Goal: Task Accomplishment & Management: Use online tool/utility

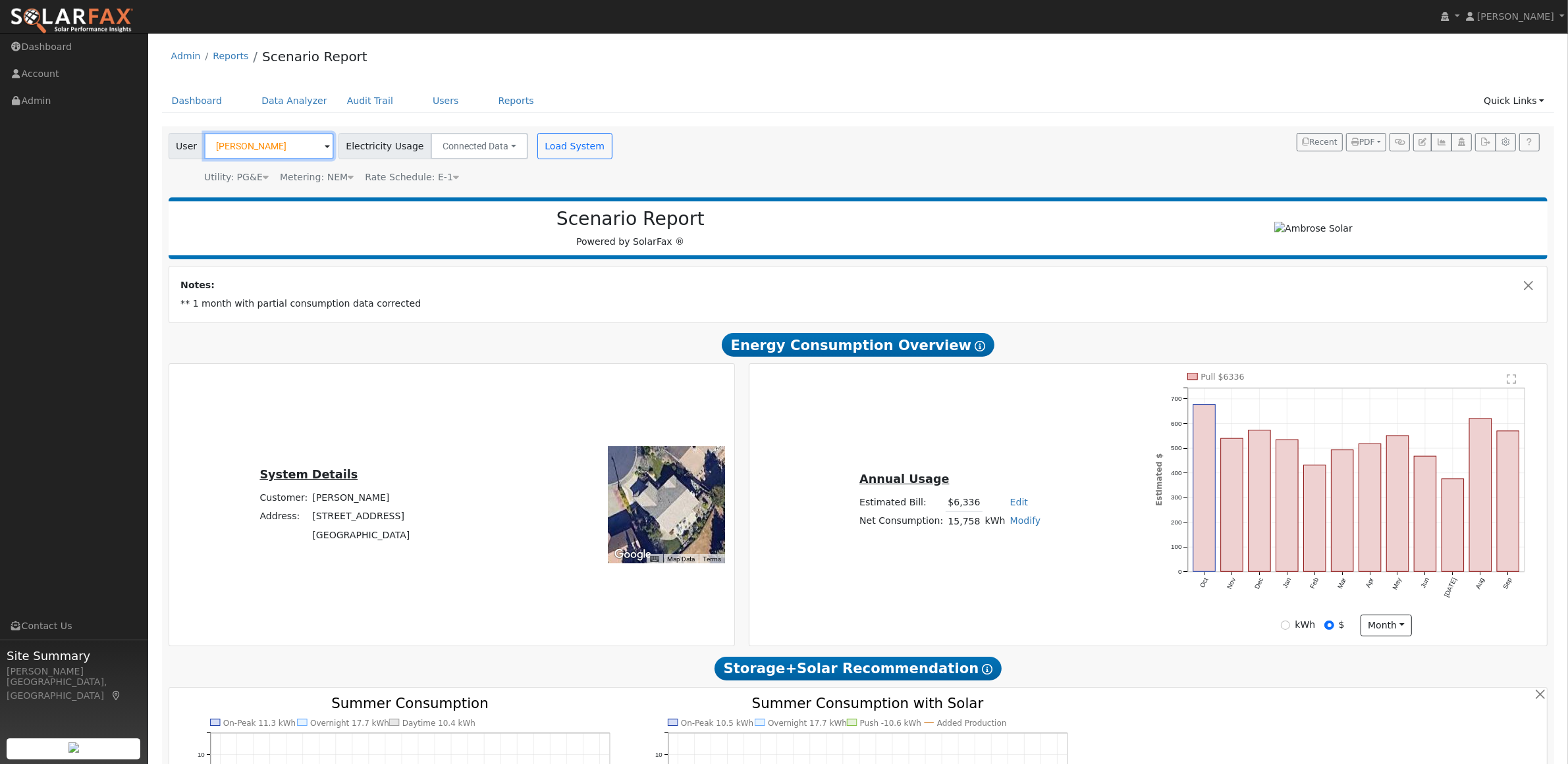
click at [271, 147] on input "[PERSON_NAME]" at bounding box center [268, 146] width 130 height 26
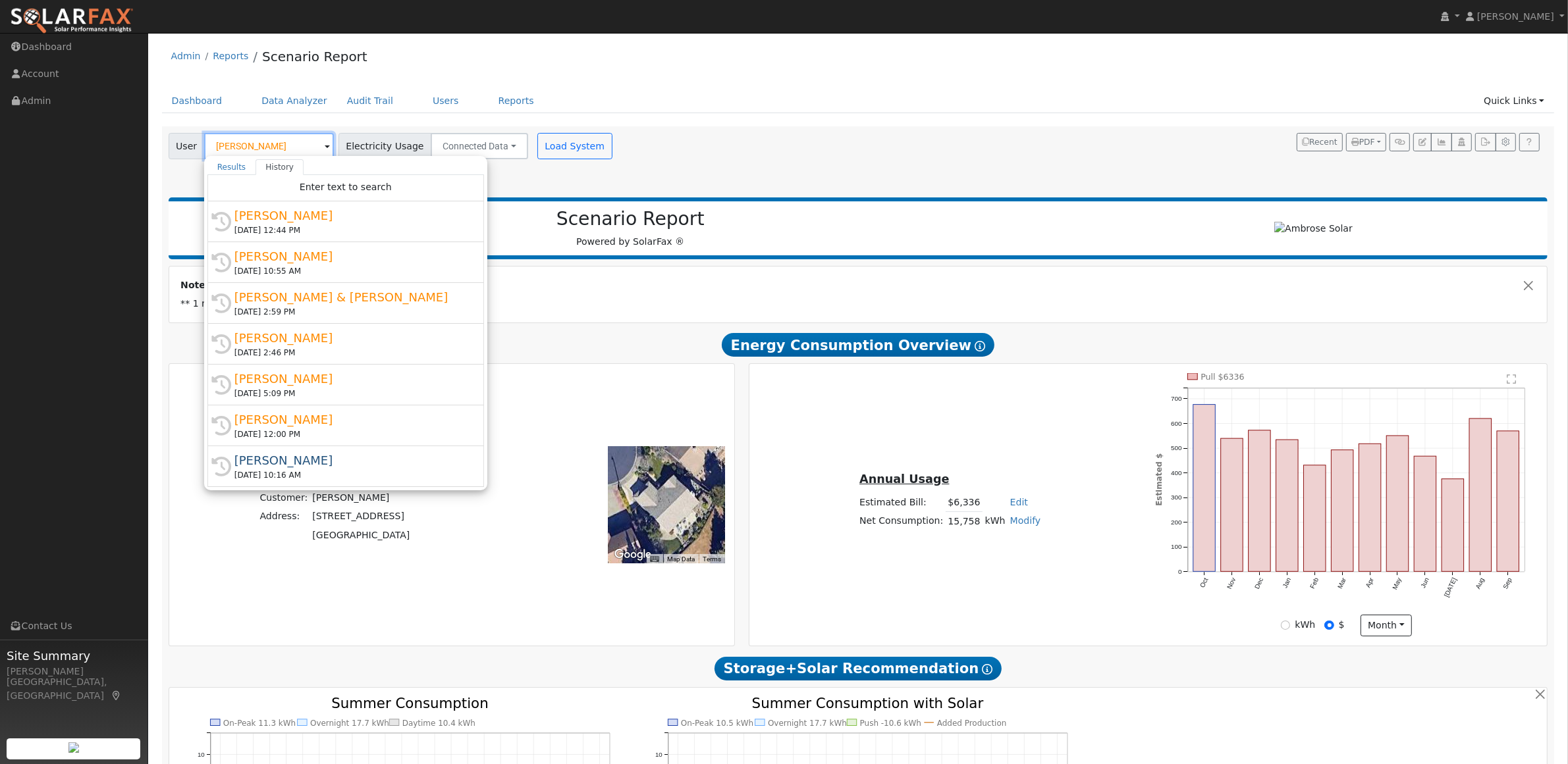
click at [271, 147] on input "[PERSON_NAME]" at bounding box center [268, 146] width 130 height 26
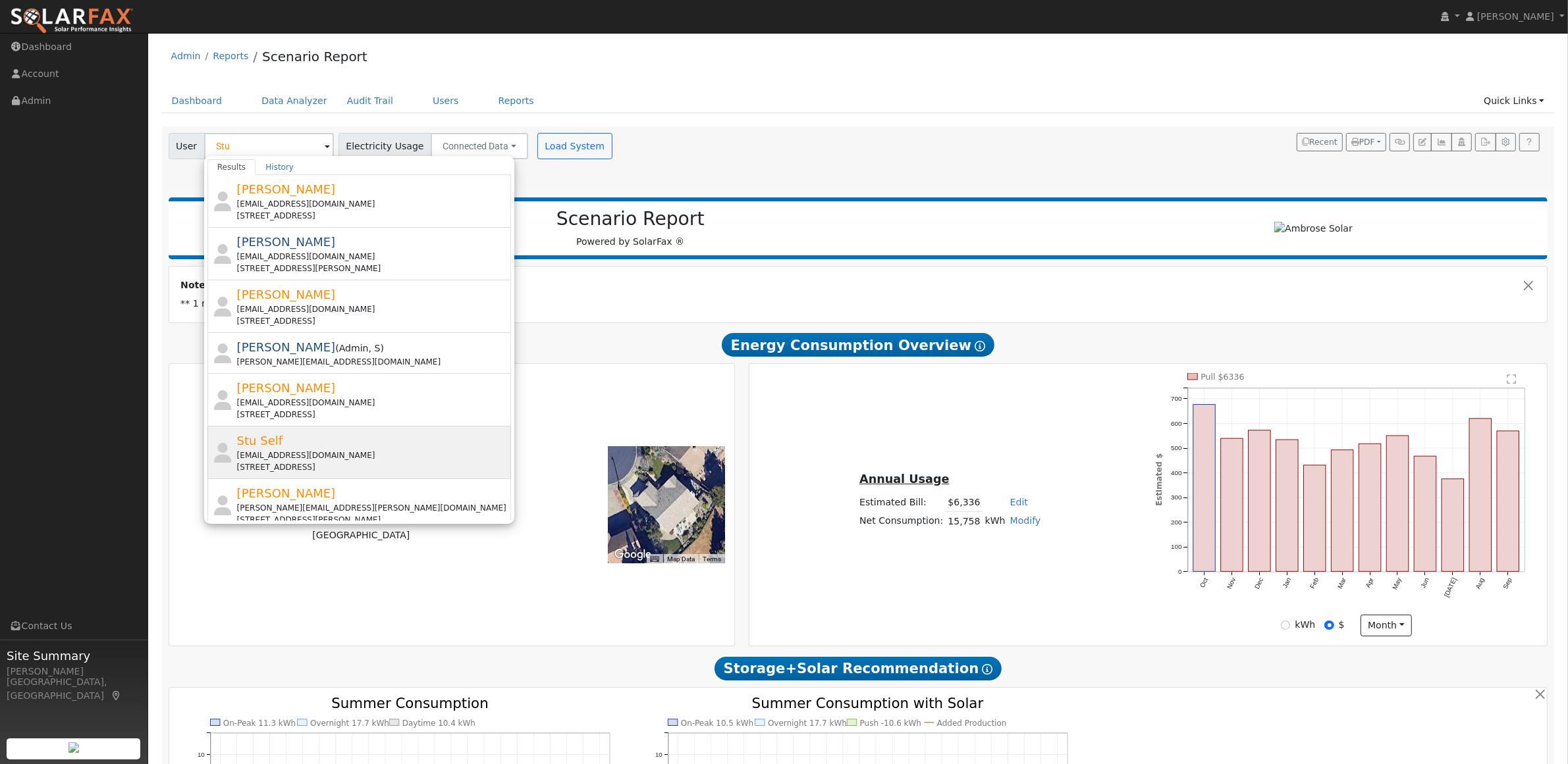
click at [258, 444] on span "Stu Self" at bounding box center [260, 441] width 46 height 14
type input "Stu Self"
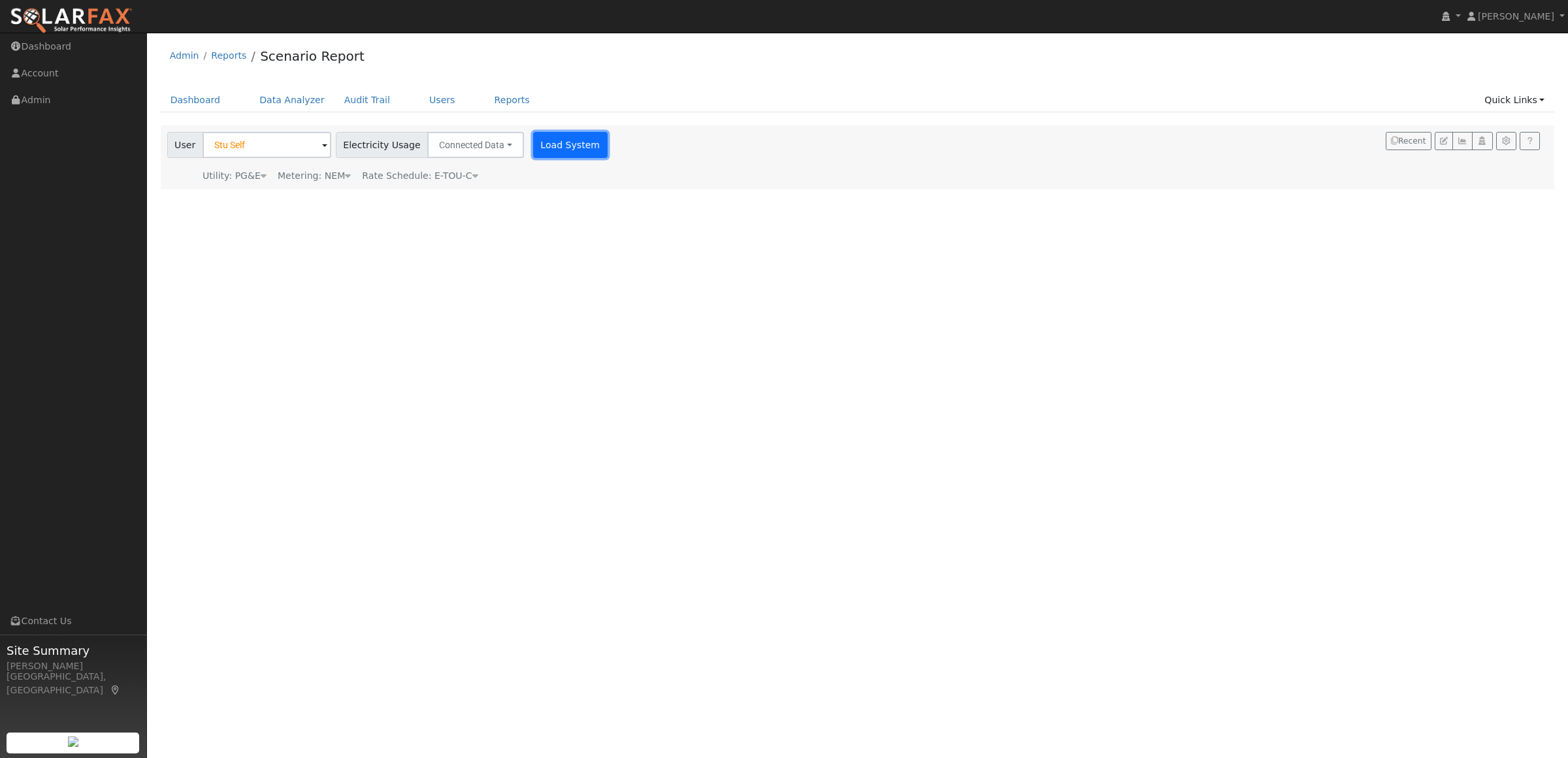
click at [550, 145] on button "Load System" at bounding box center [571, 145] width 75 height 26
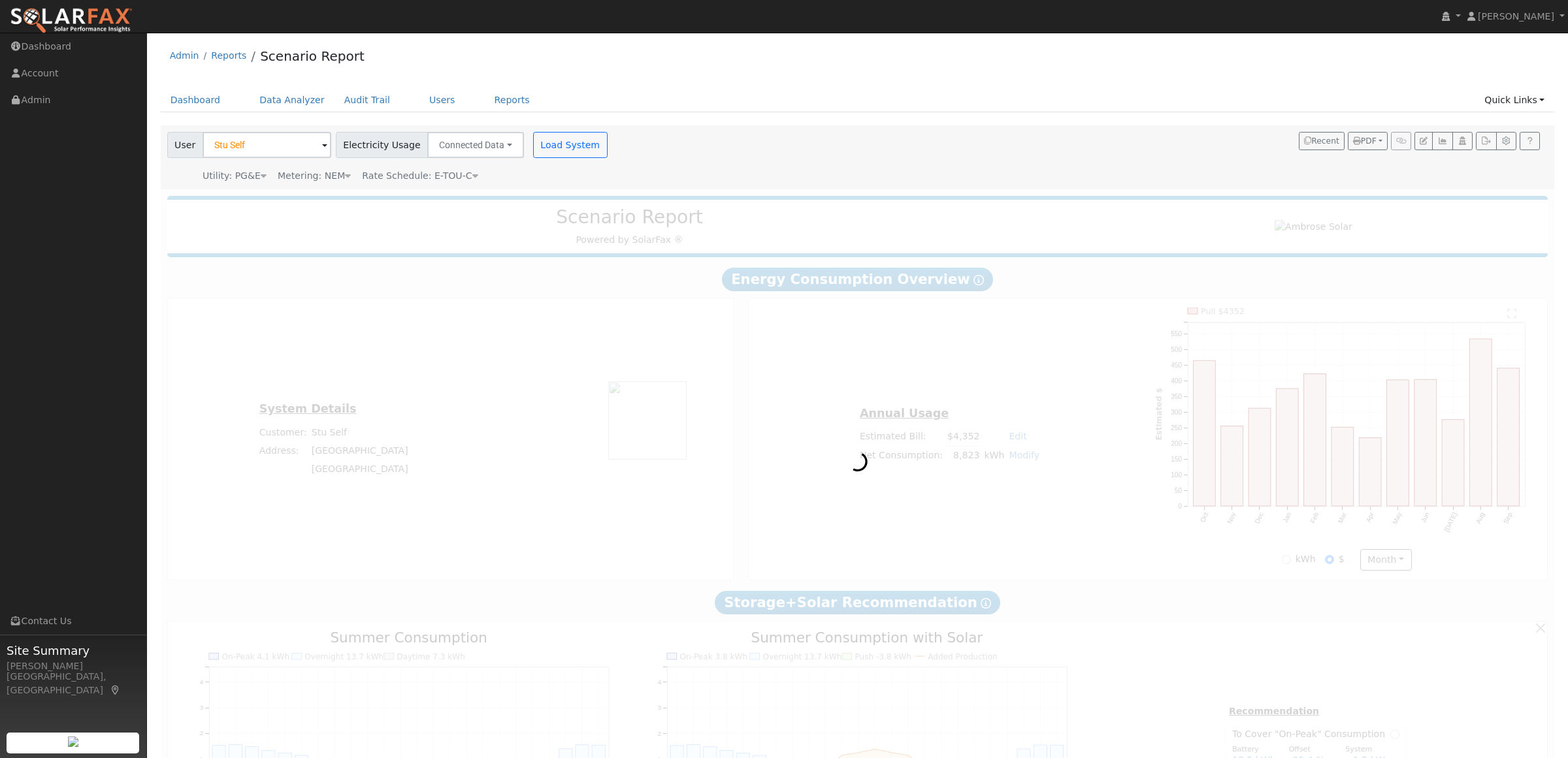
type input "0"
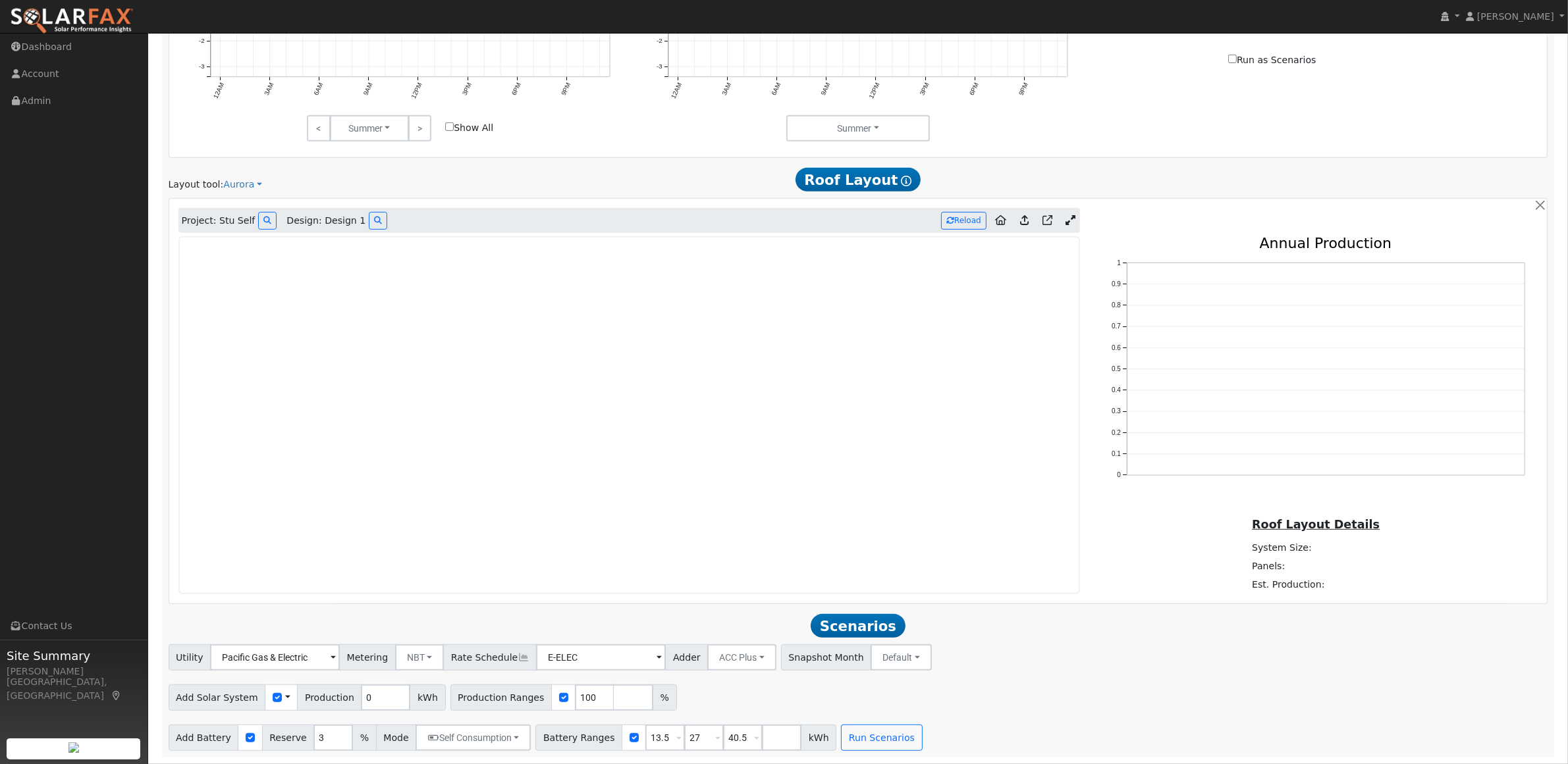
scroll to position [803, 0]
click at [319, 224] on span "Design: Design 1" at bounding box center [326, 221] width 79 height 14
click at [869, 736] on button "Run Scenarios" at bounding box center [881, 738] width 81 height 26
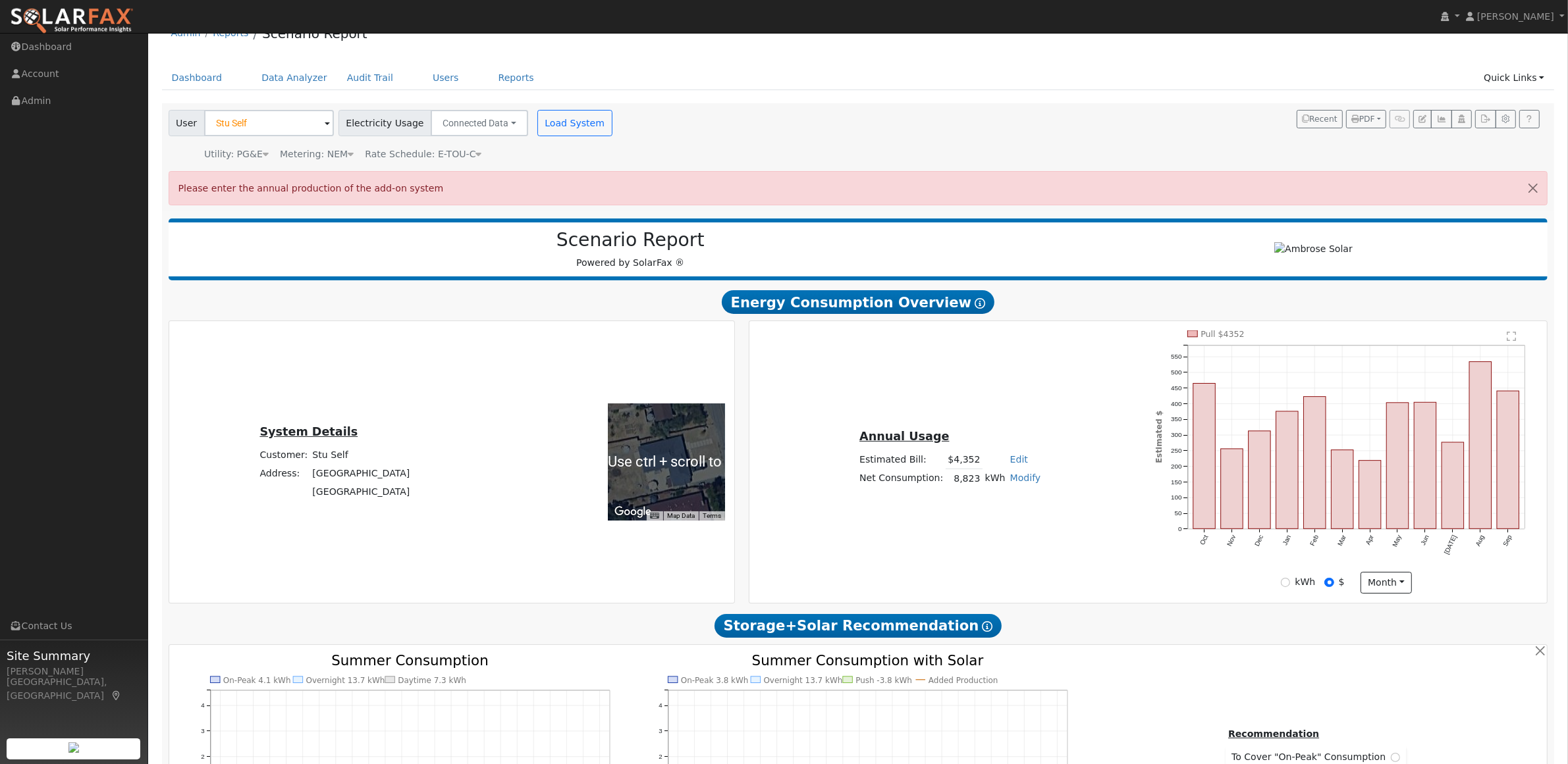
scroll to position [0, 0]
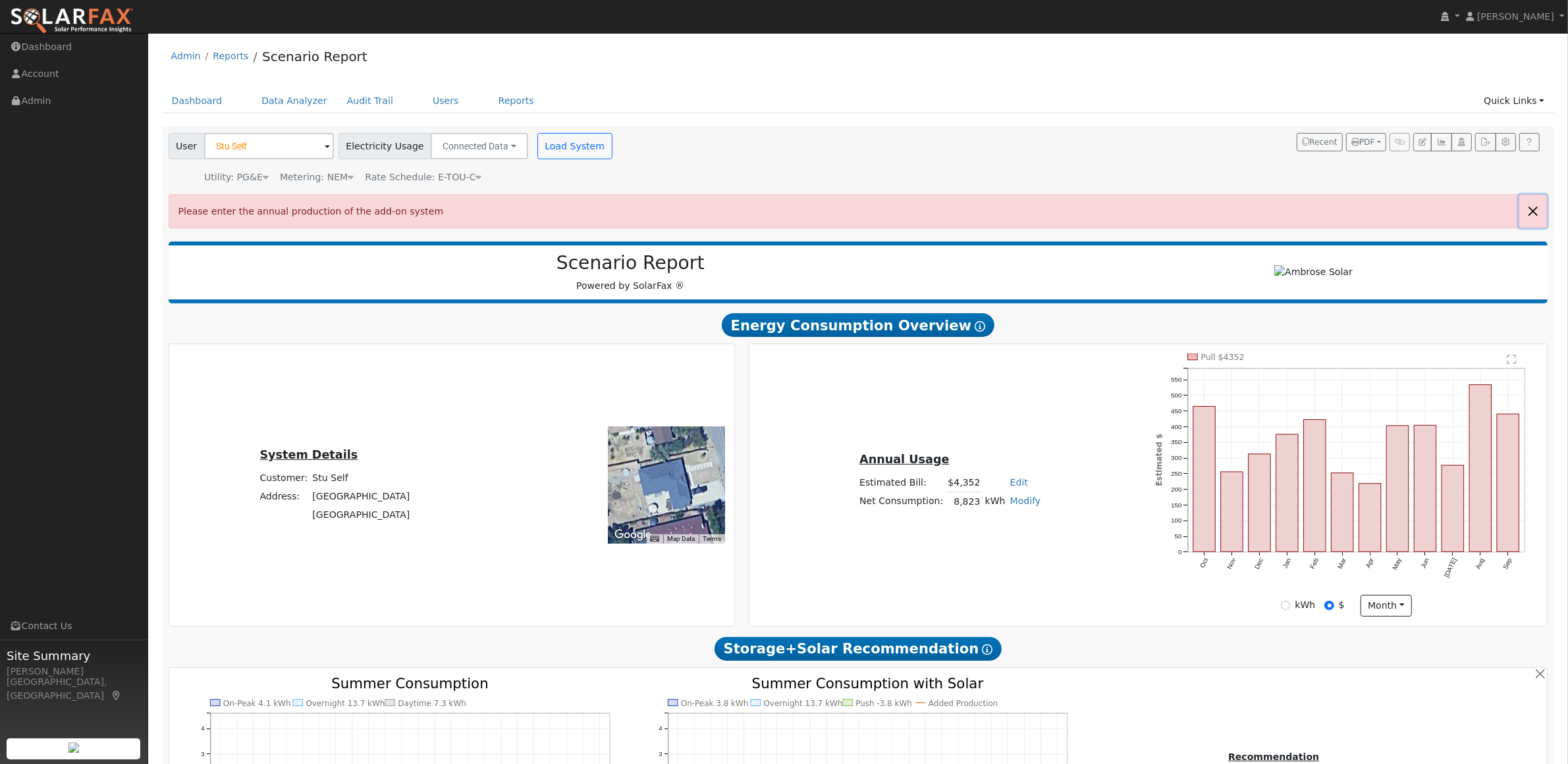
click at [1526, 209] on button "button" at bounding box center [1533, 211] width 27 height 33
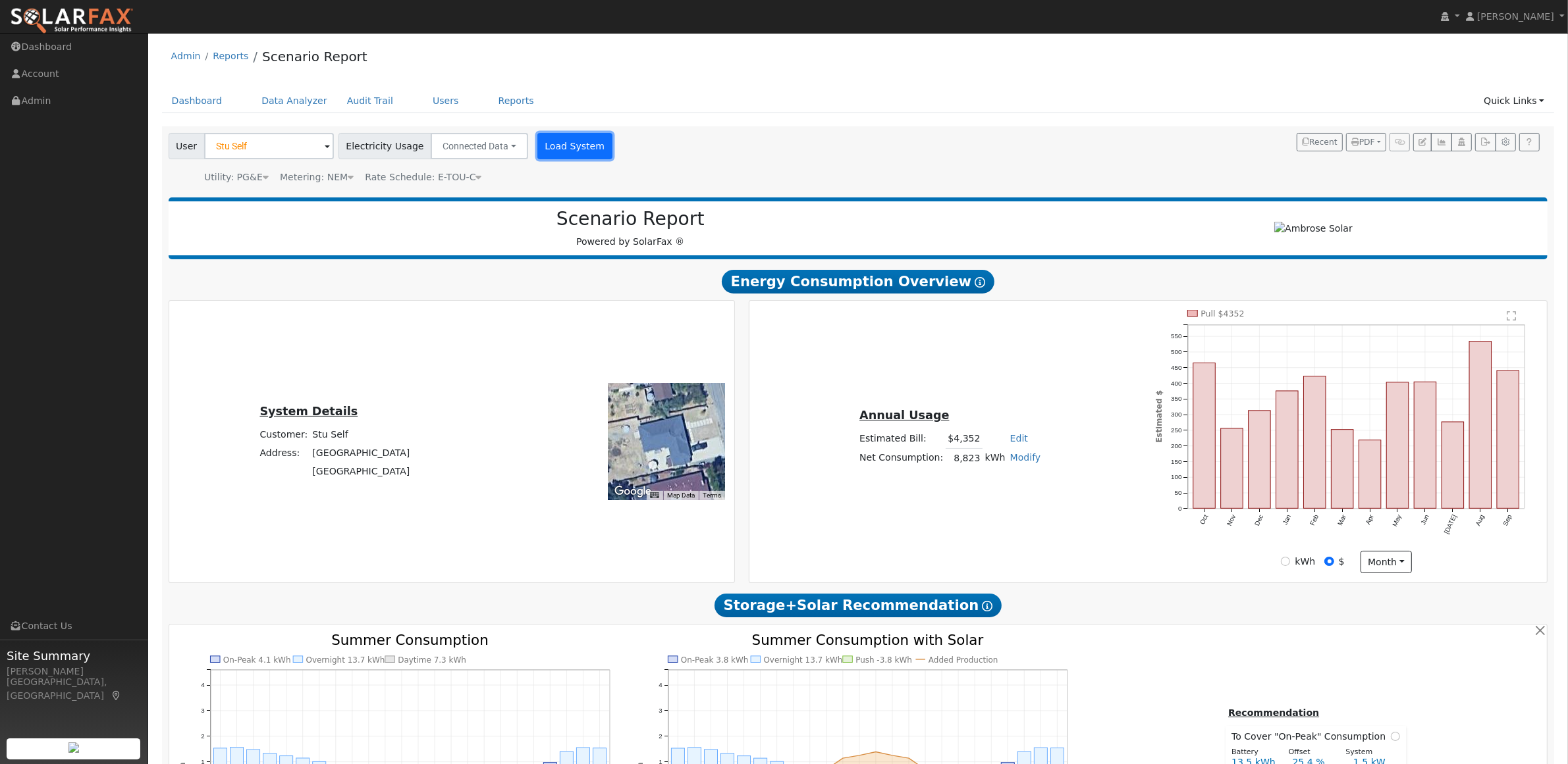
click at [554, 153] on button "Load System" at bounding box center [575, 146] width 75 height 26
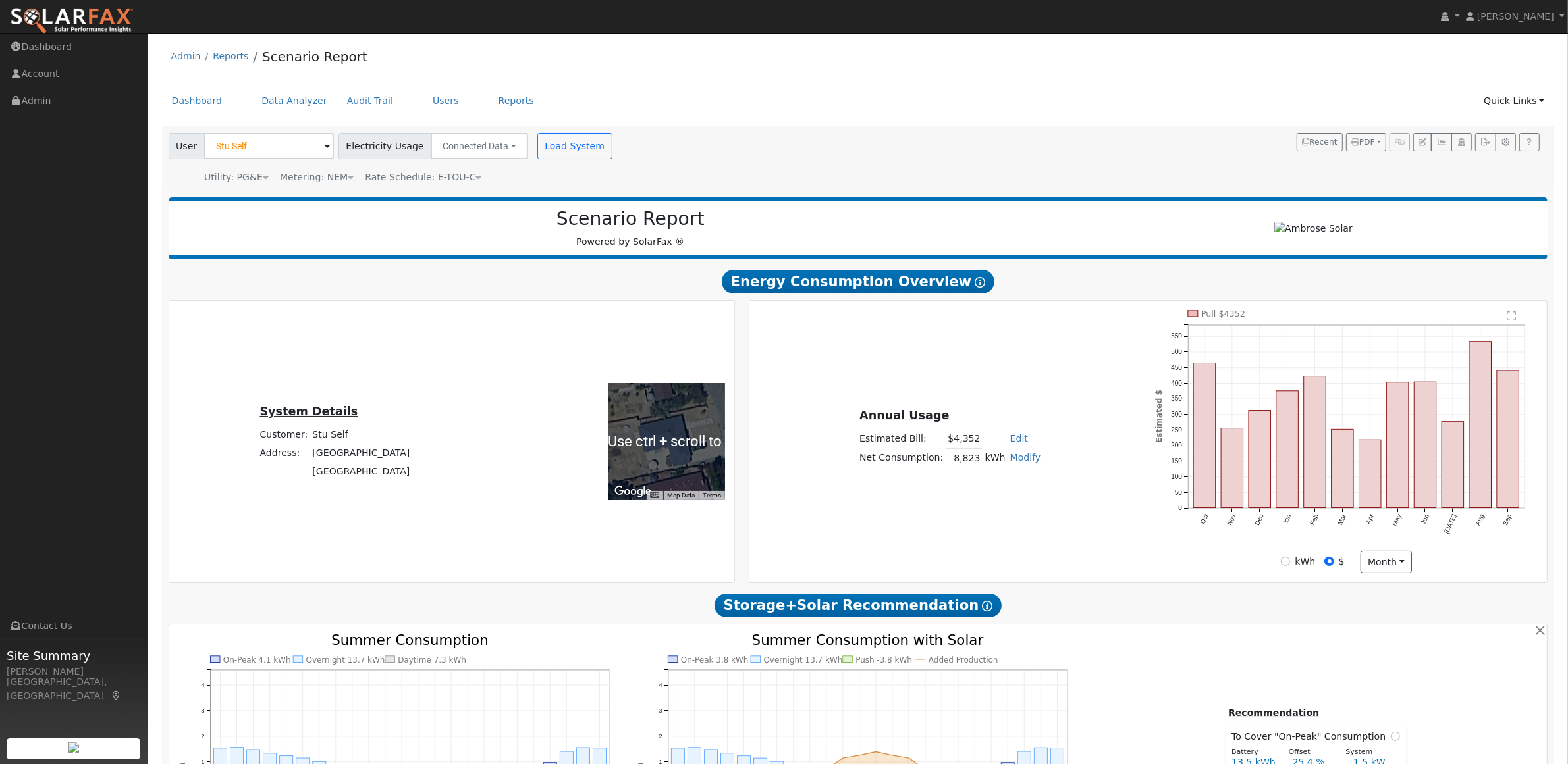
type input "0"
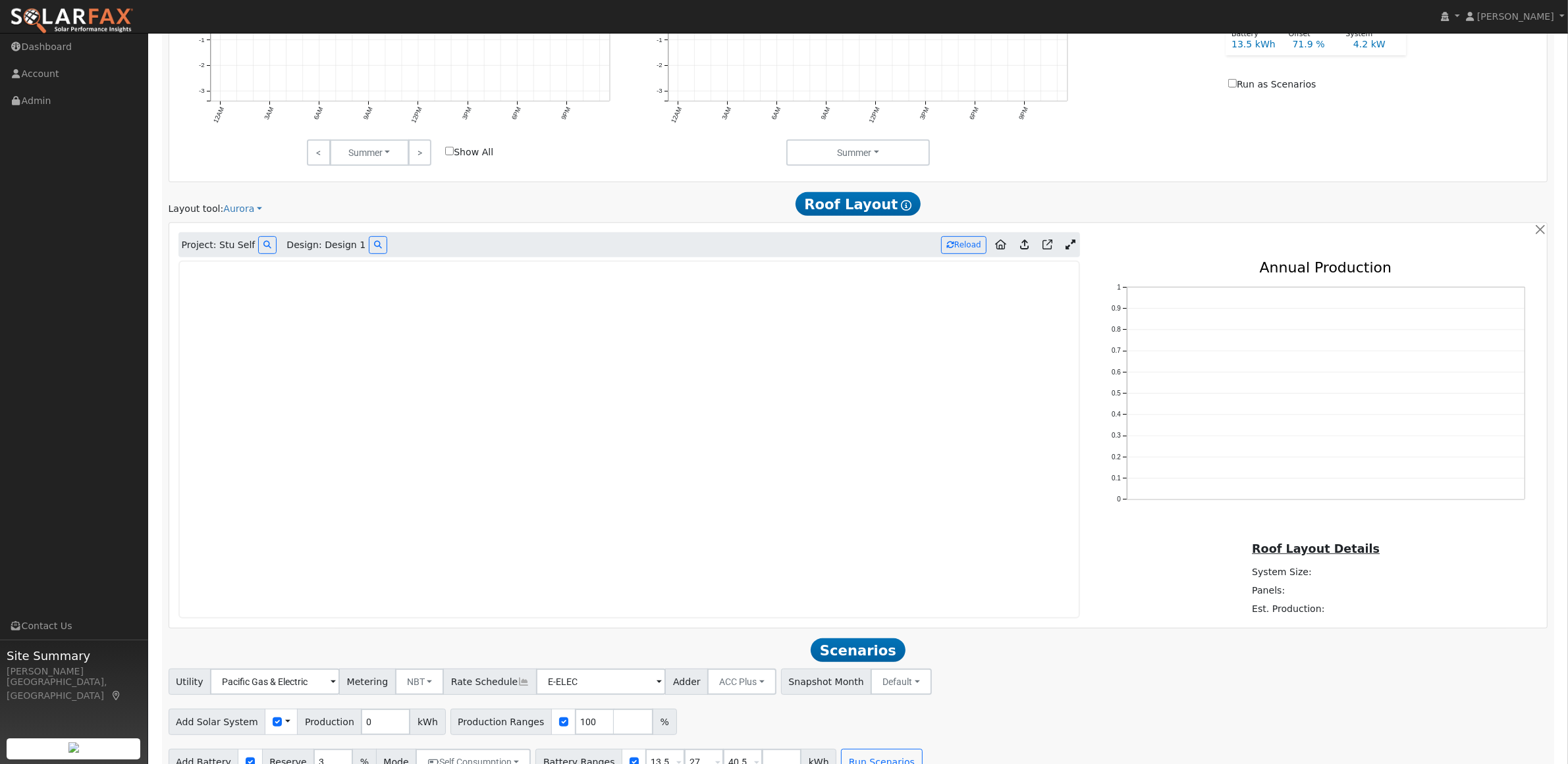
scroll to position [803, 0]
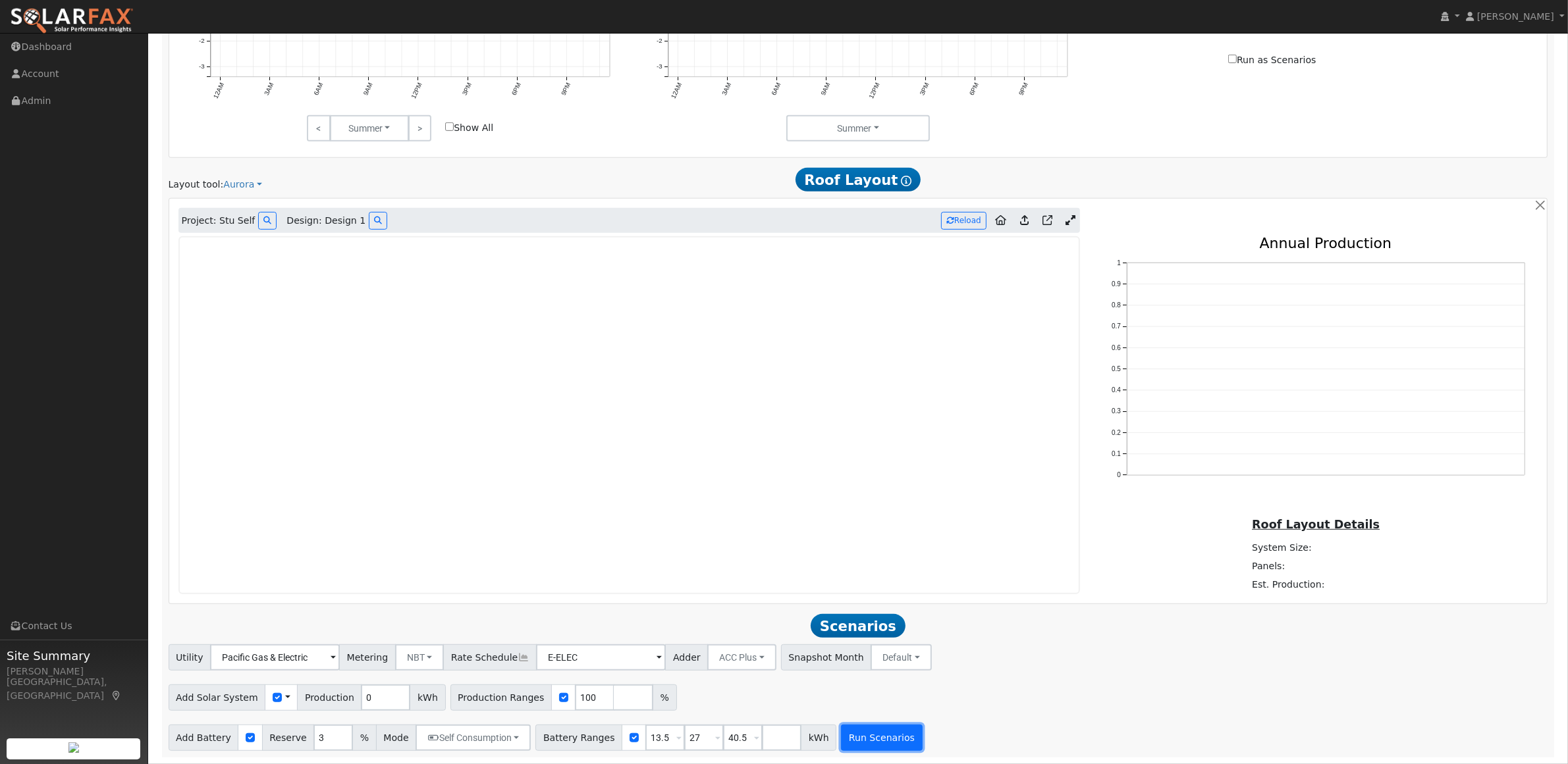
click at [844, 733] on button "Run Scenarios" at bounding box center [881, 738] width 81 height 26
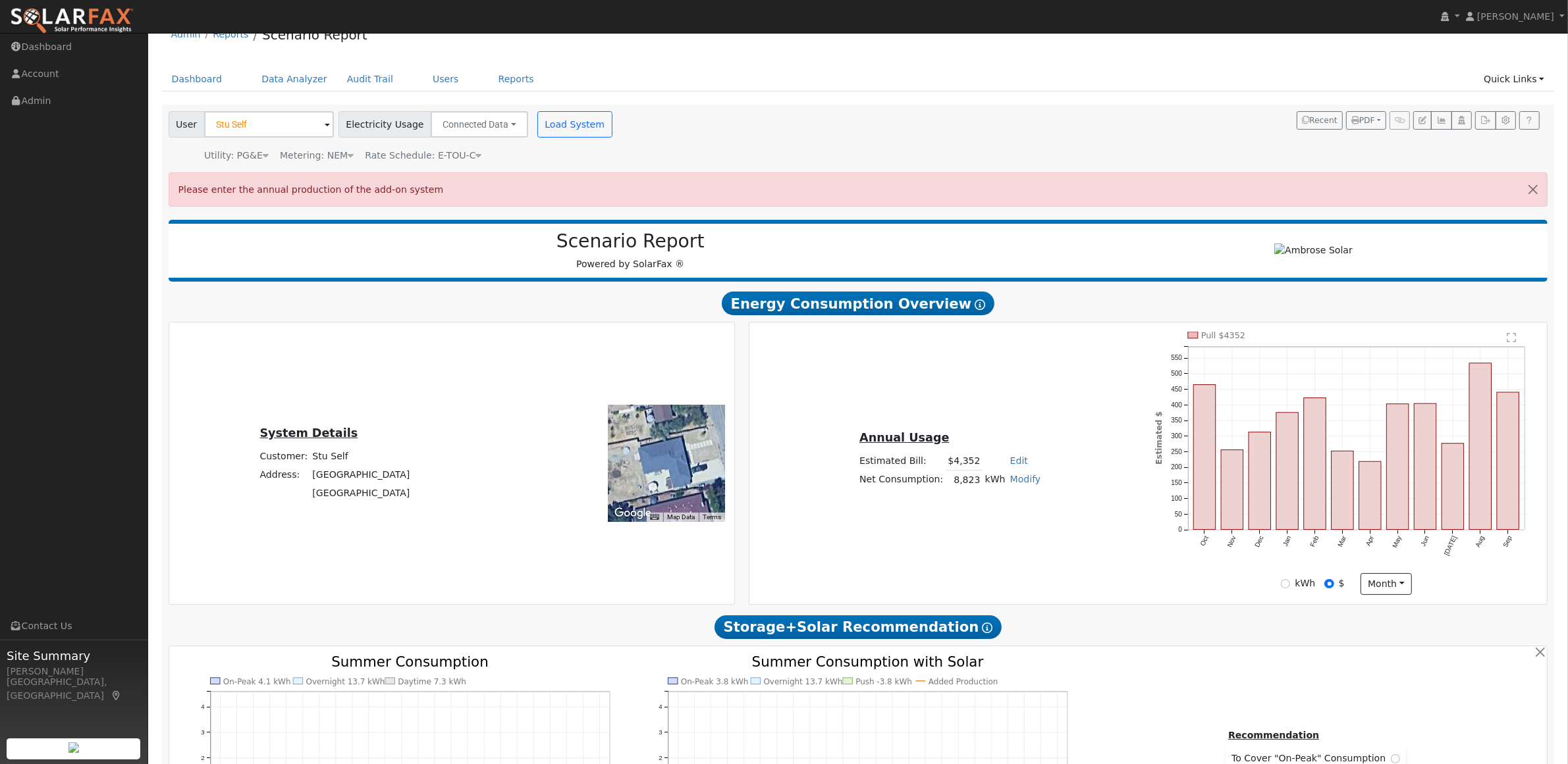
scroll to position [0, 0]
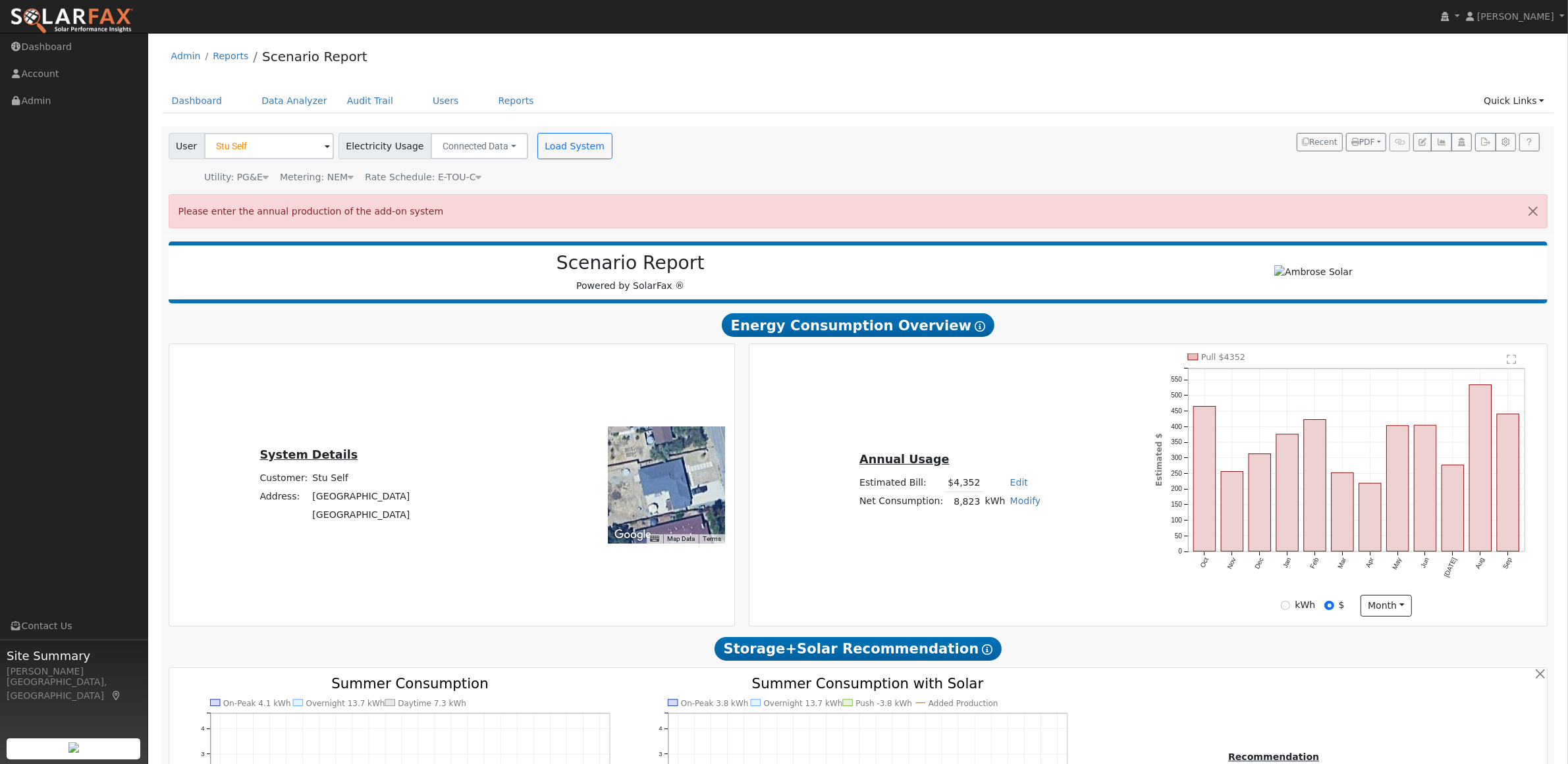
click at [476, 178] on icon at bounding box center [479, 177] width 6 height 9
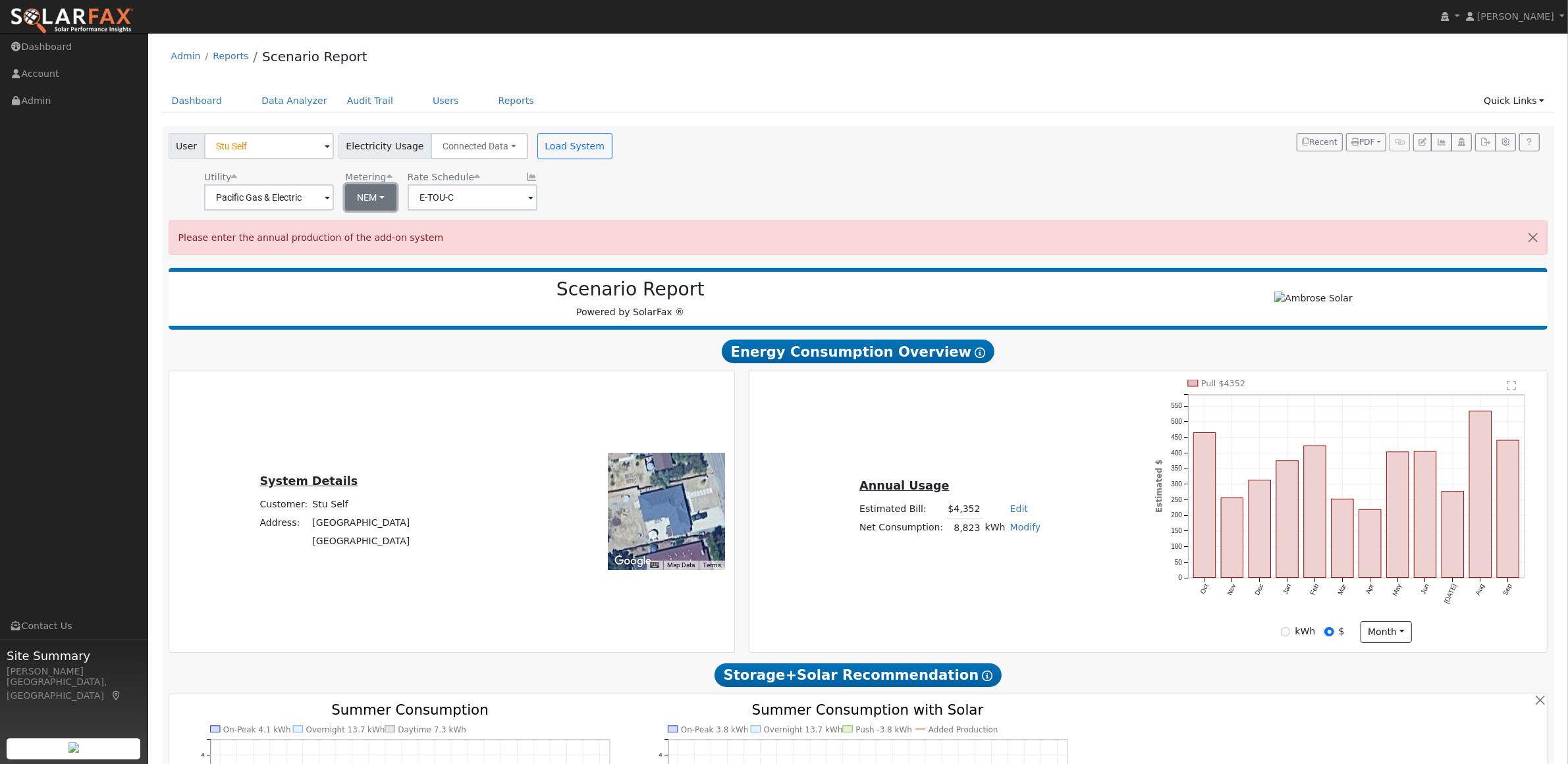
click at [378, 203] on button "NEM" at bounding box center [370, 198] width 51 height 26
click at [372, 229] on link "NEM" at bounding box center [392, 226] width 91 height 18
click at [435, 201] on input "E-TOU-C" at bounding box center [472, 198] width 130 height 26
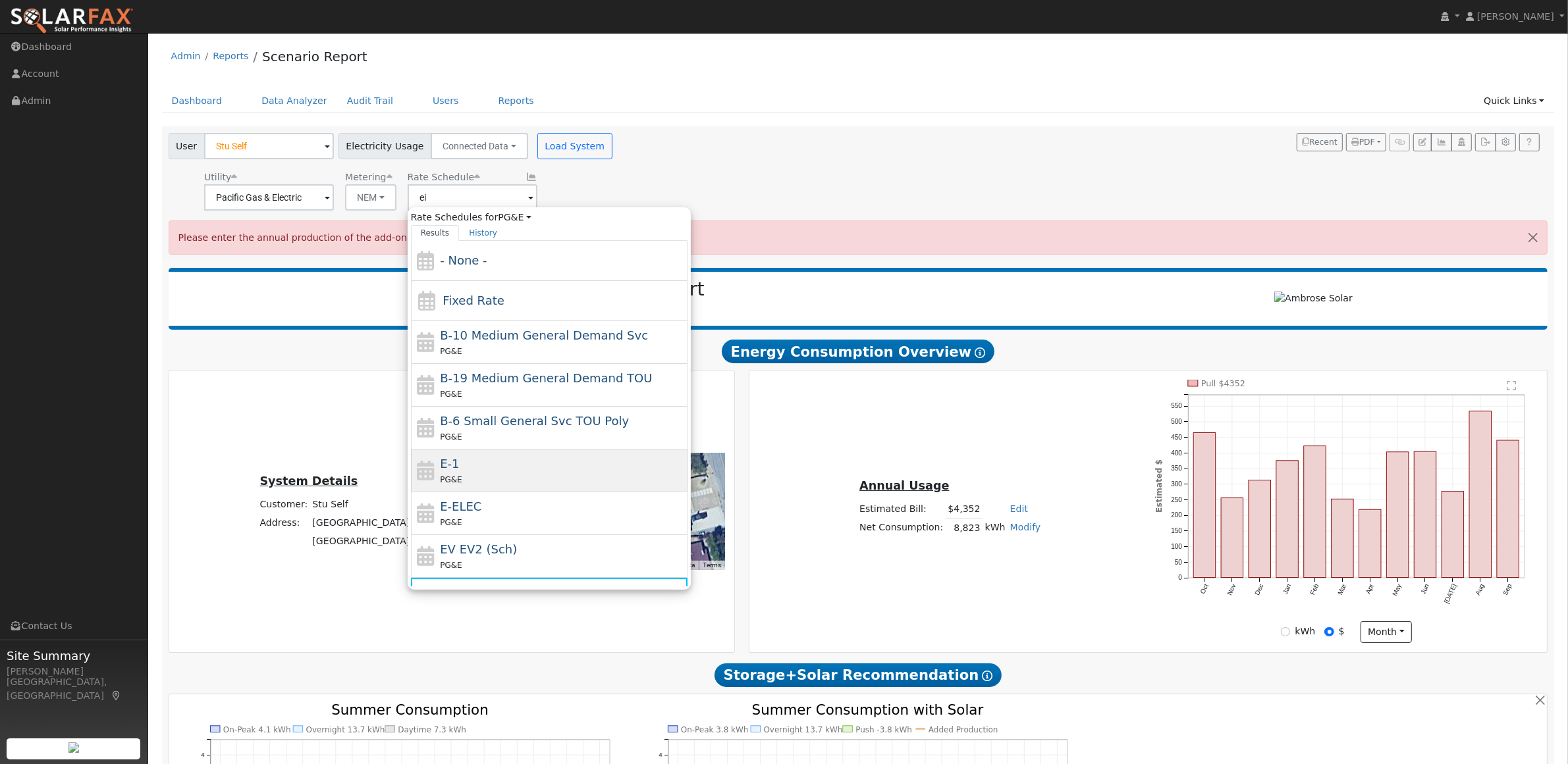
click at [465, 472] on div "E-1 PG&E" at bounding box center [562, 471] width 245 height 32
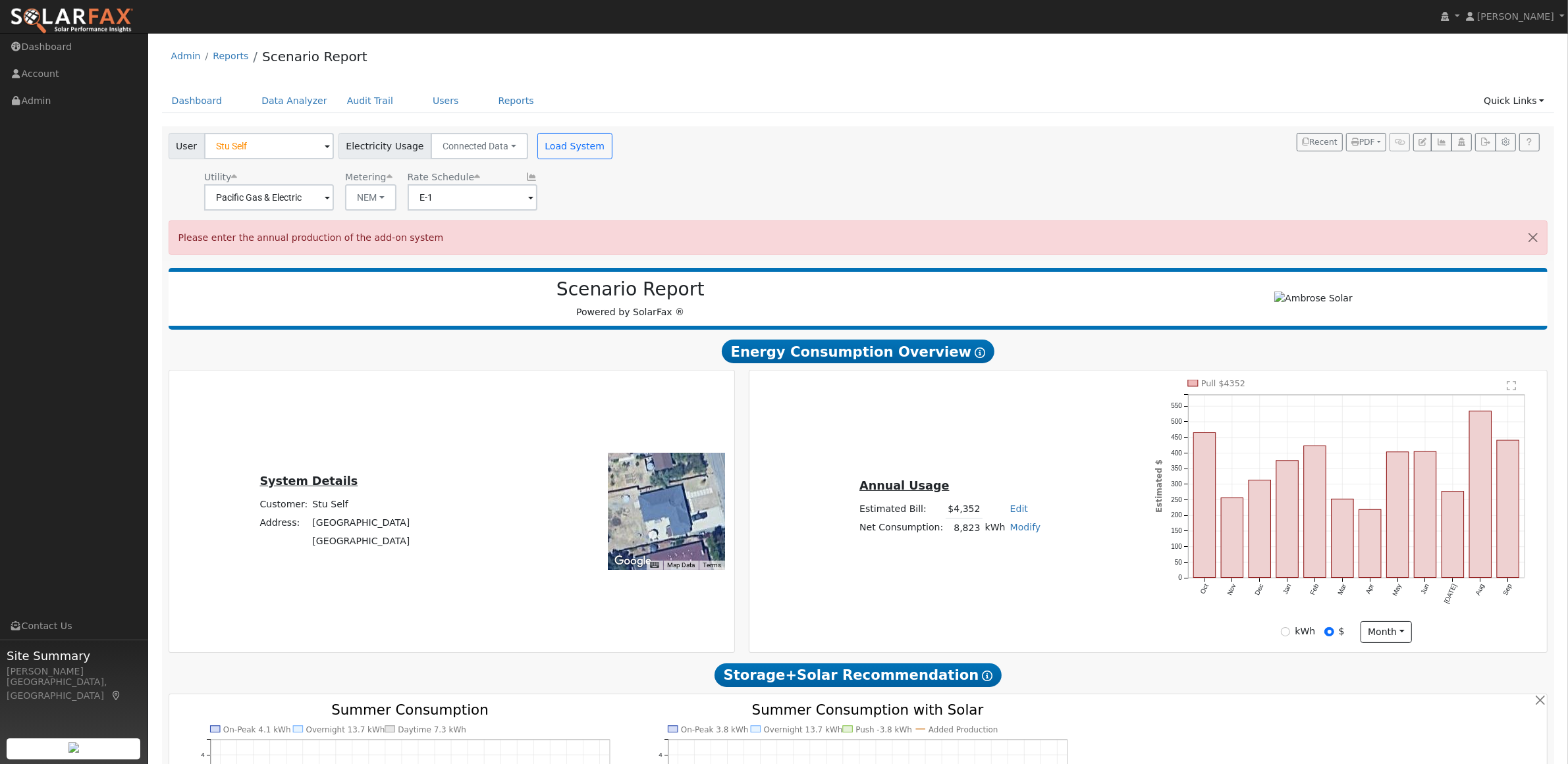
click at [672, 195] on div "User Stu Self Account Default Account Default Account [STREET_ADDRESS] Primary …" at bounding box center [855, 169] width 1379 height 82
click at [1525, 234] on button "button" at bounding box center [1533, 237] width 27 height 33
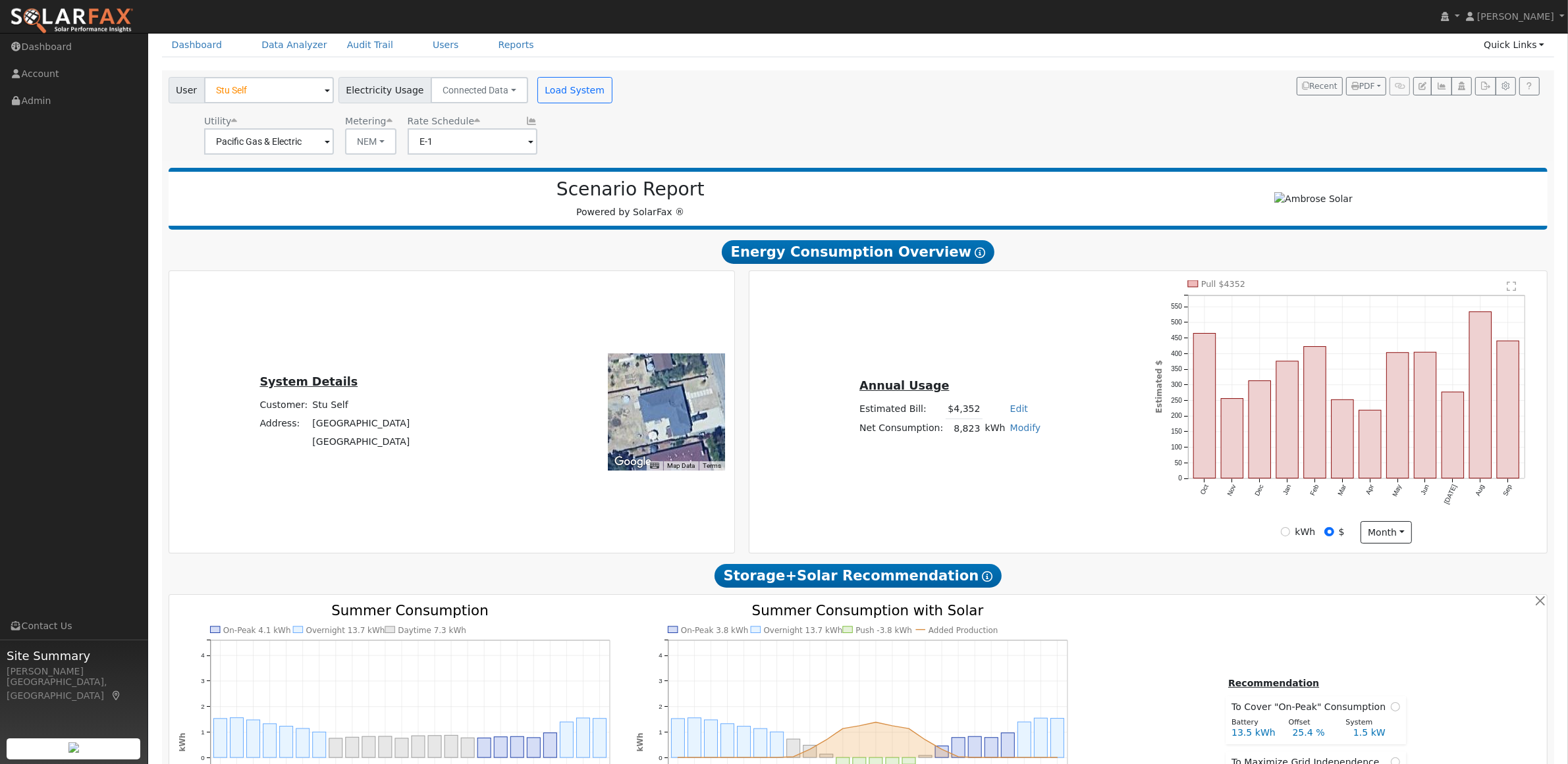
scroll to position [82, 0]
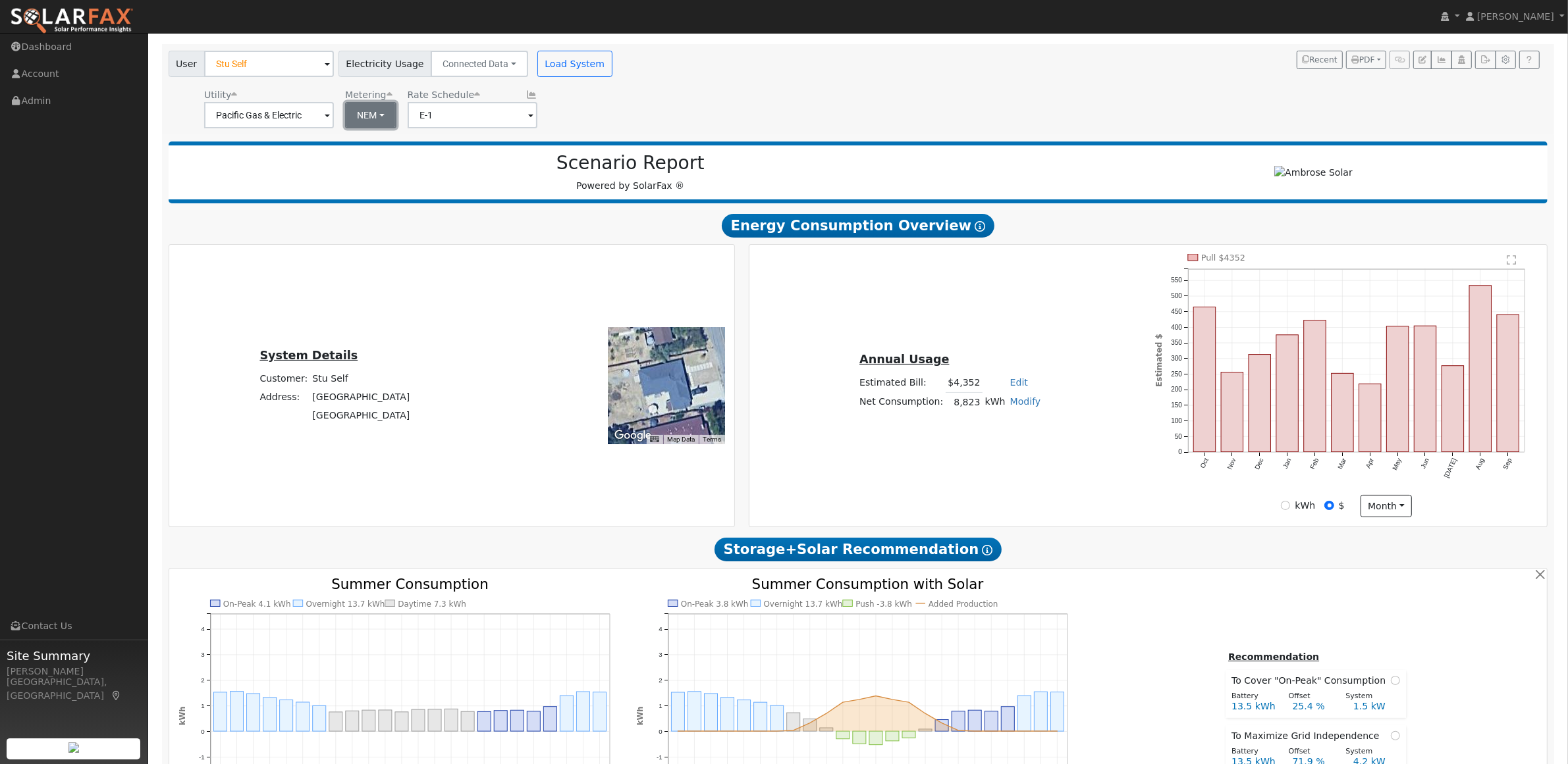
click at [380, 112] on button "NEM" at bounding box center [370, 115] width 51 height 26
click at [376, 119] on button "NEM" at bounding box center [370, 115] width 51 height 26
click at [359, 166] on link "NBT" at bounding box center [392, 163] width 91 height 18
type input "E-ELEC"
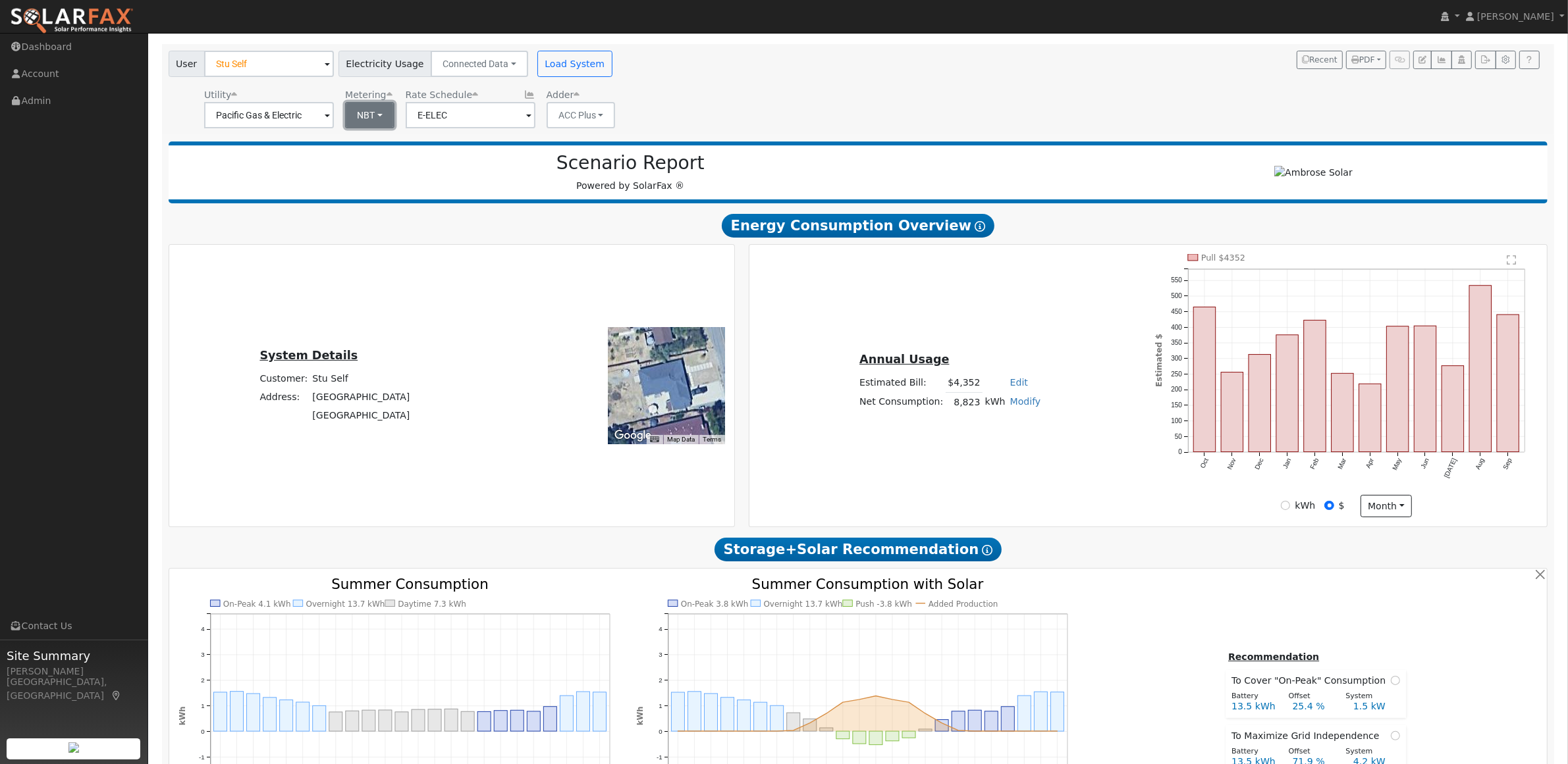
click at [386, 117] on button "NBT" at bounding box center [370, 115] width 49 height 26
click at [357, 143] on link "NEM" at bounding box center [392, 144] width 91 height 18
click at [647, 122] on div "User Stu Self Account Default Account Default Account [STREET_ADDRESS] Primary …" at bounding box center [855, 88] width 1379 height 82
click at [300, 112] on input "Pacific Gas & Electric" at bounding box center [268, 115] width 130 height 26
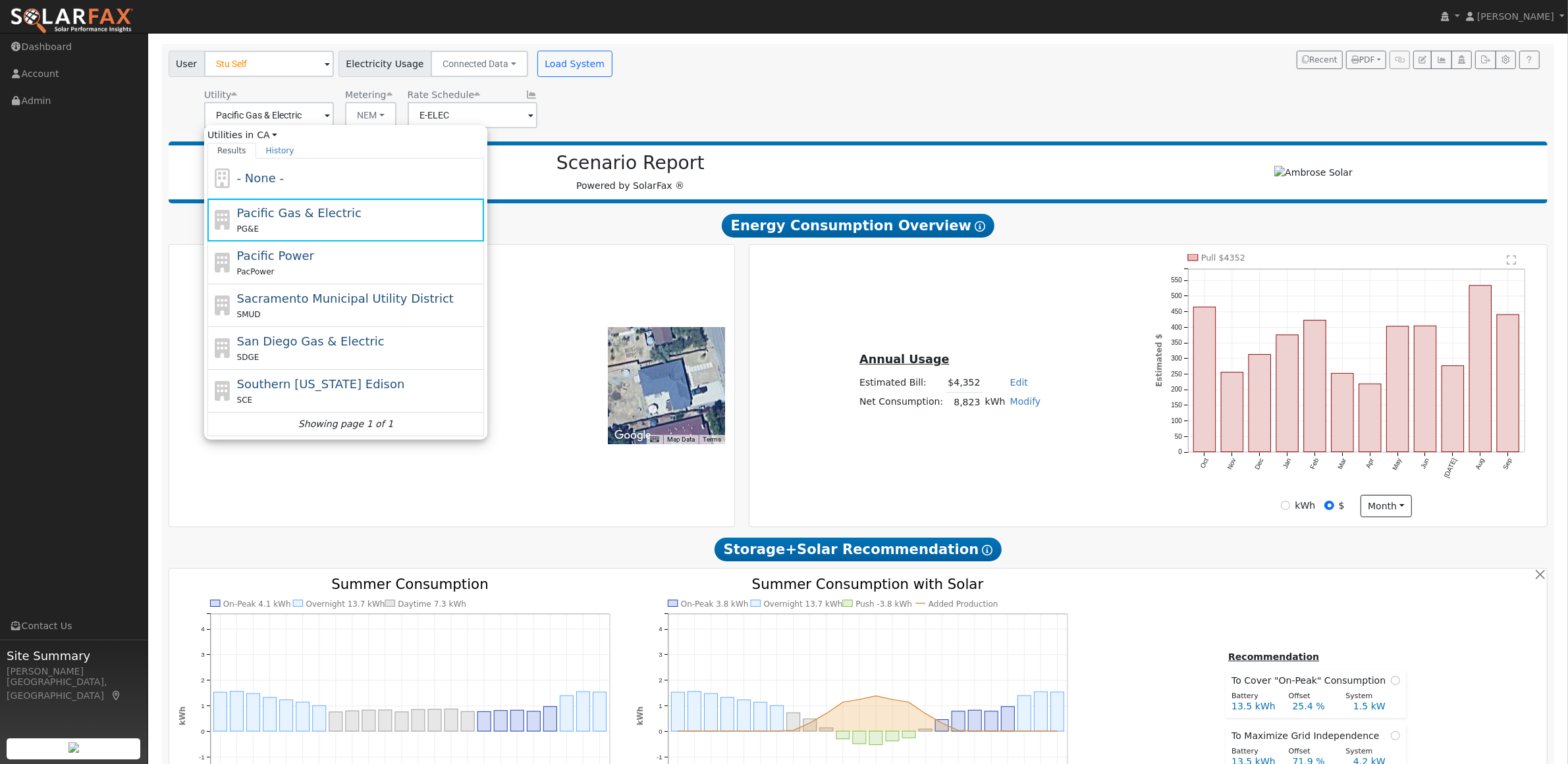
click at [669, 378] on div at bounding box center [666, 386] width 117 height 117
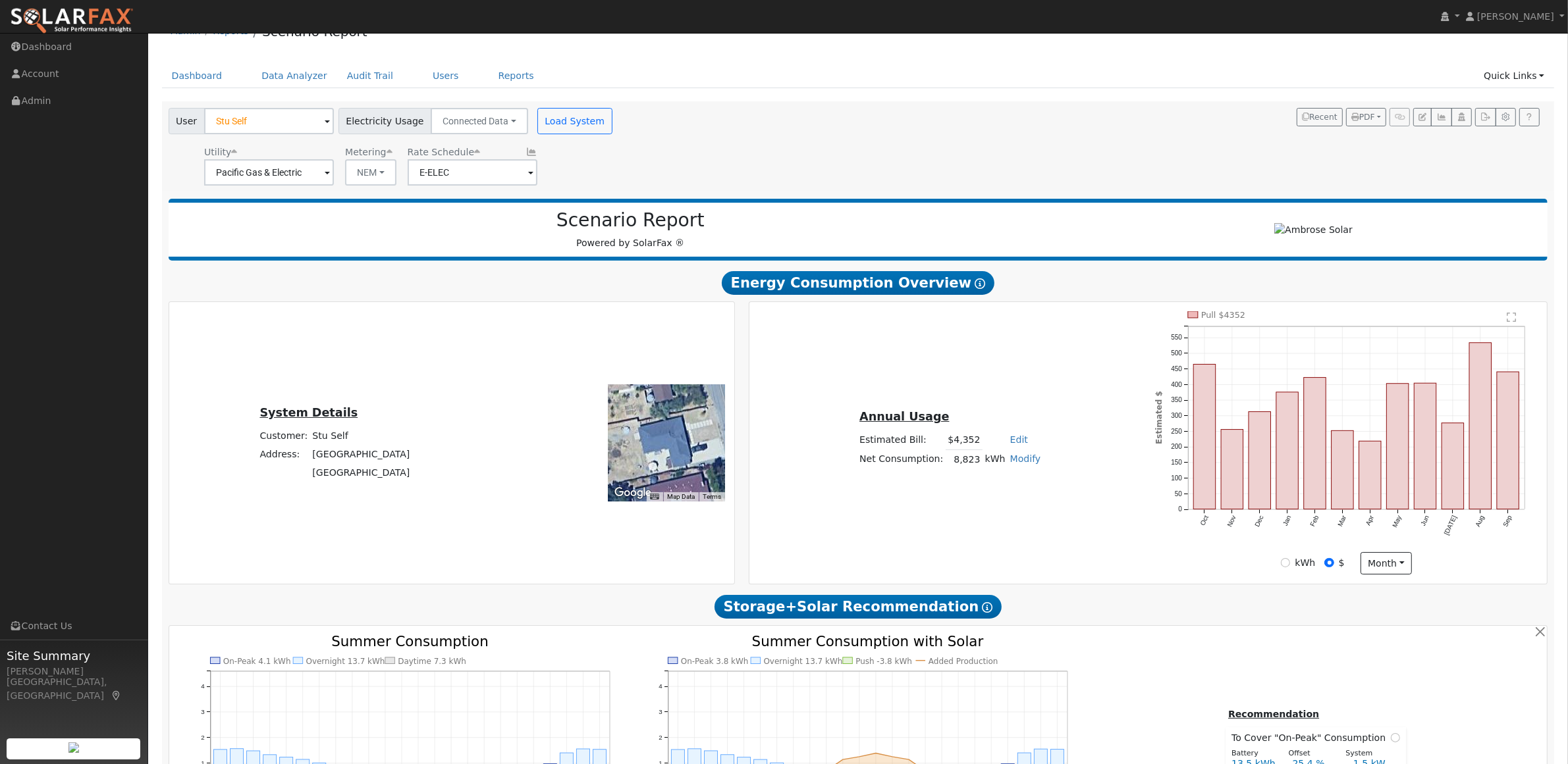
scroll to position [0, 0]
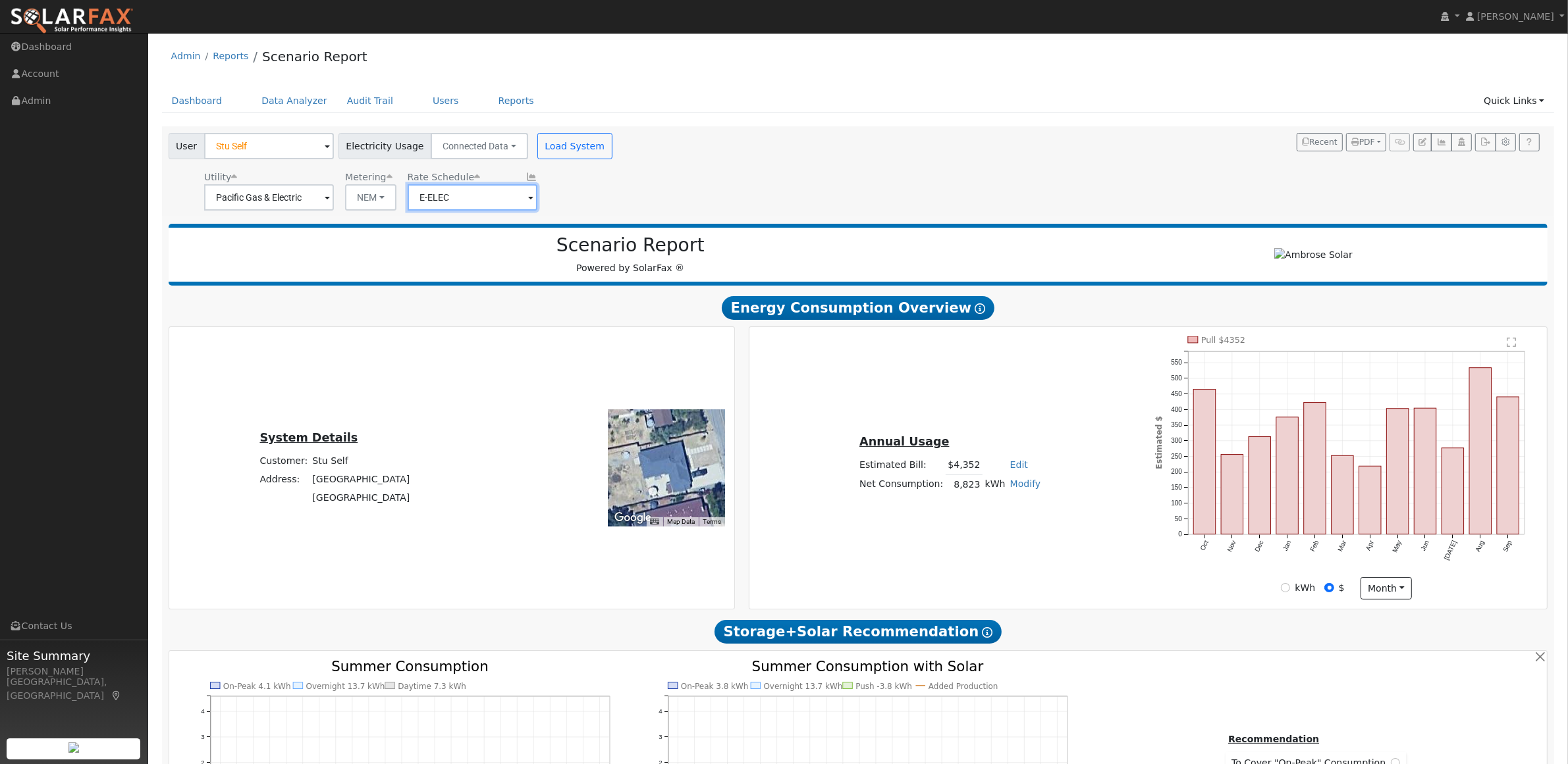
click at [511, 195] on input "E-ELEC" at bounding box center [472, 198] width 130 height 26
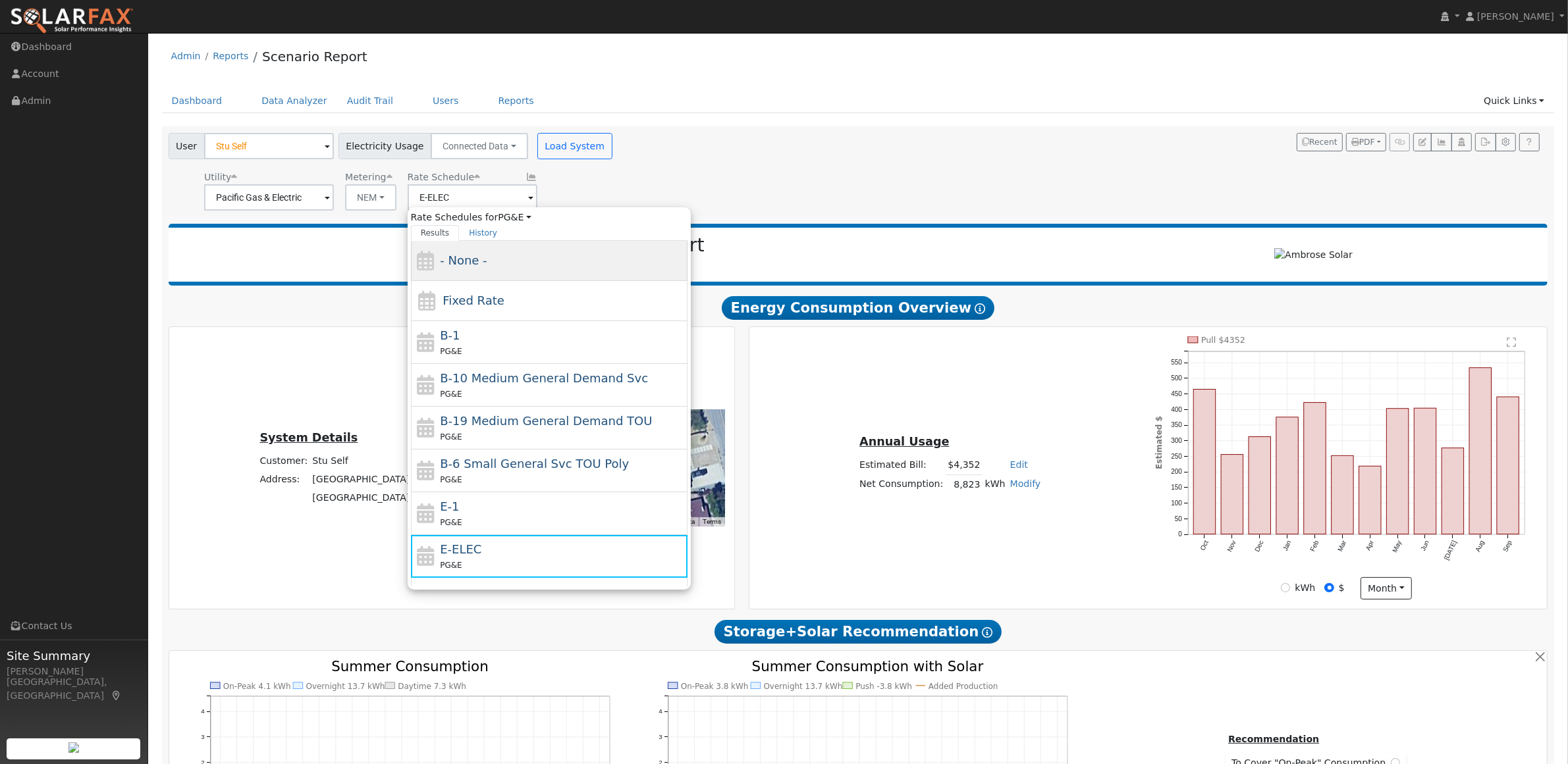
click at [475, 258] on span "- None -" at bounding box center [463, 260] width 47 height 14
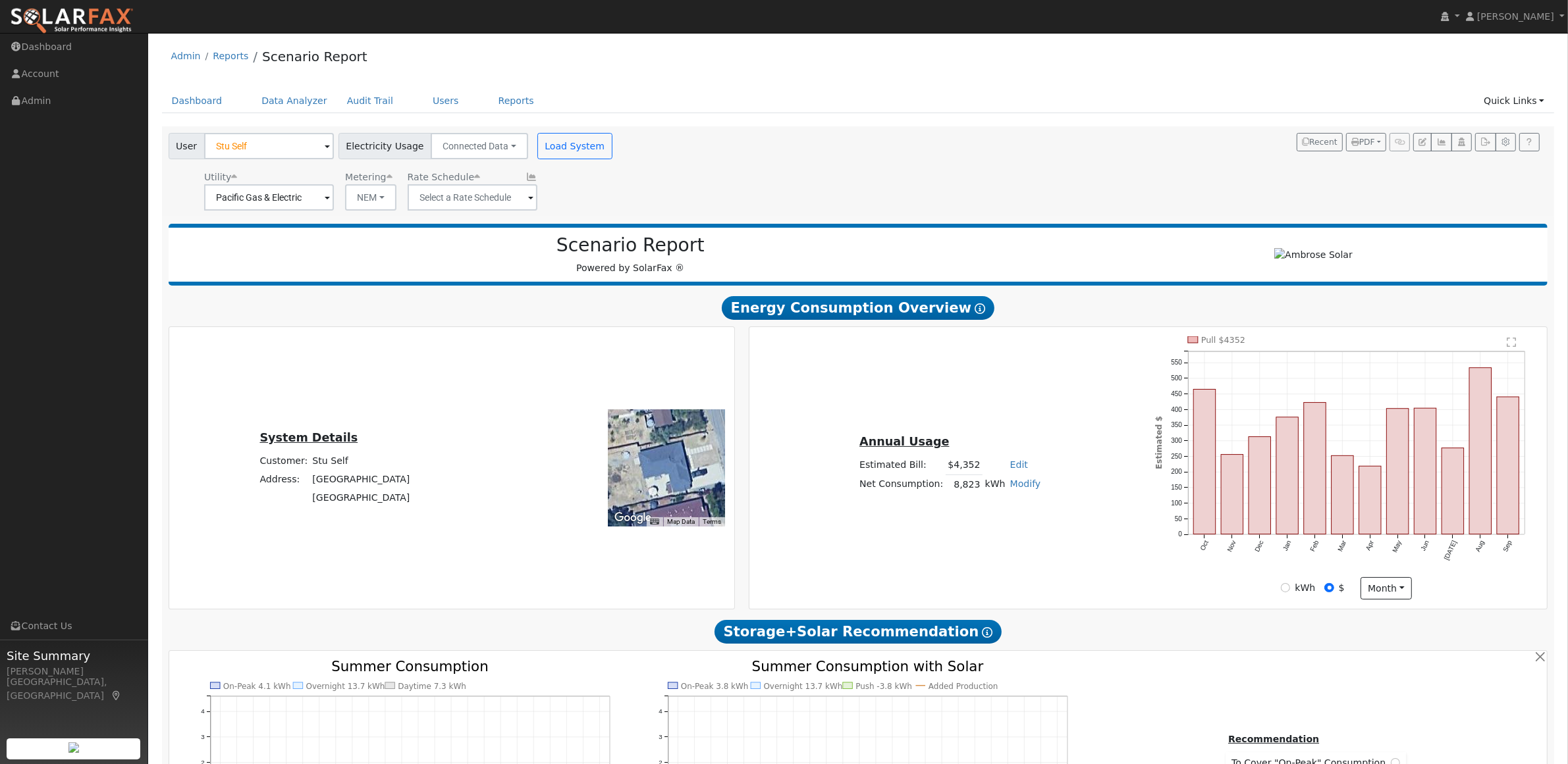
click at [649, 195] on div "User Stu Self Account Default Account Default Account [STREET_ADDRESS] Primary …" at bounding box center [855, 169] width 1379 height 82
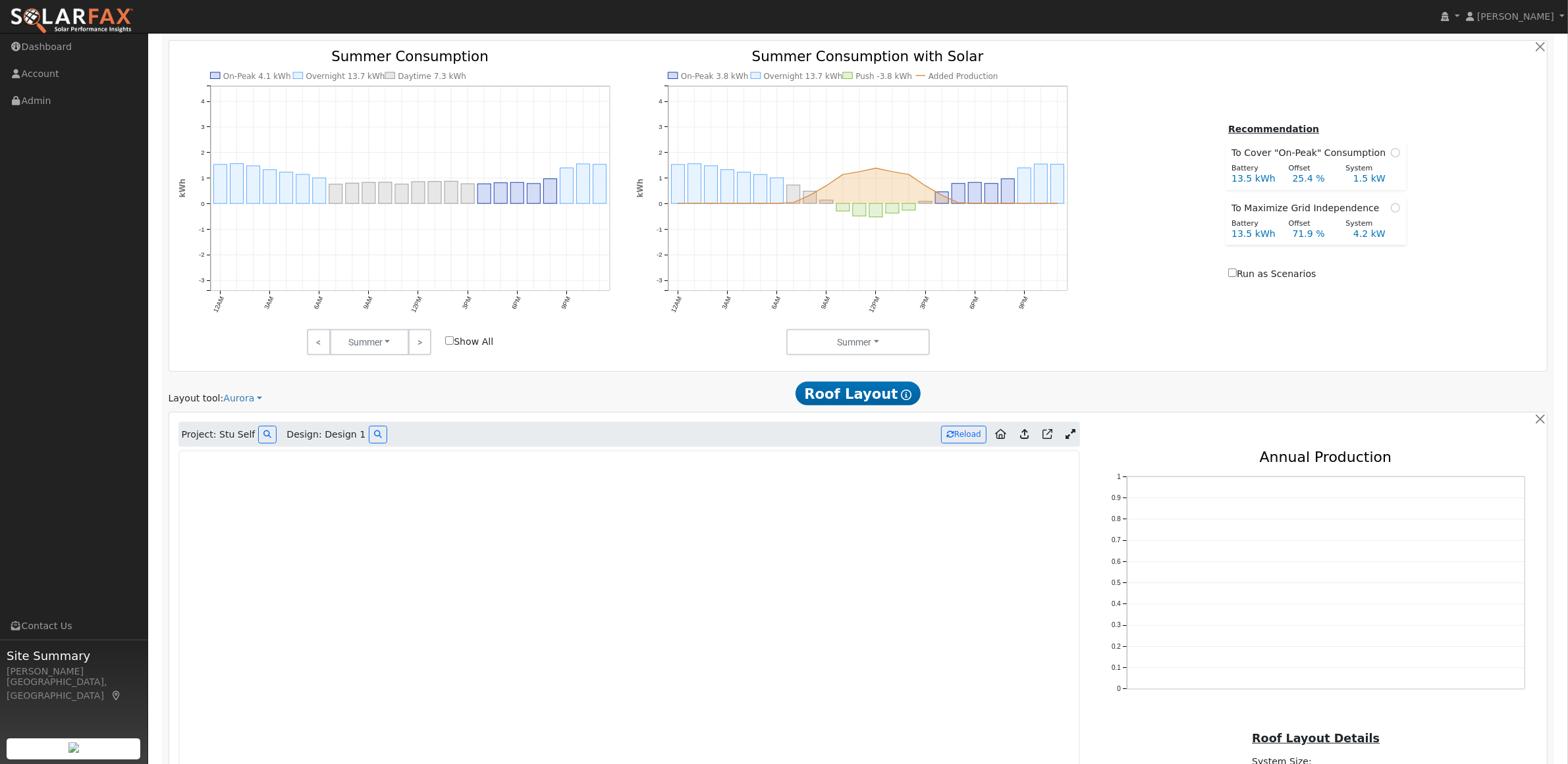
scroll to position [830, 0]
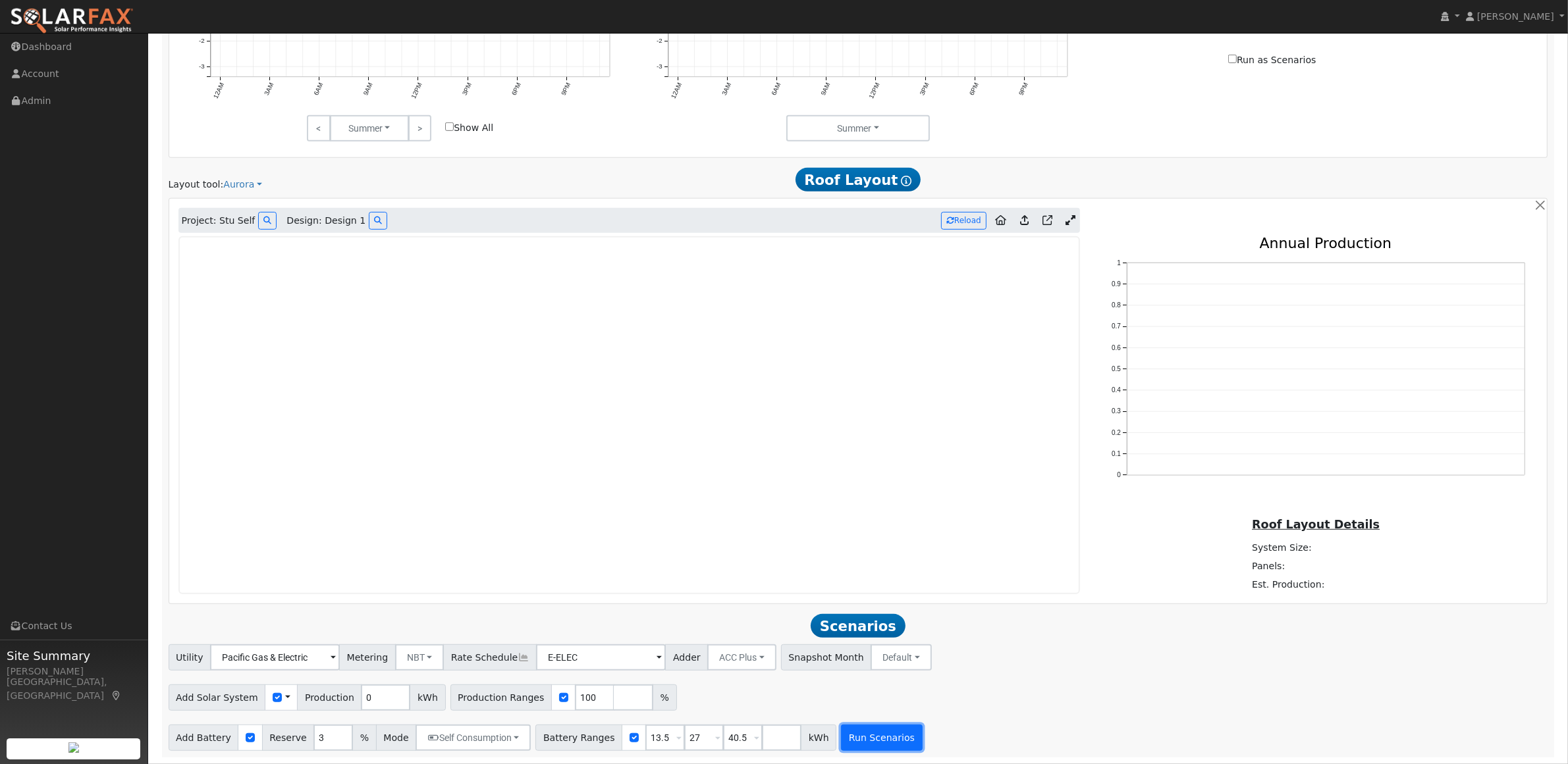
click at [857, 744] on button "Run Scenarios" at bounding box center [881, 738] width 81 height 26
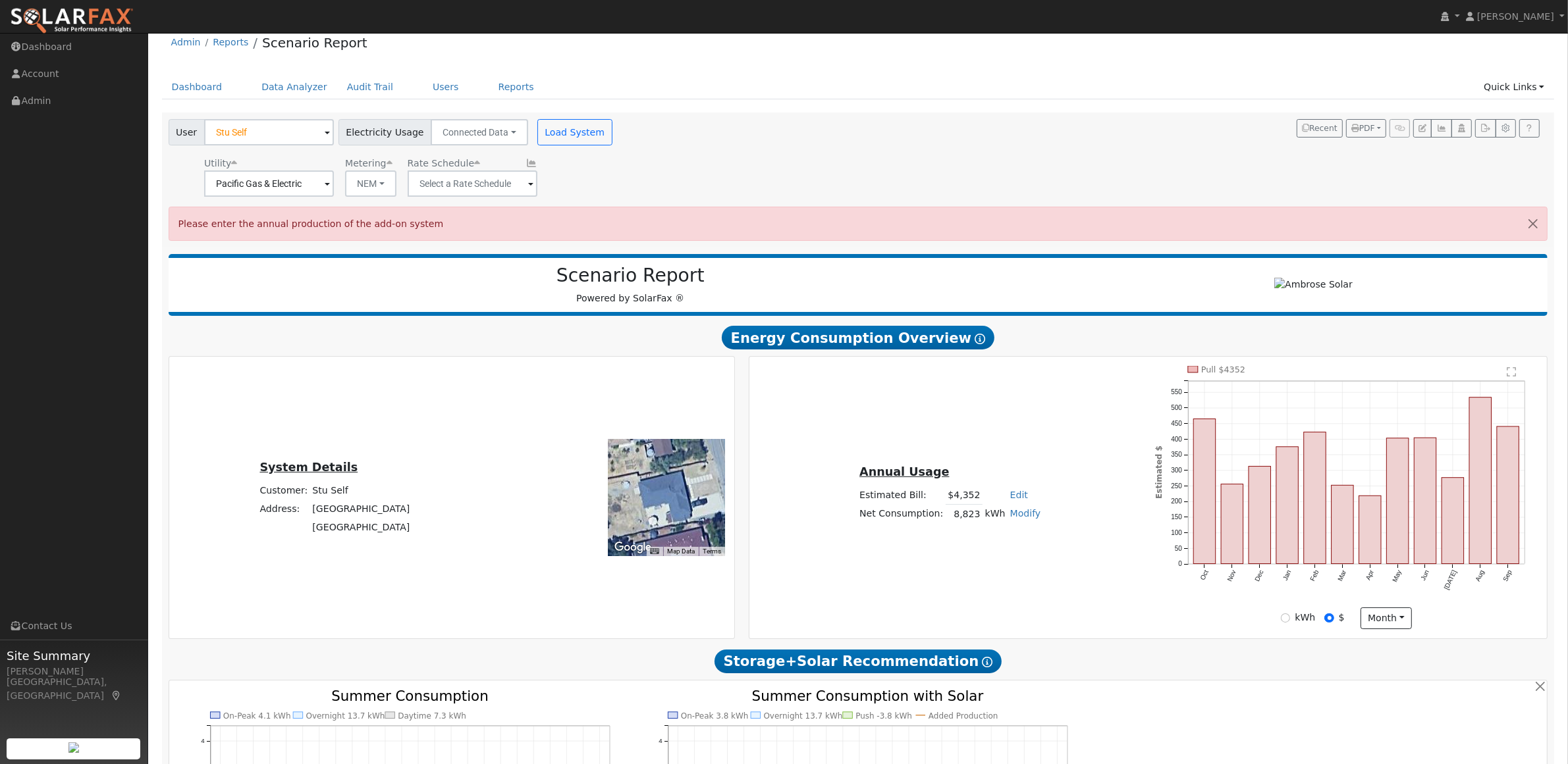
scroll to position [0, 0]
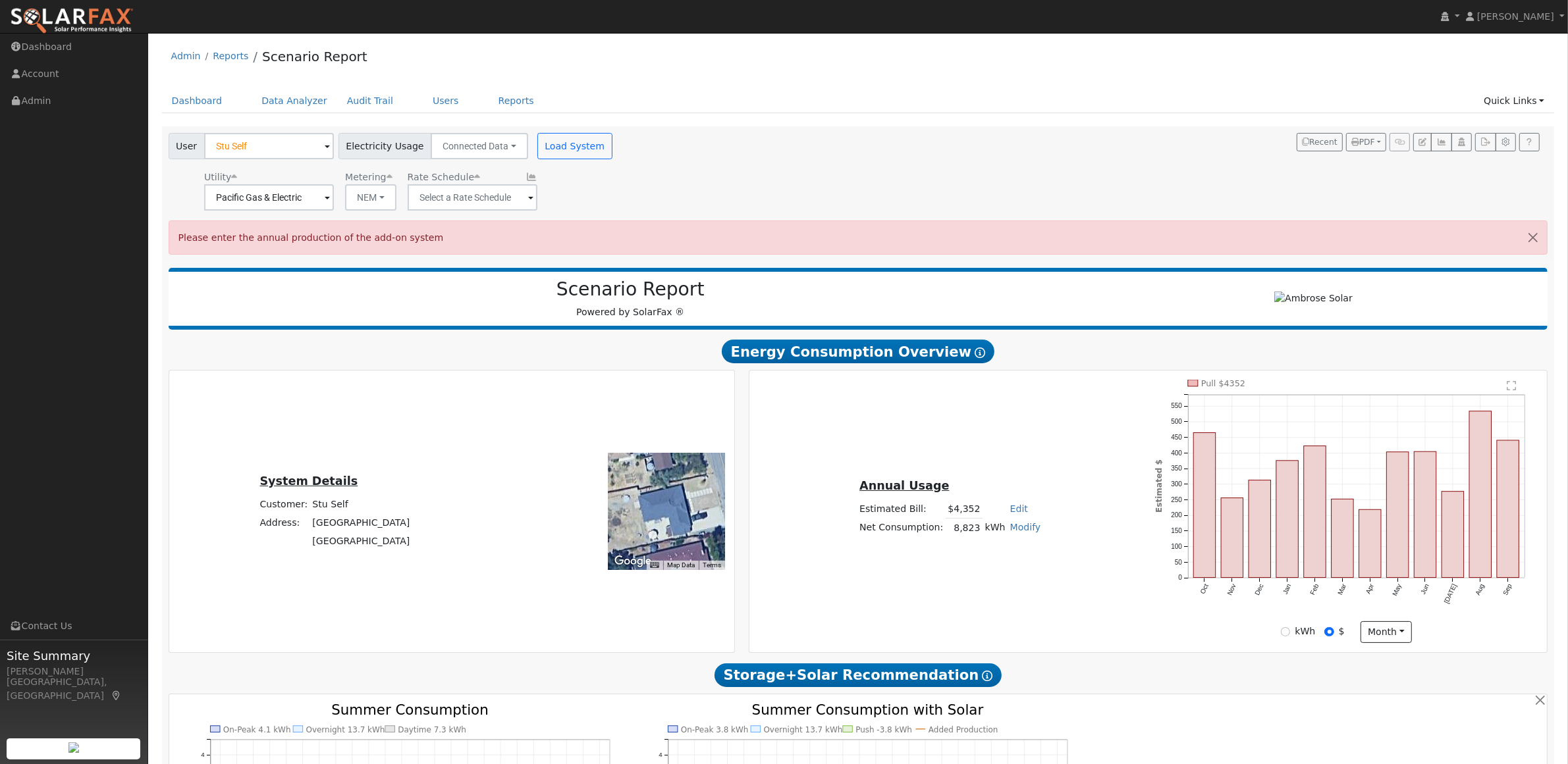
click at [525, 179] on icon at bounding box center [531, 177] width 12 height 9
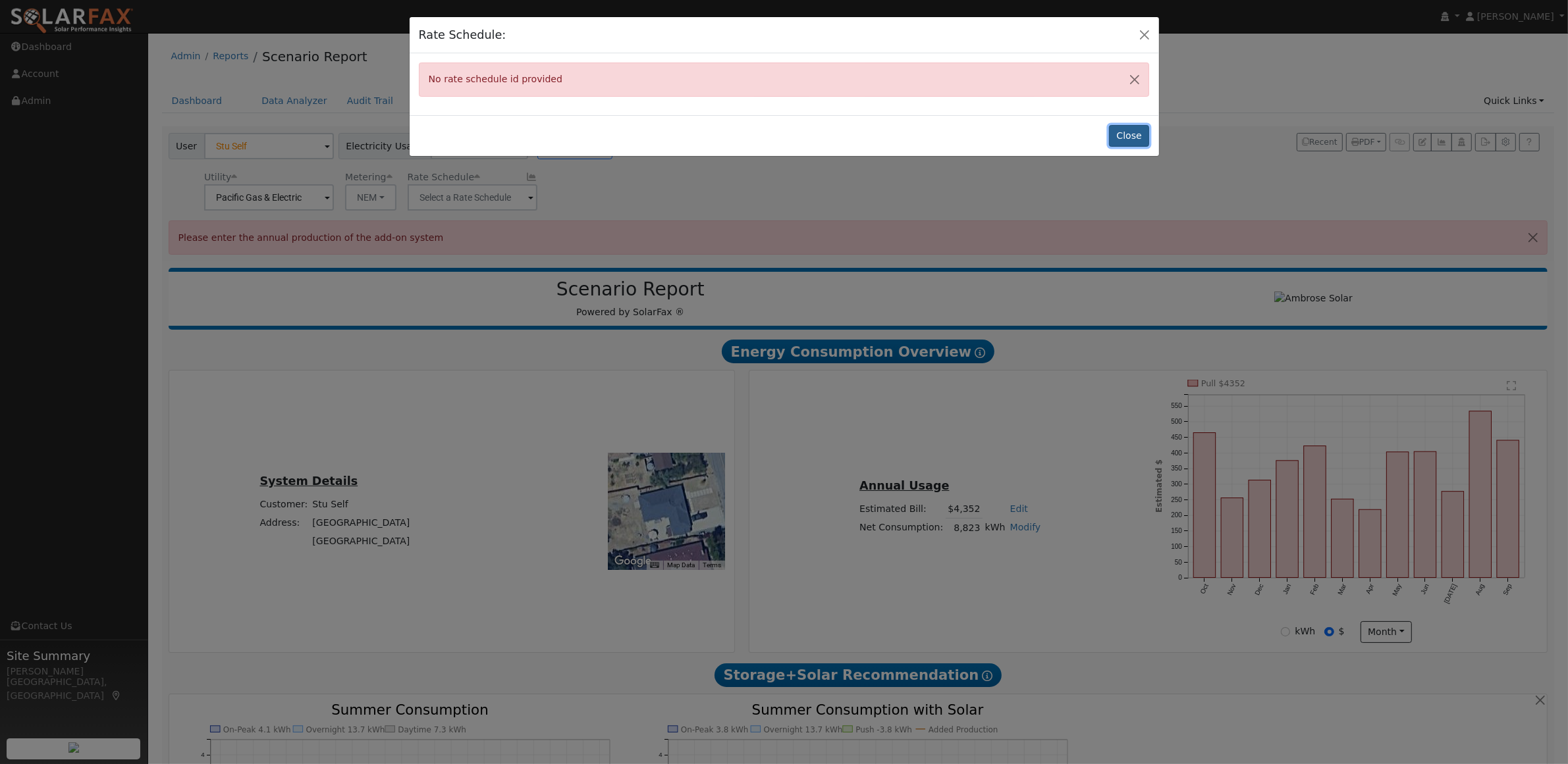
click at [1130, 136] on button "Close" at bounding box center [1129, 136] width 41 height 22
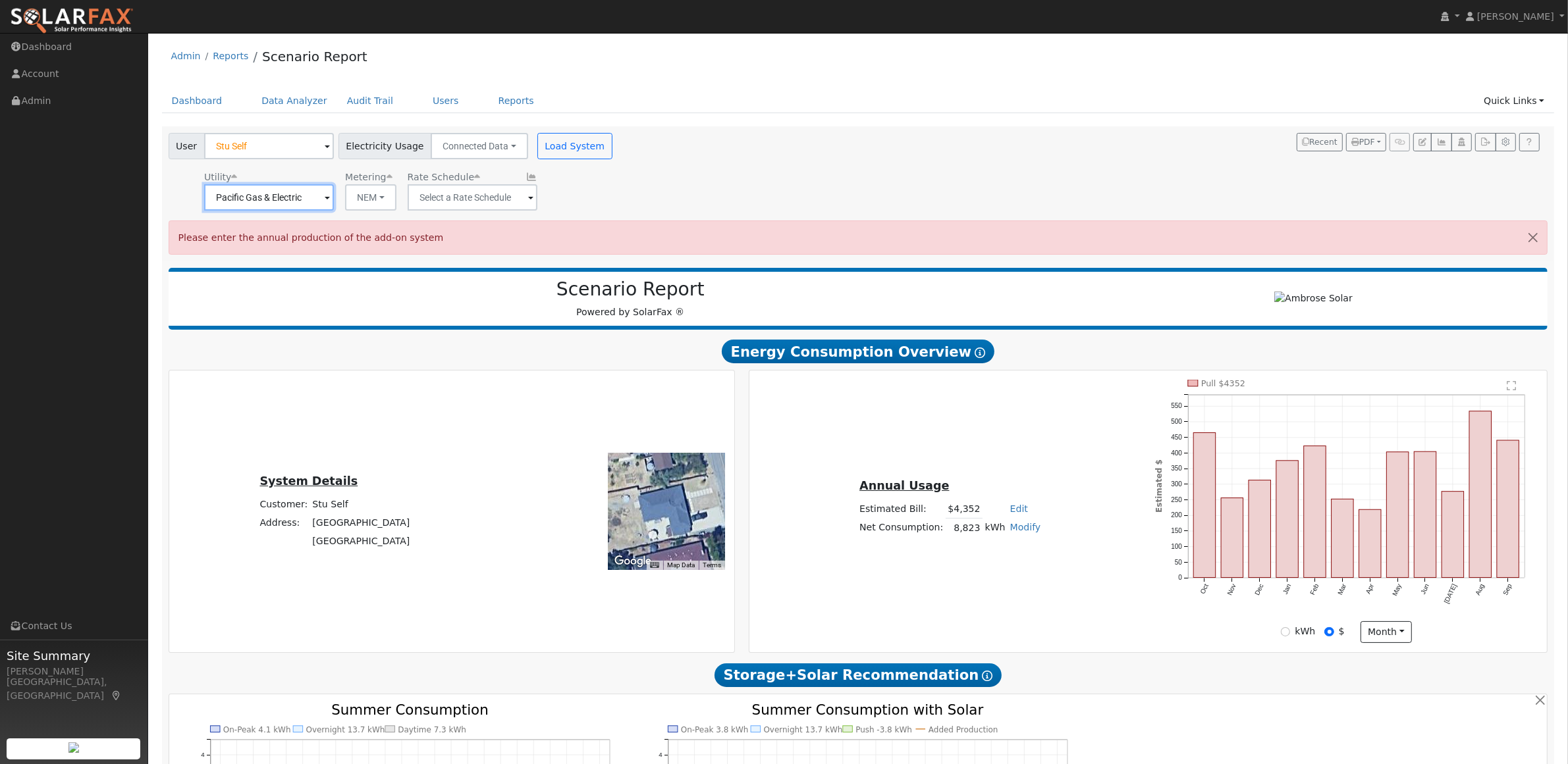
click at [313, 198] on input "Pacific Gas & Electric" at bounding box center [268, 198] width 130 height 26
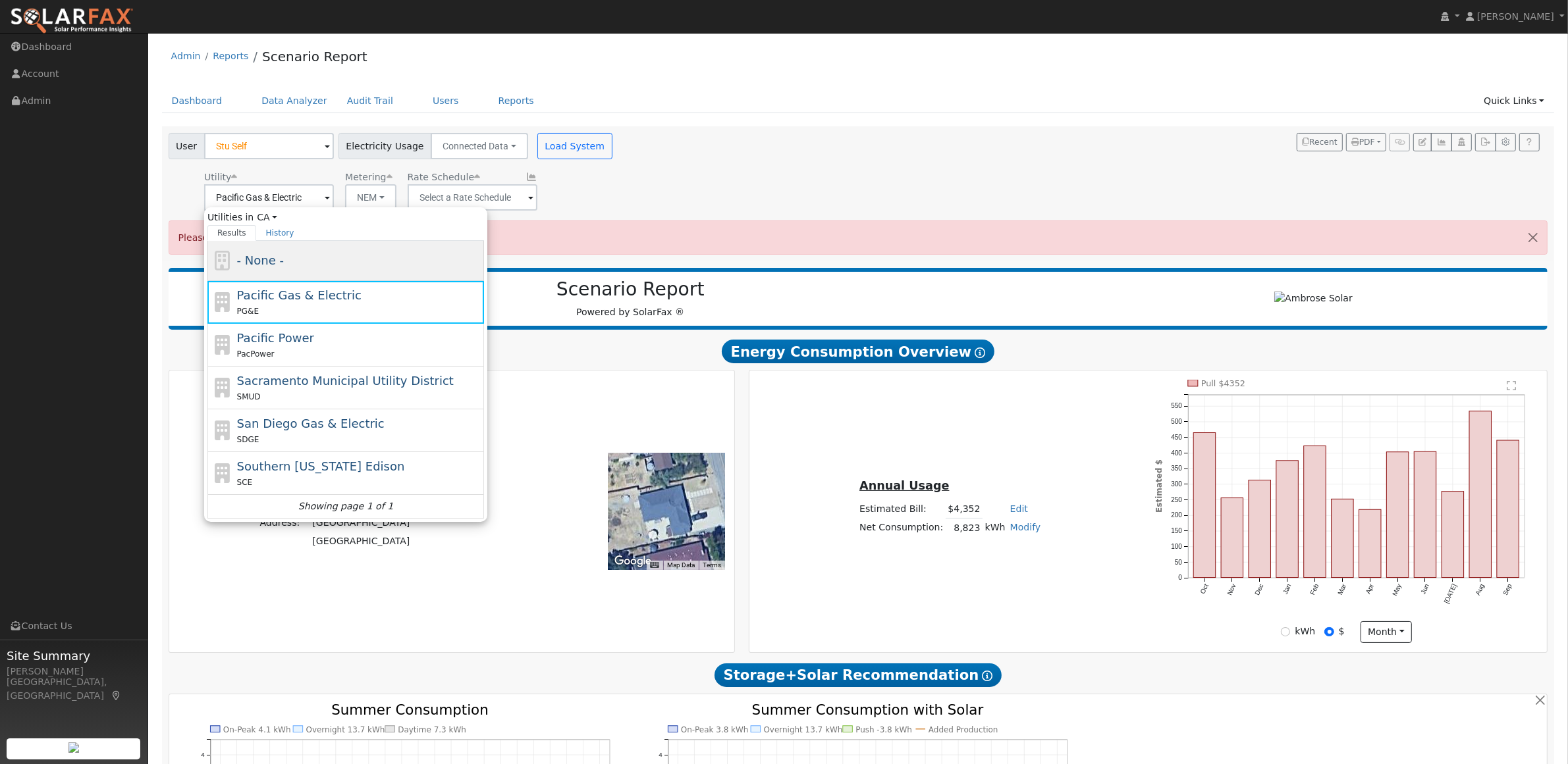
click at [283, 255] on div "- None -" at bounding box center [360, 260] width 245 height 18
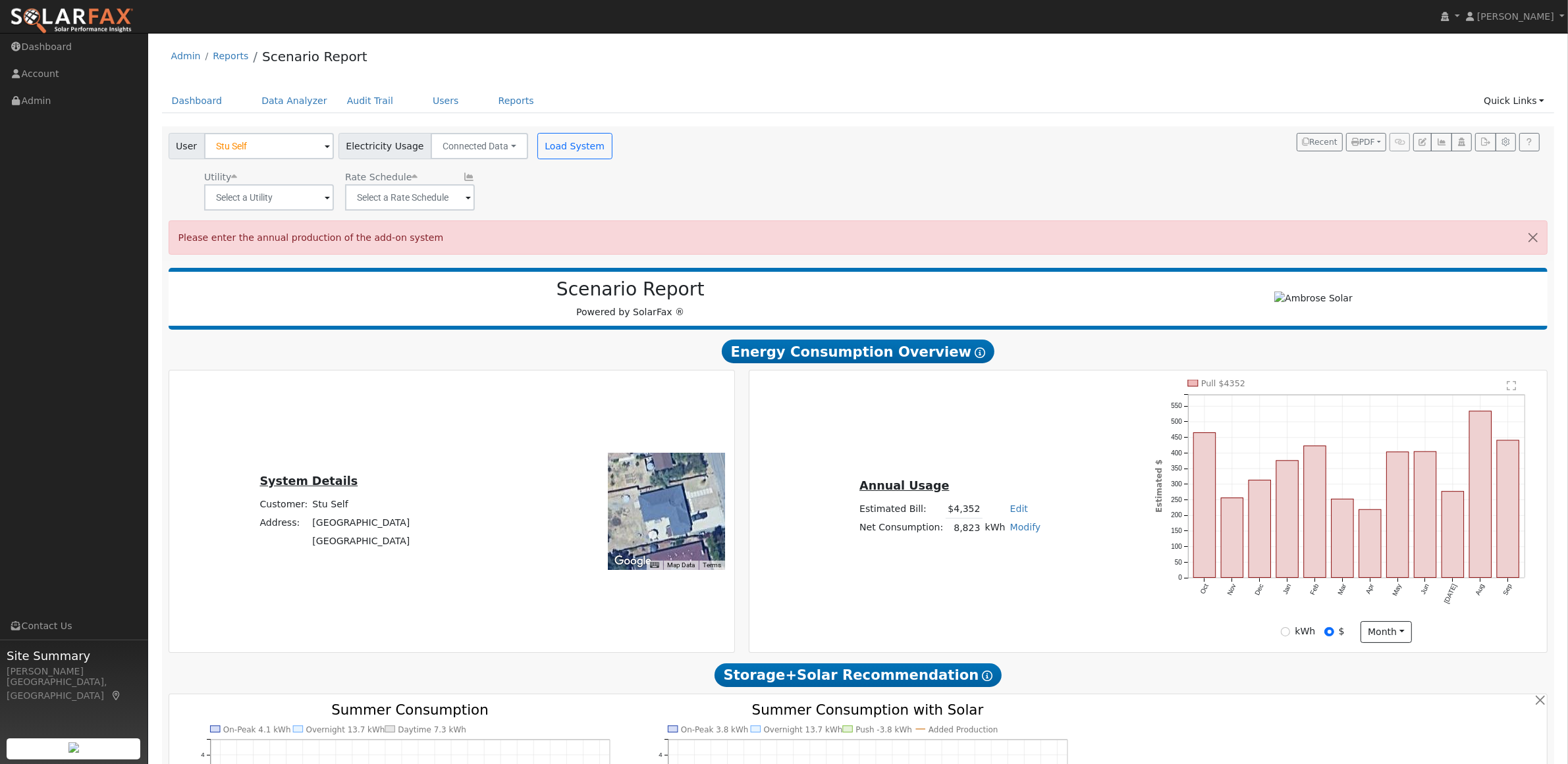
click at [631, 206] on div "User Stu Self Account Default Account Default Account [STREET_ADDRESS] Primary …" at bounding box center [855, 169] width 1379 height 82
click at [563, 149] on button "Load System" at bounding box center [575, 146] width 75 height 26
click at [573, 156] on button "Load System" at bounding box center [575, 146] width 75 height 26
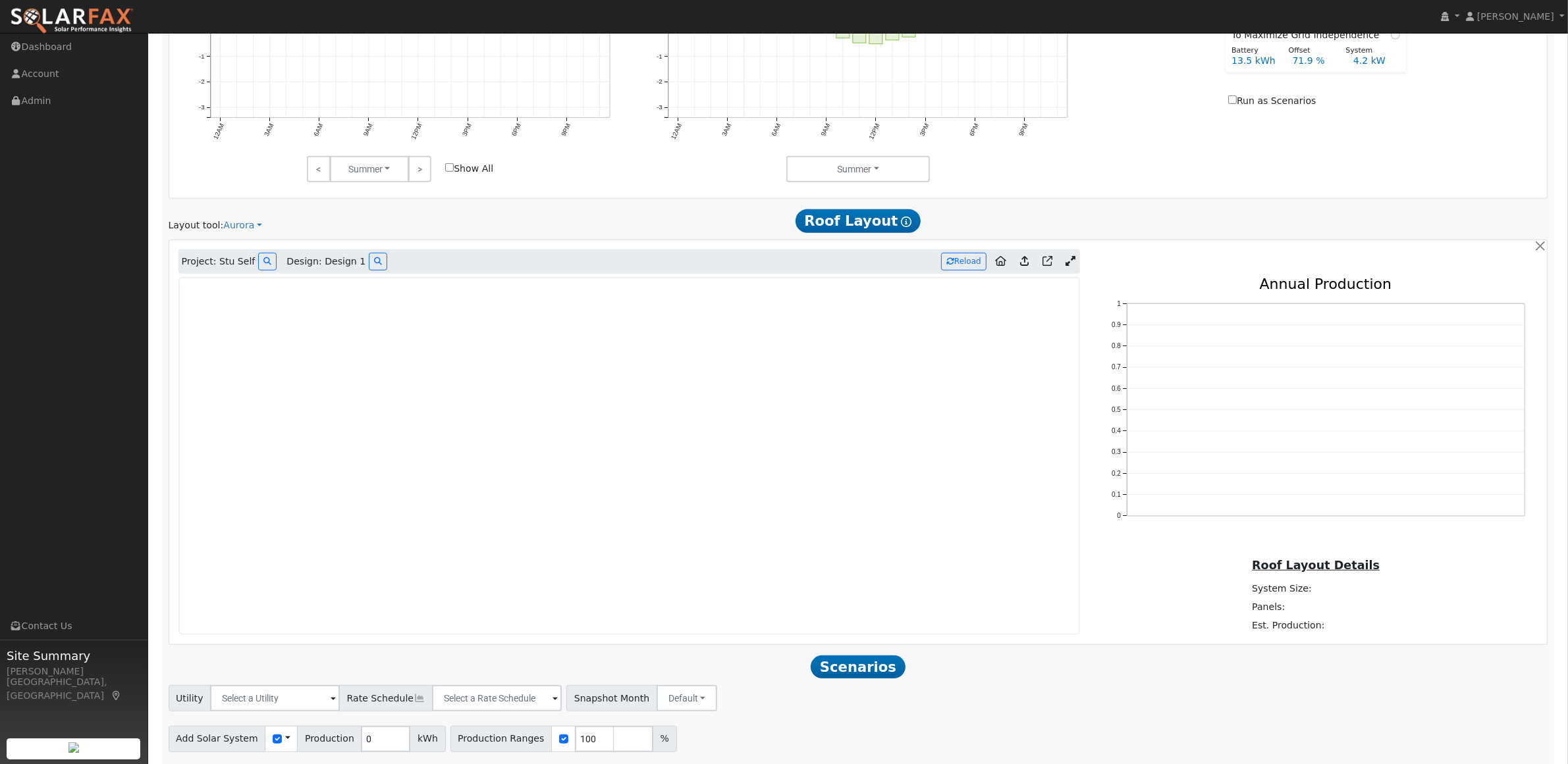
scroll to position [873, 0]
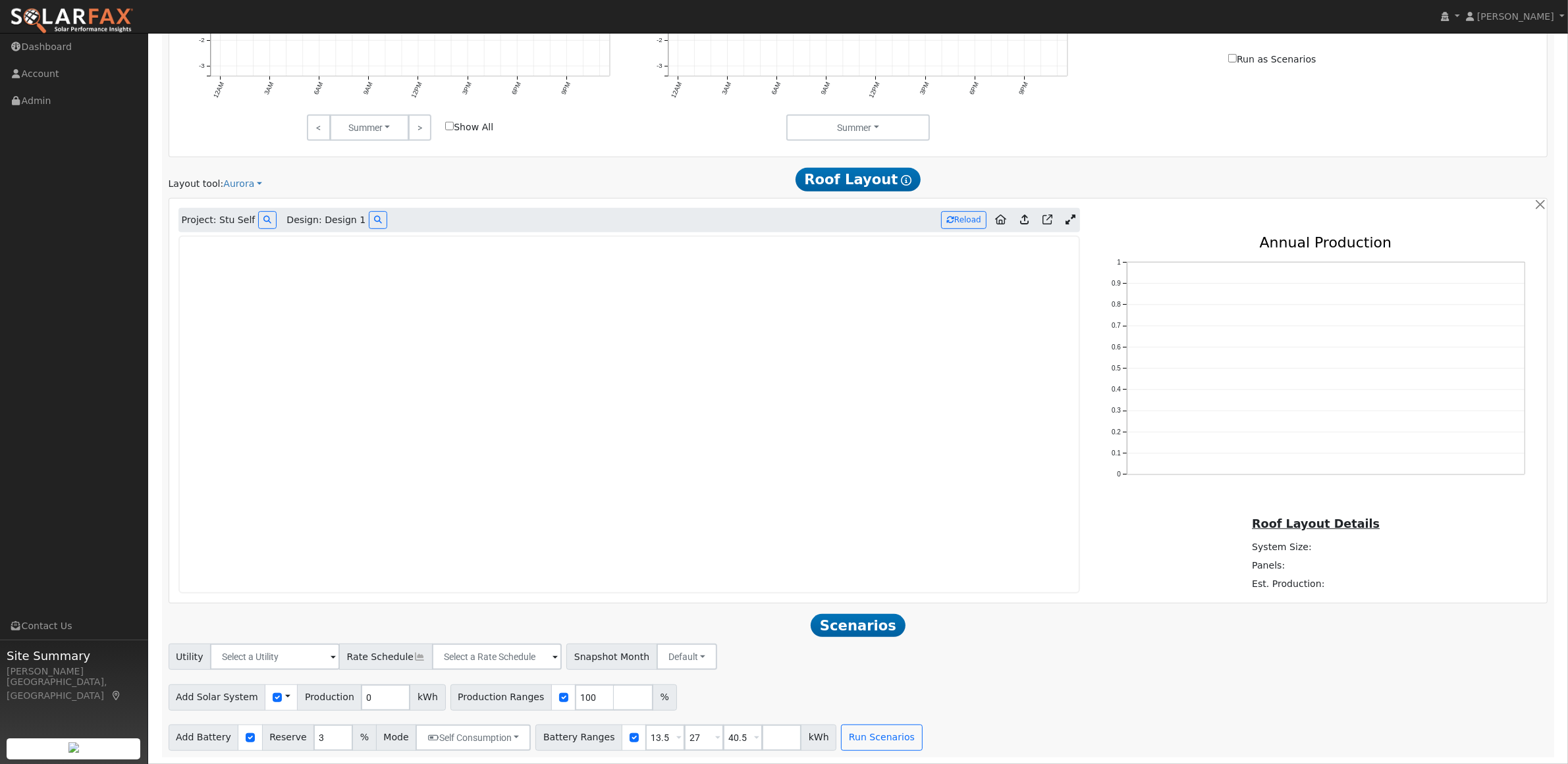
click at [865, 622] on span "Scenarios" at bounding box center [857, 626] width 94 height 24
click at [245, 737] on input "checkbox" at bounding box center [250, 738] width 9 height 9
checkbox input "false"
click at [318, 747] on button "Run Scenarios" at bounding box center [308, 738] width 81 height 26
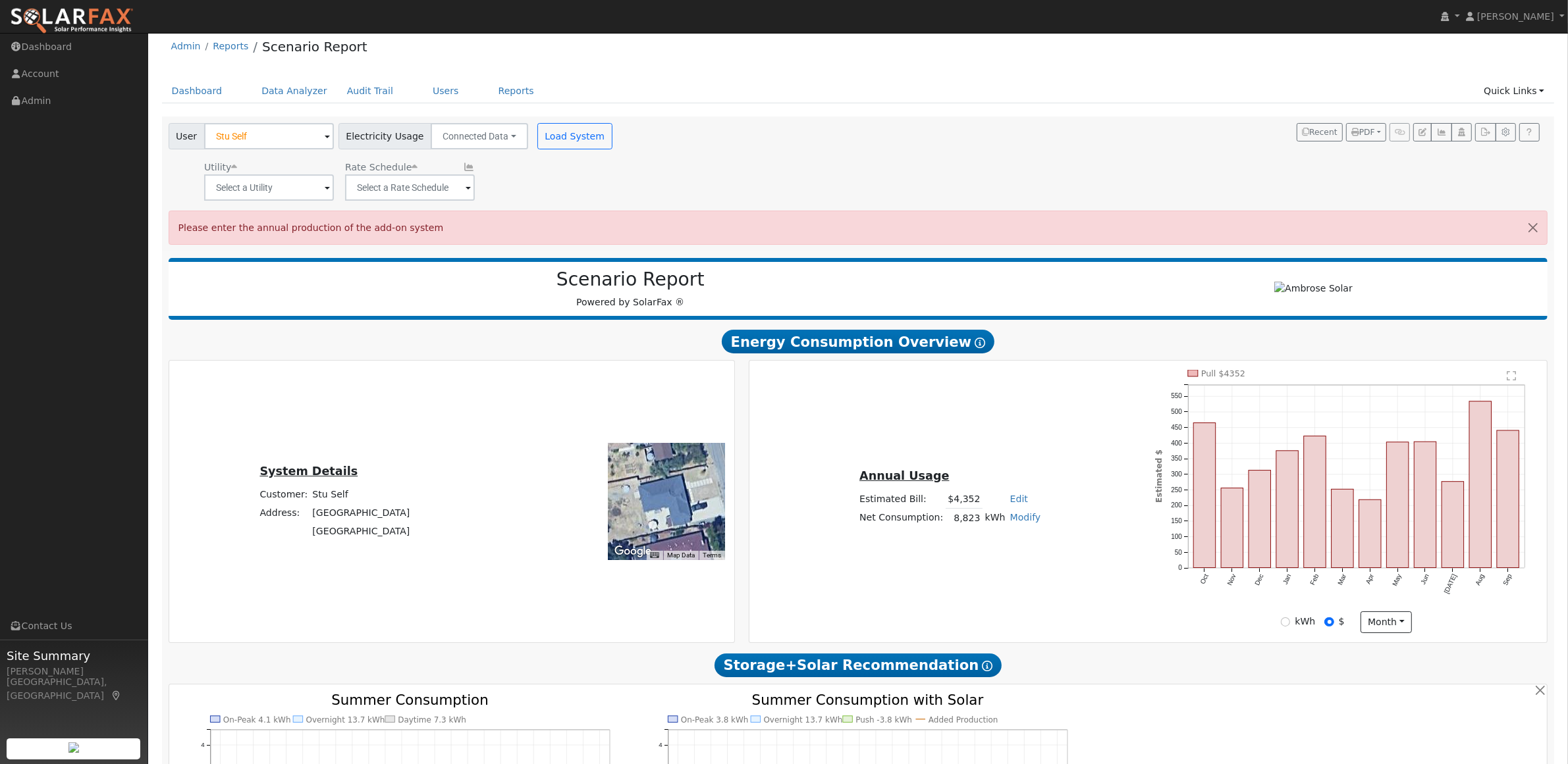
scroll to position [0, 0]
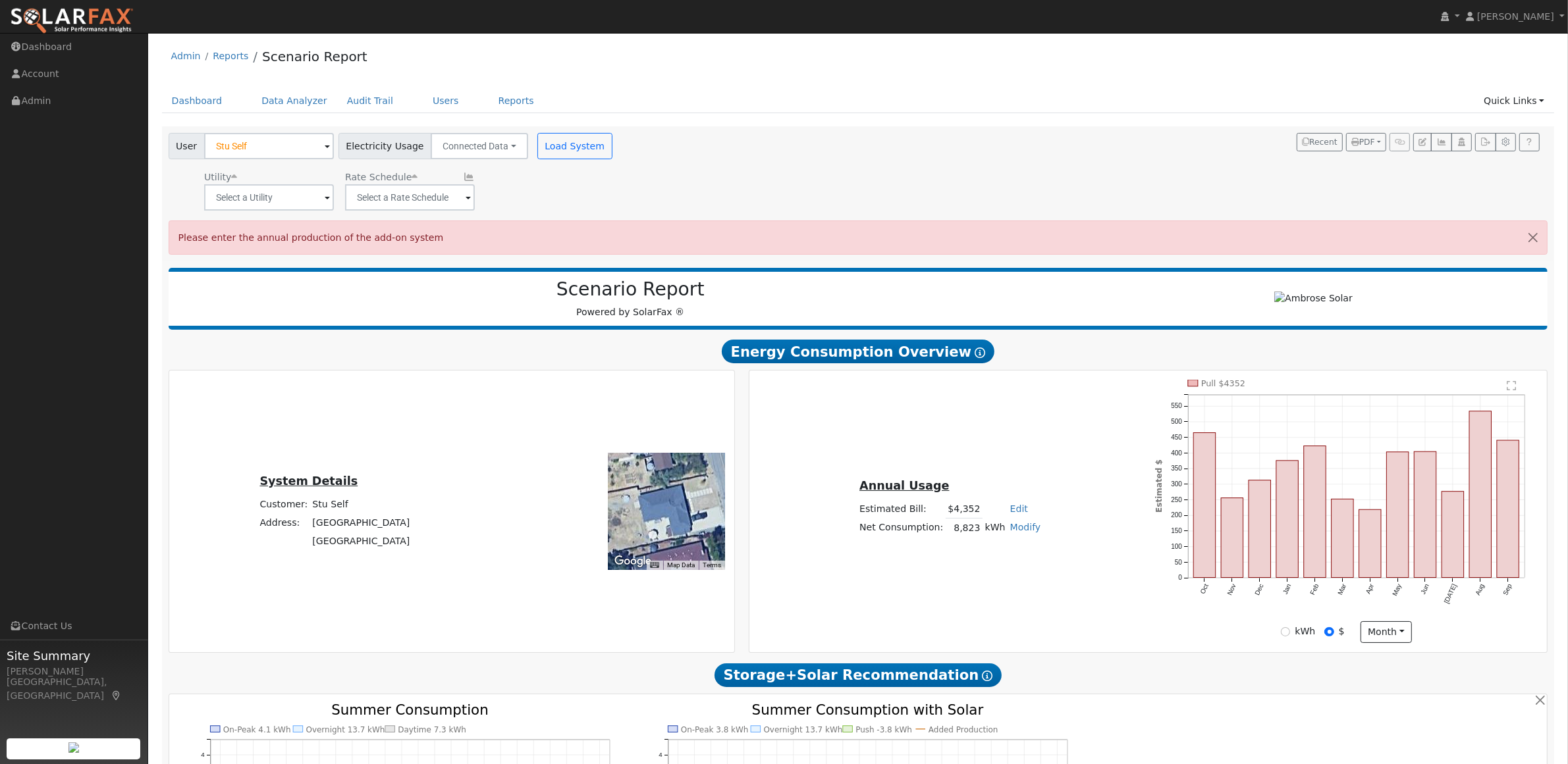
click at [466, 201] on span at bounding box center [467, 198] width 5 height 15
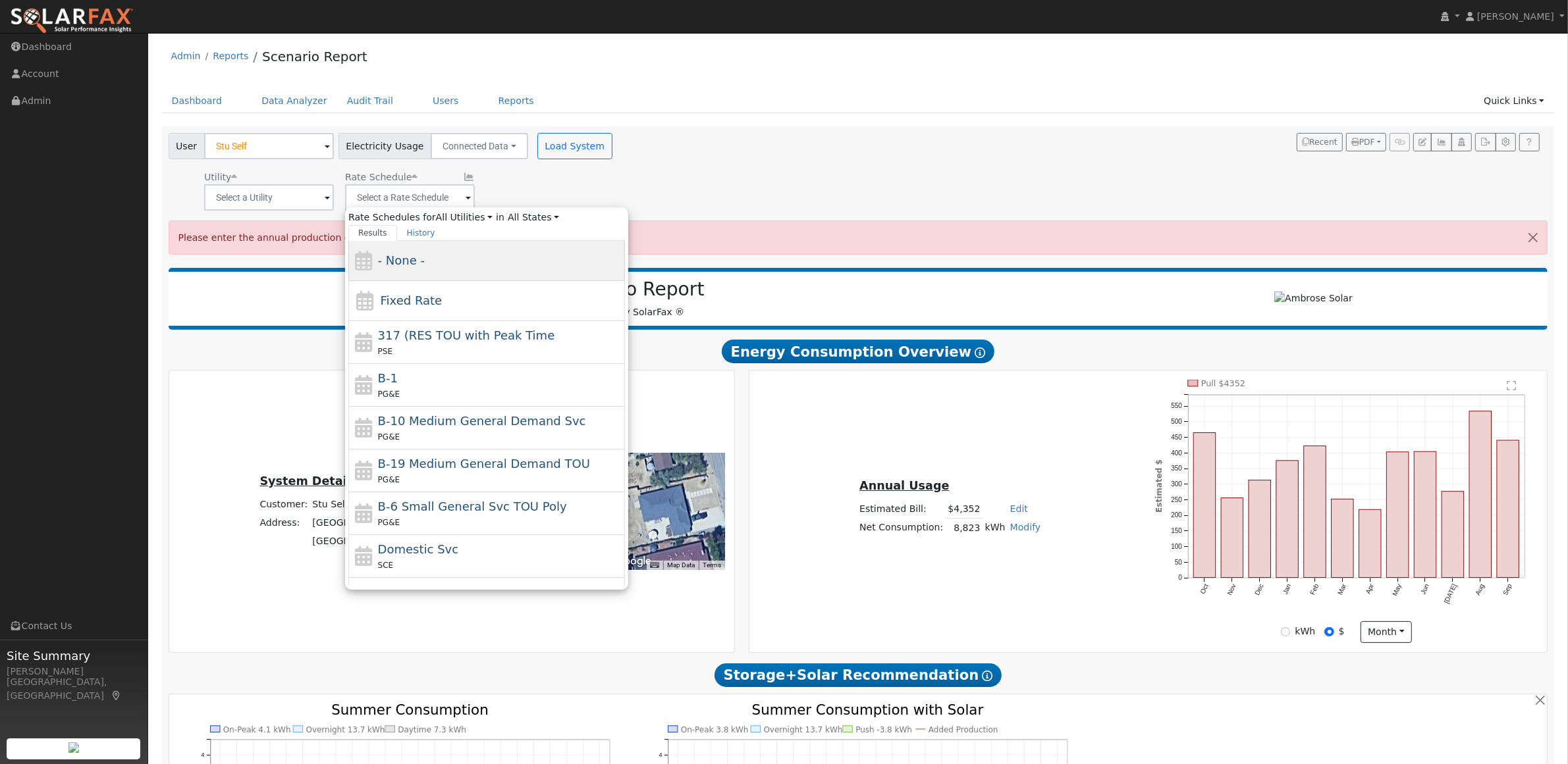
click at [412, 263] on span "- None -" at bounding box center [401, 260] width 47 height 14
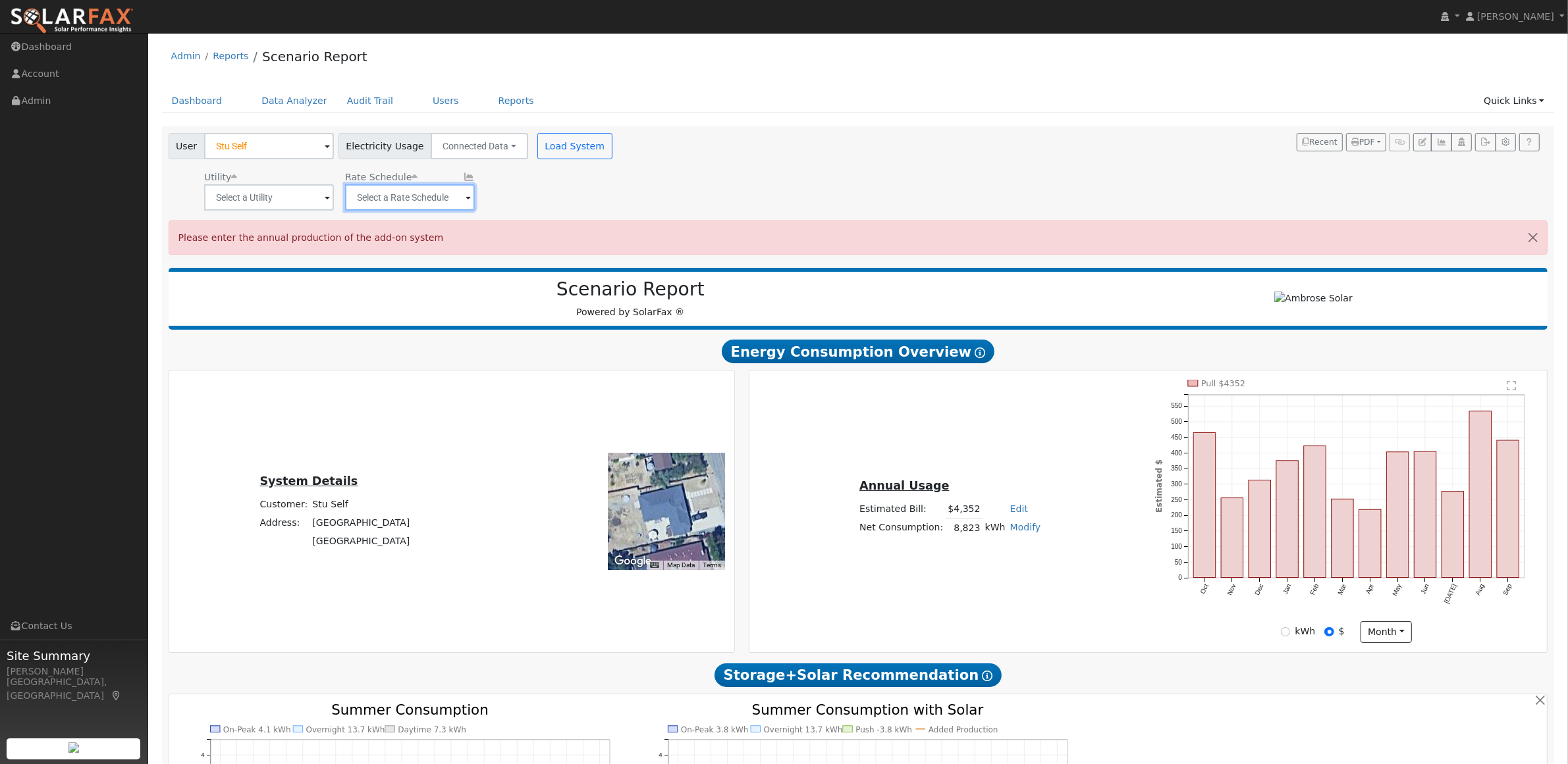
click at [430, 199] on input "text" at bounding box center [410, 198] width 130 height 26
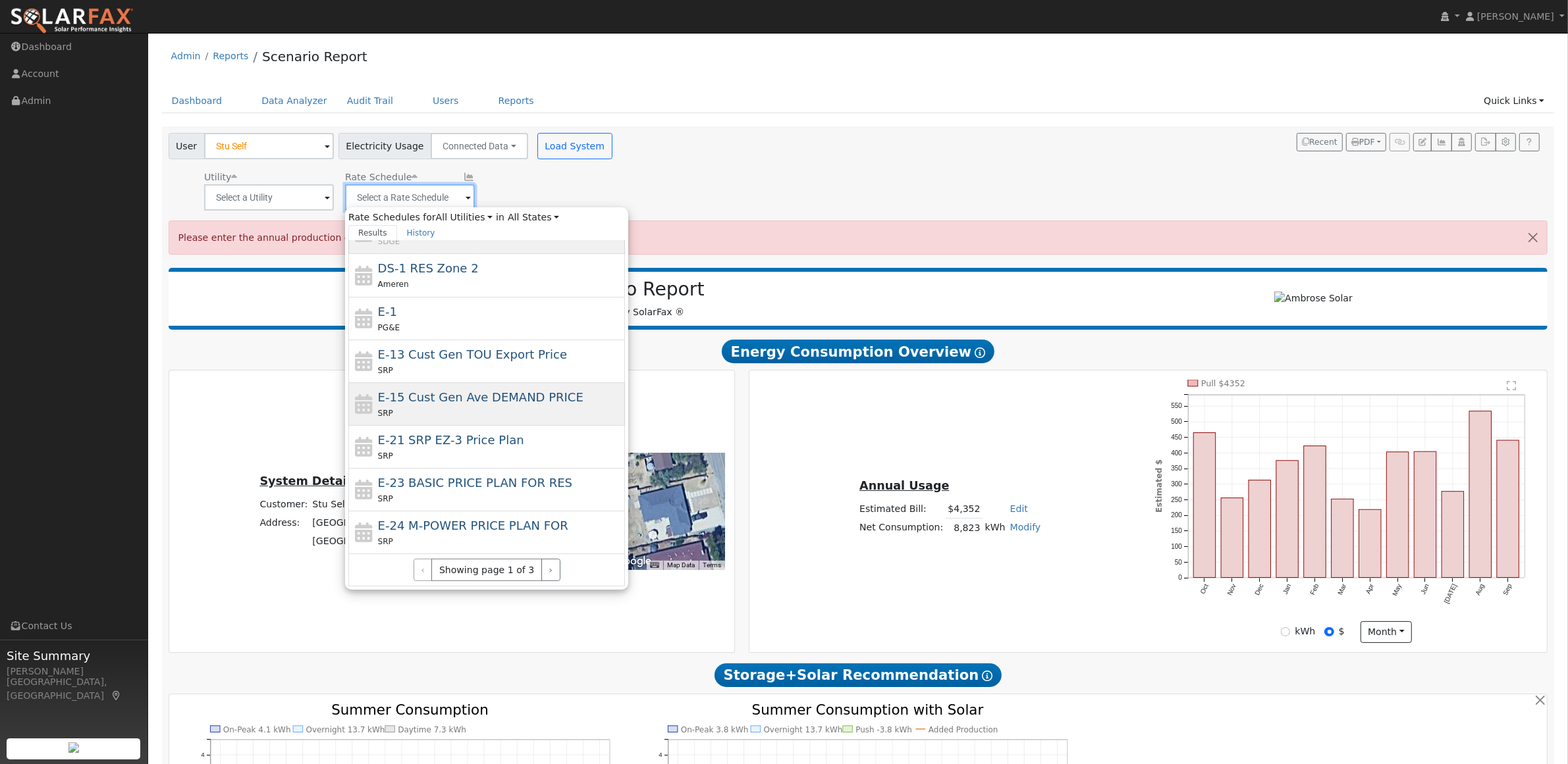
scroll to position [412, 0]
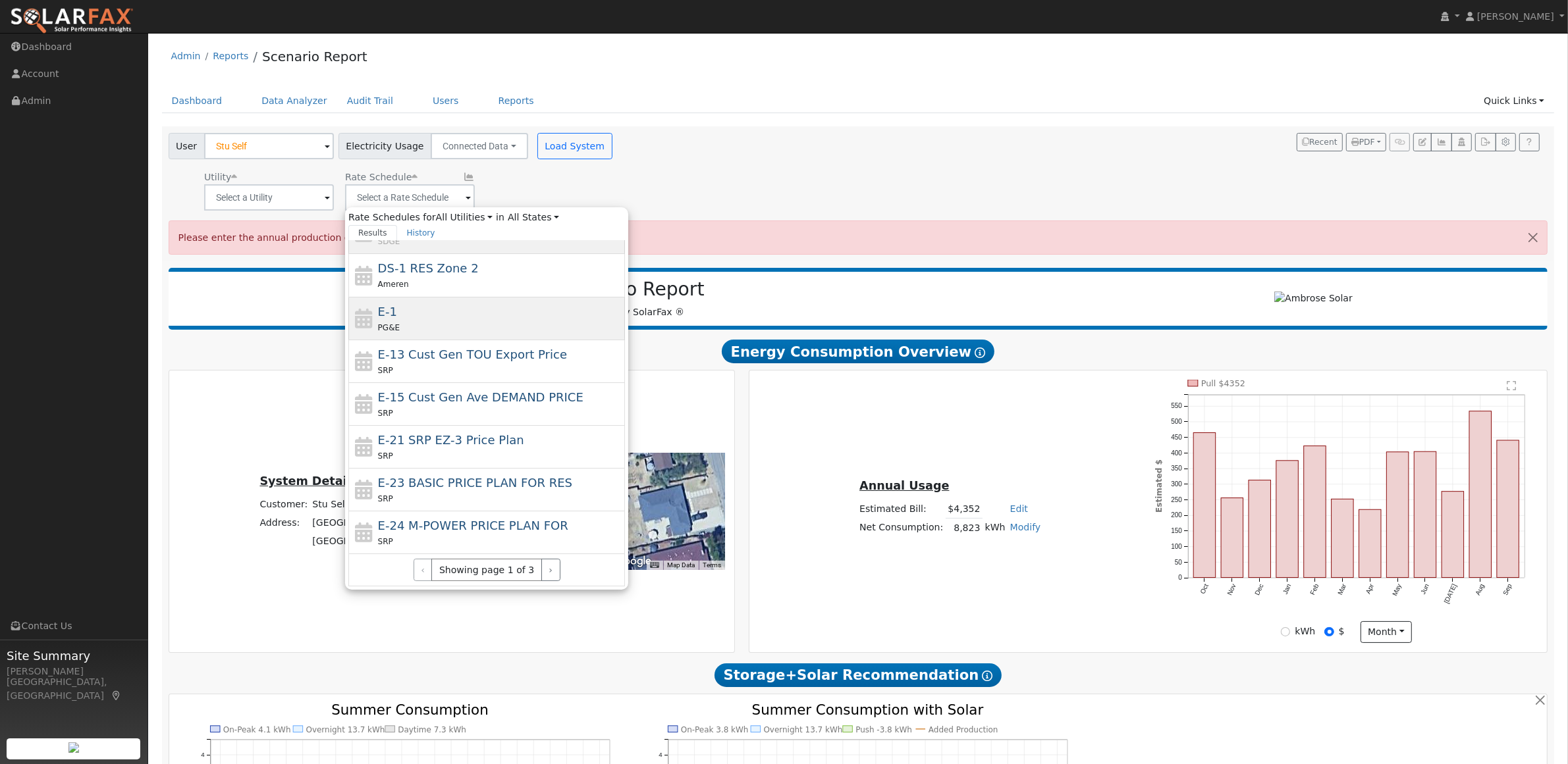
click at [410, 318] on div "E-1 PG&E" at bounding box center [500, 319] width 245 height 32
type input "E-1"
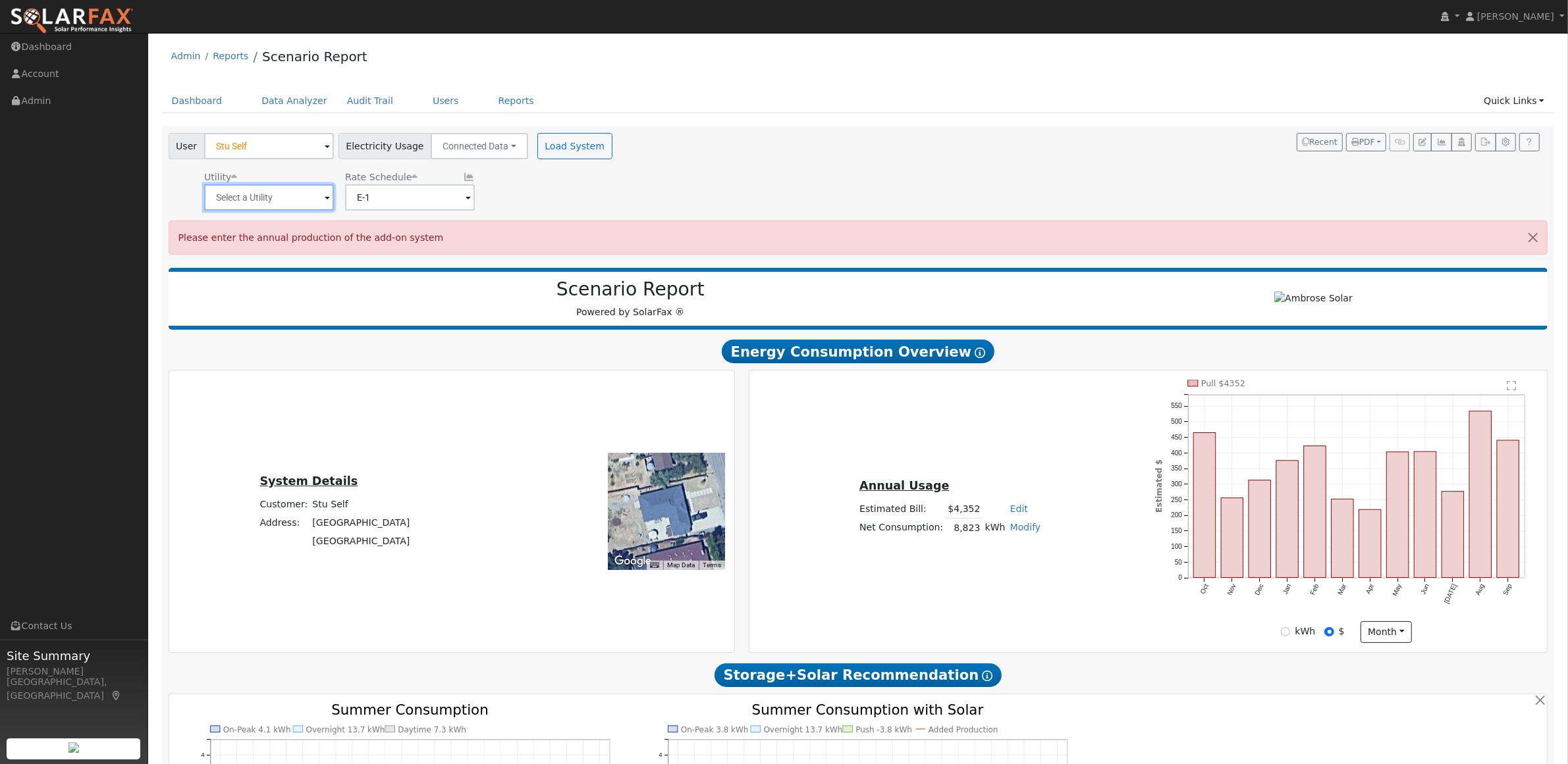
click at [290, 203] on input "text" at bounding box center [268, 198] width 130 height 26
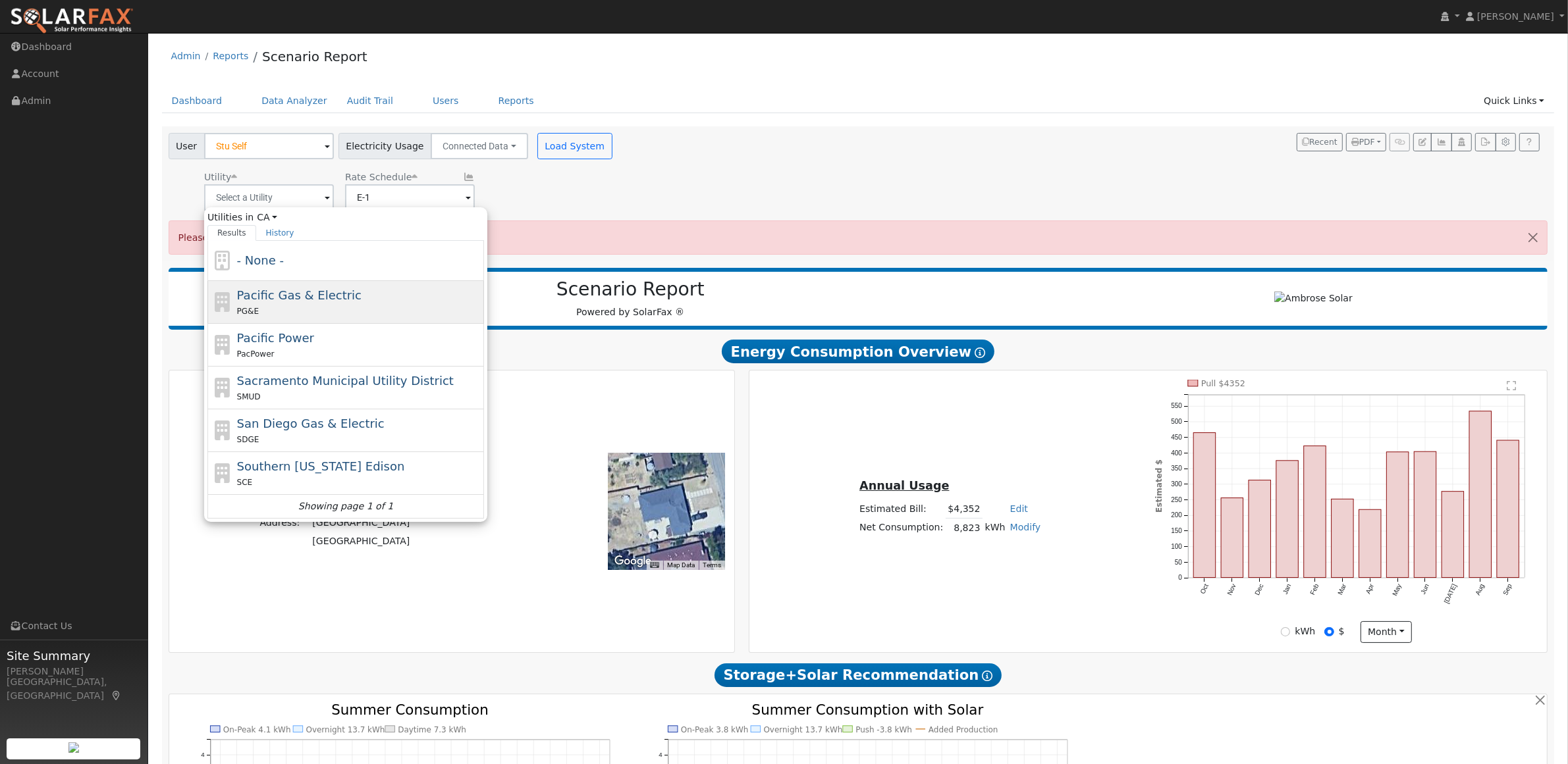
click at [261, 297] on span "Pacific Gas & Electric" at bounding box center [300, 295] width 124 height 14
type input "Pacific Gas & Electric"
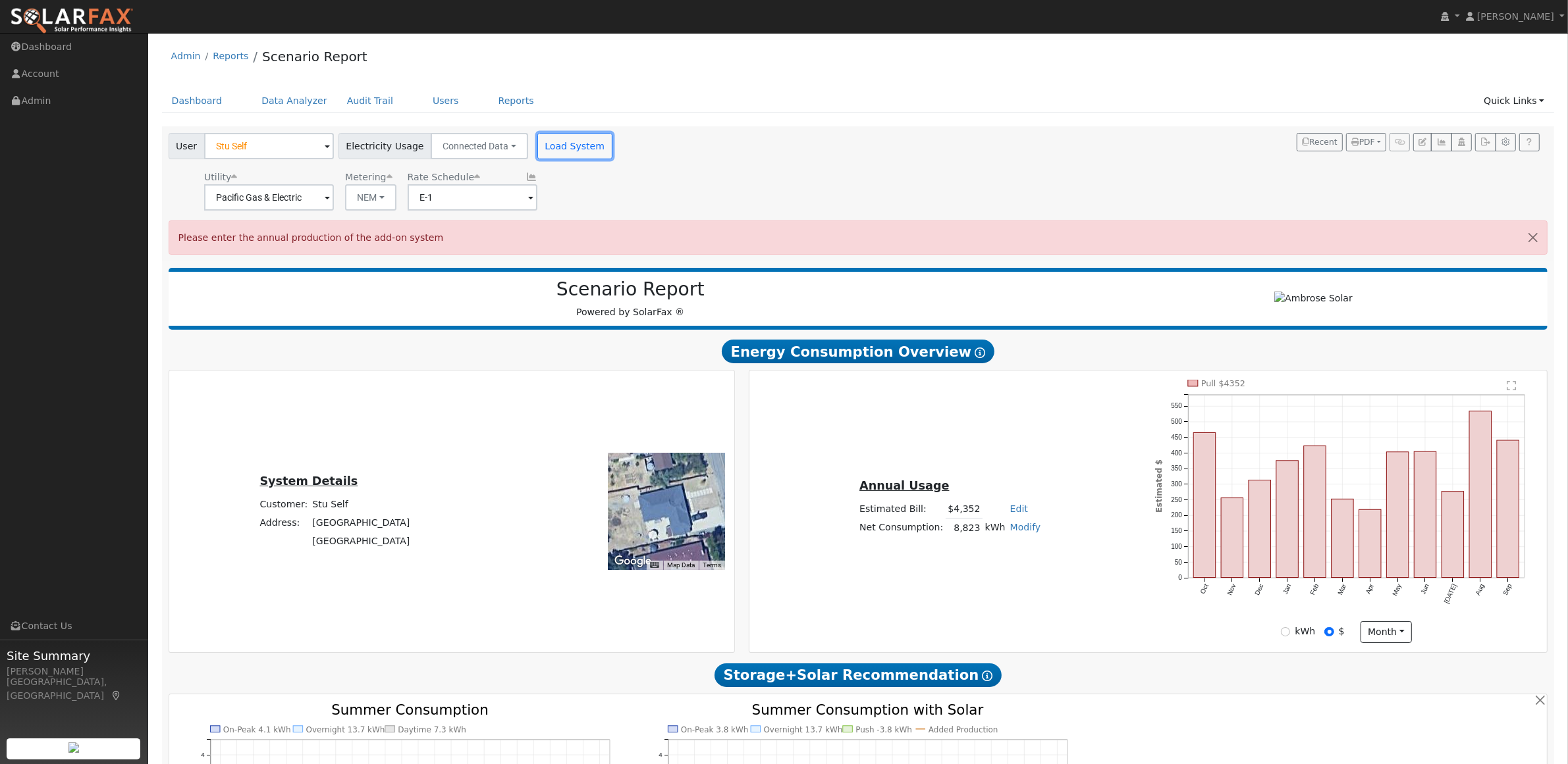
click at [569, 143] on button "Load System" at bounding box center [575, 146] width 75 height 26
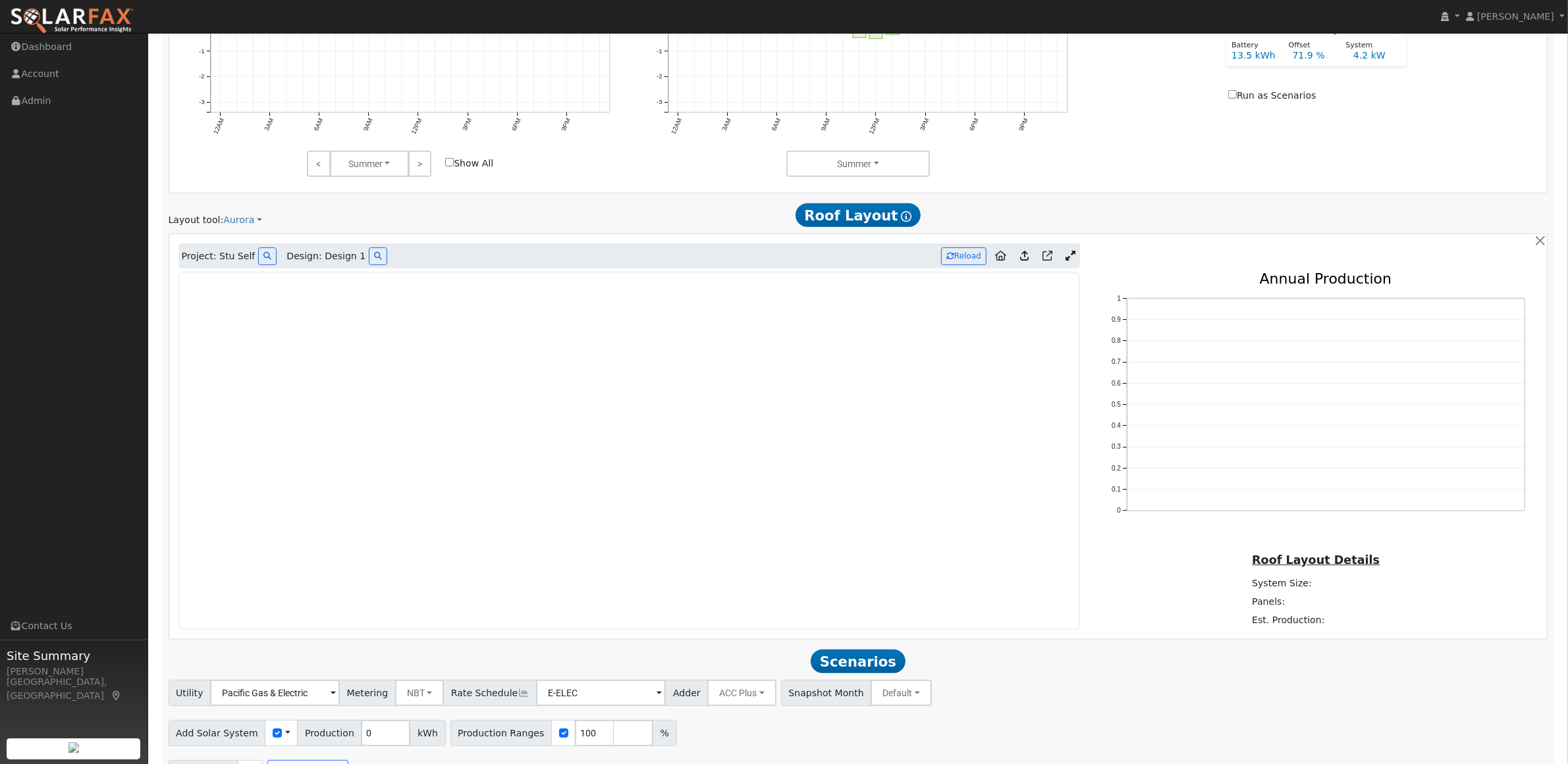
scroll to position [803, 0]
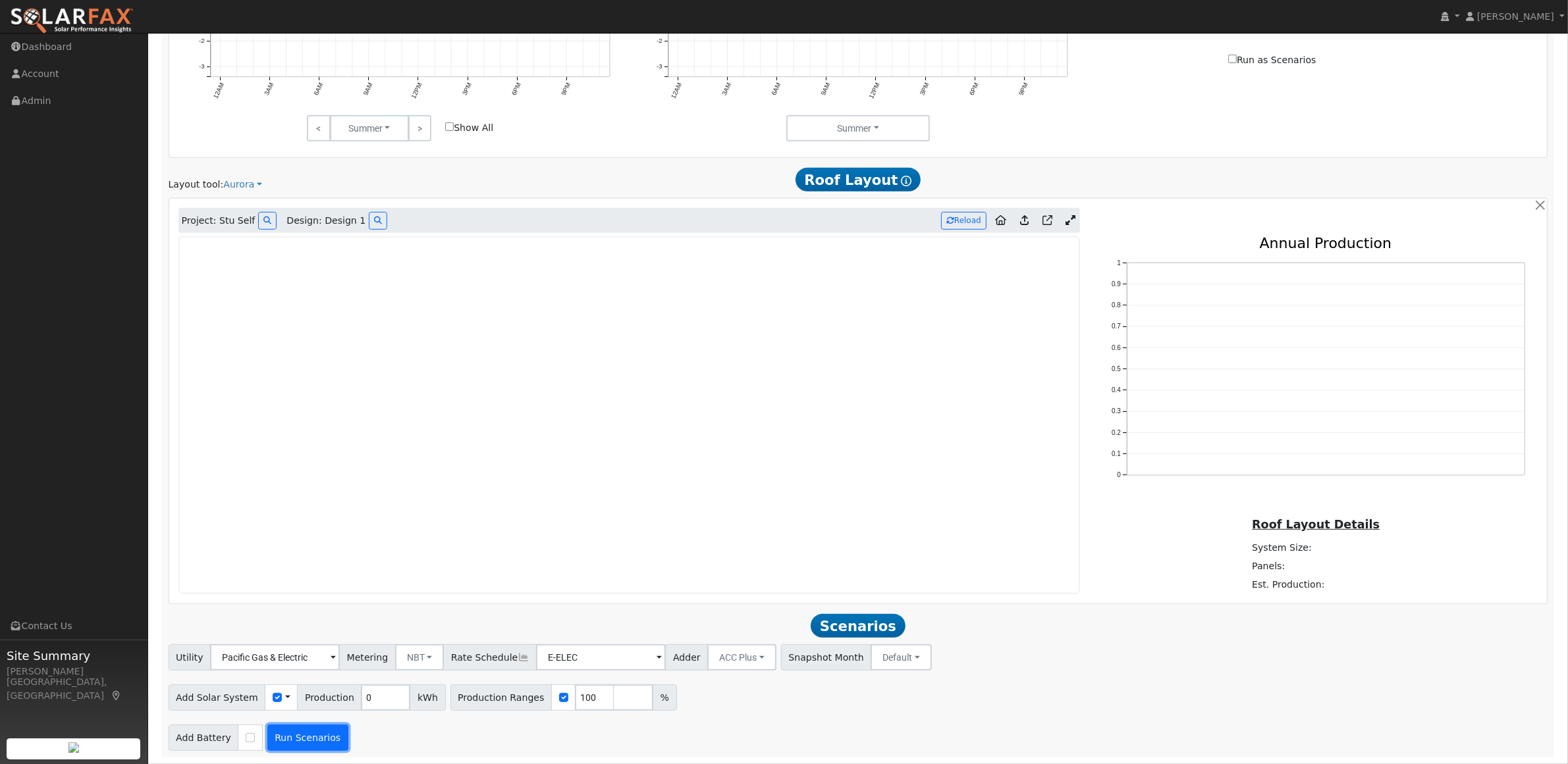
click at [305, 737] on button "Run Scenarios" at bounding box center [308, 738] width 81 height 26
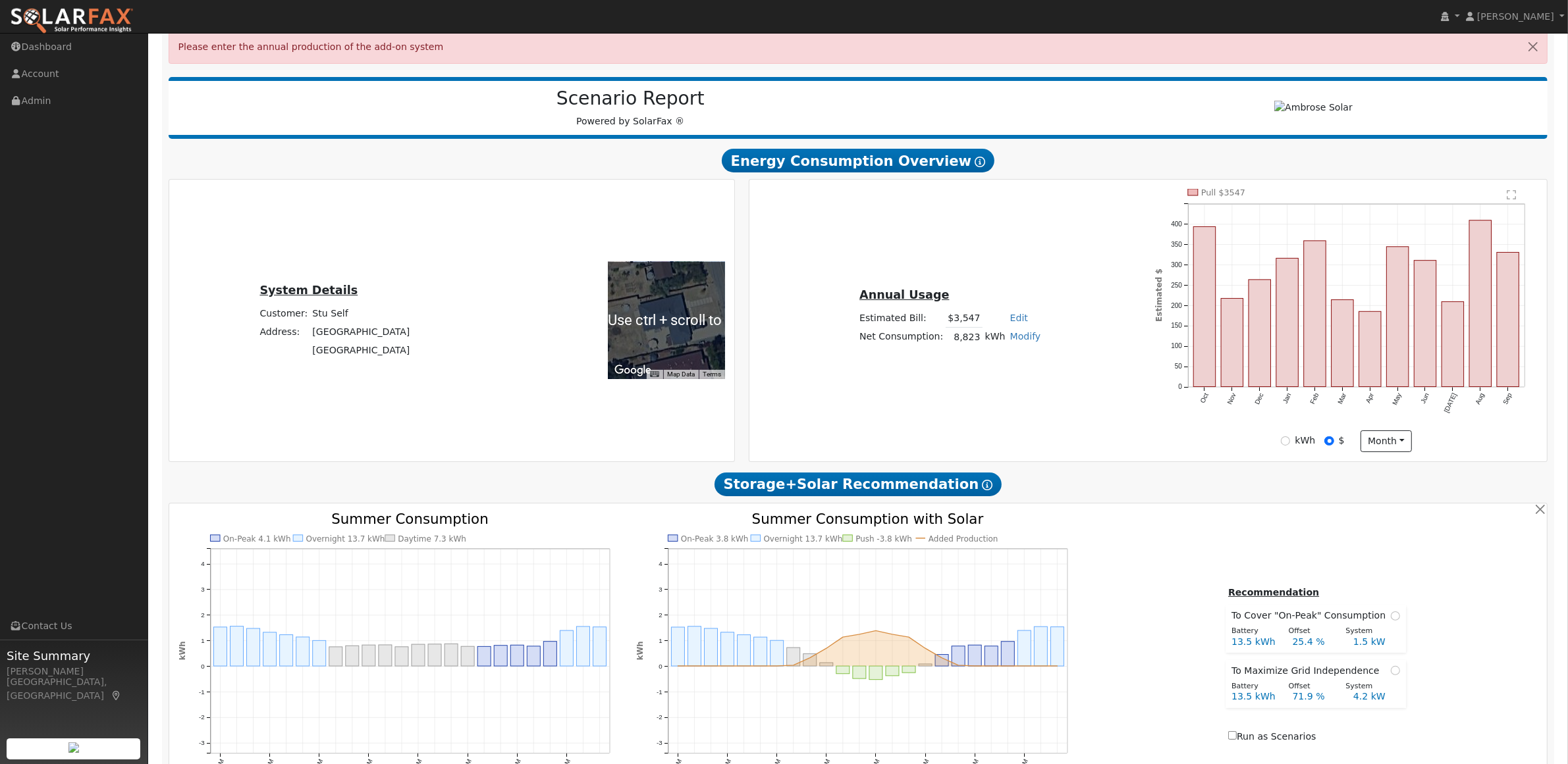
scroll to position [0, 0]
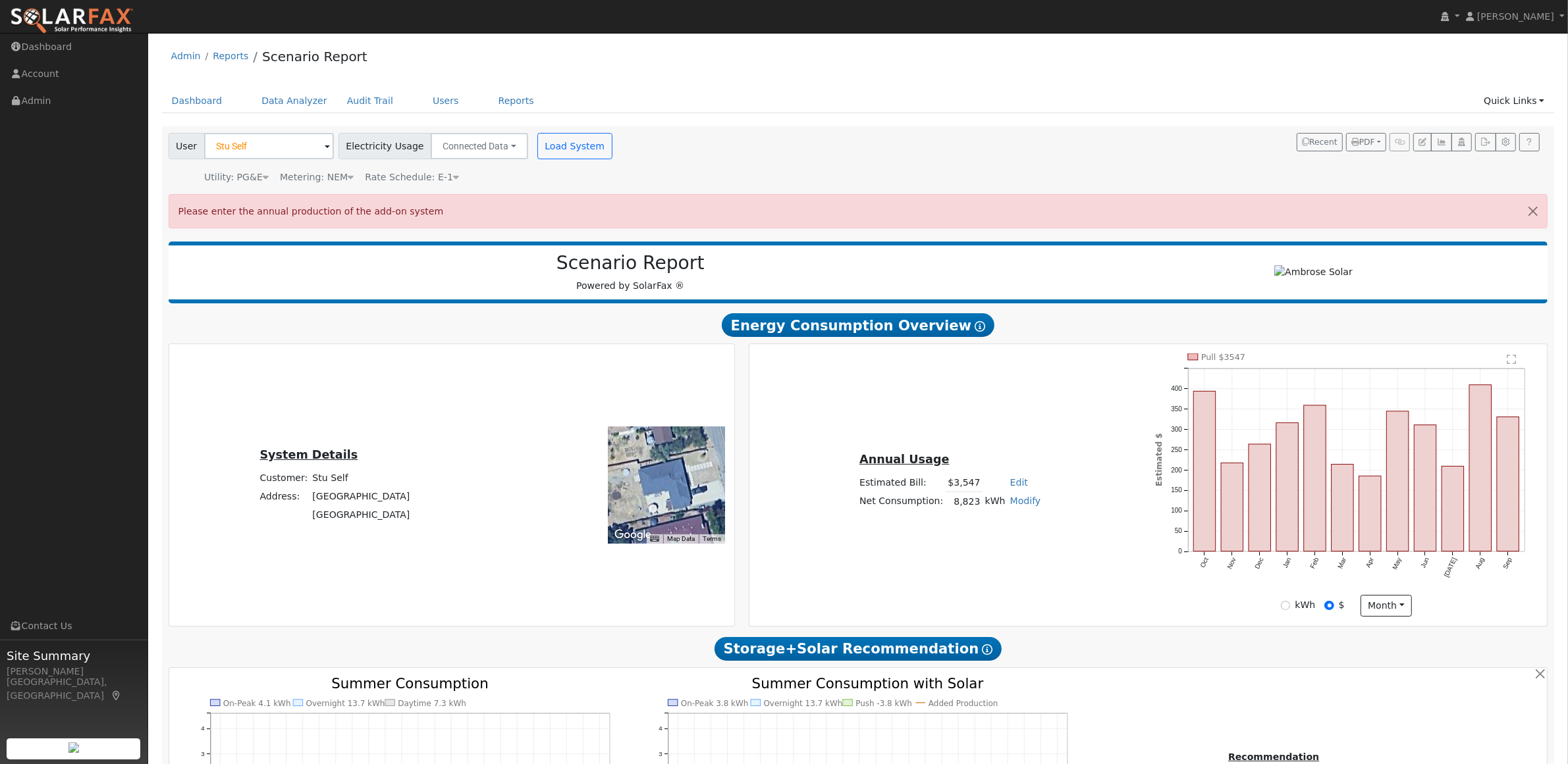
click at [333, 216] on span "Please enter the annual production of the add-on system" at bounding box center [311, 211] width 266 height 11
click at [449, 145] on button "Connected Data" at bounding box center [479, 146] width 98 height 26
click at [455, 177] on link "Connected Data" at bounding box center [480, 174] width 93 height 18
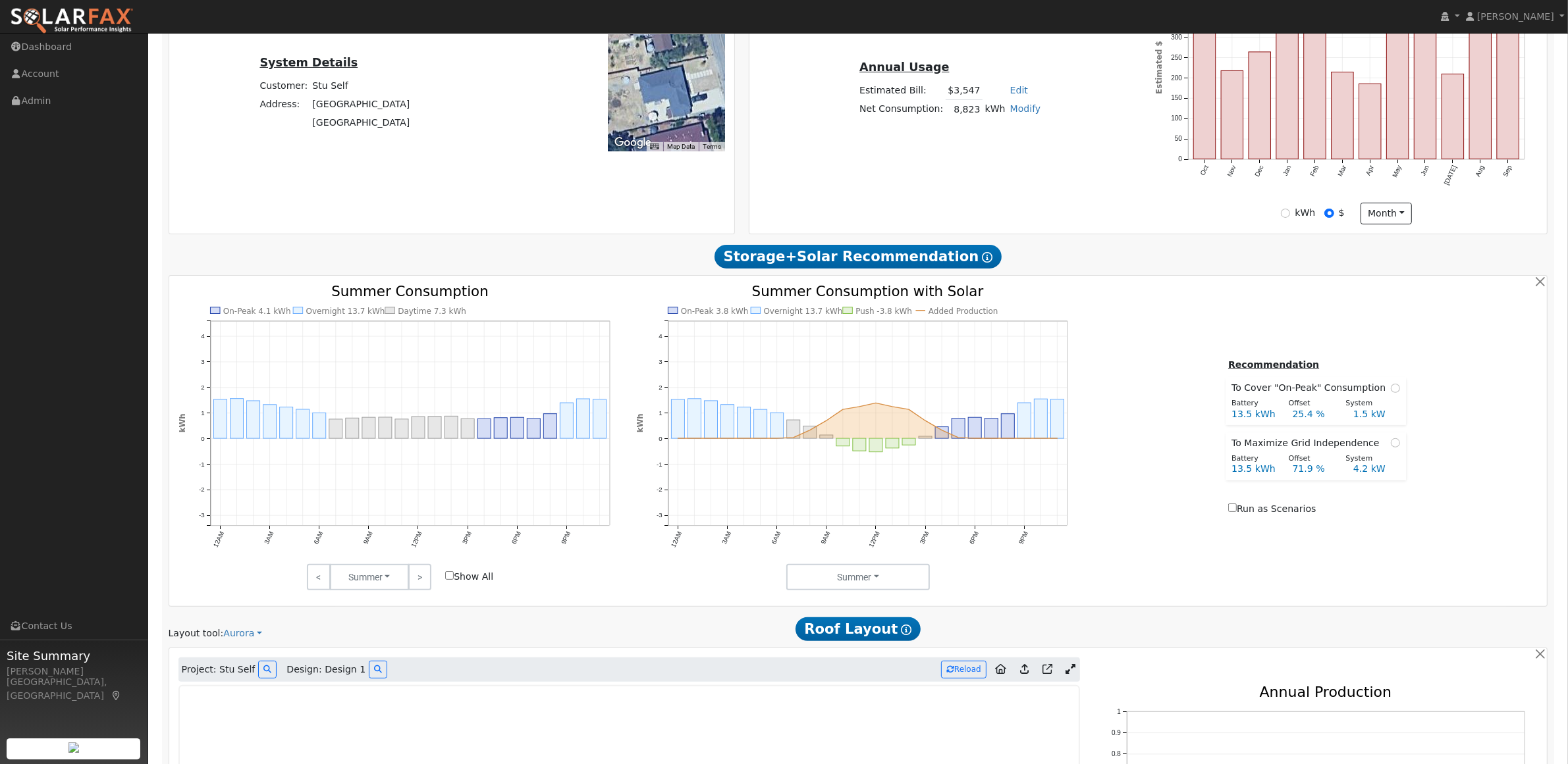
scroll to position [846, 0]
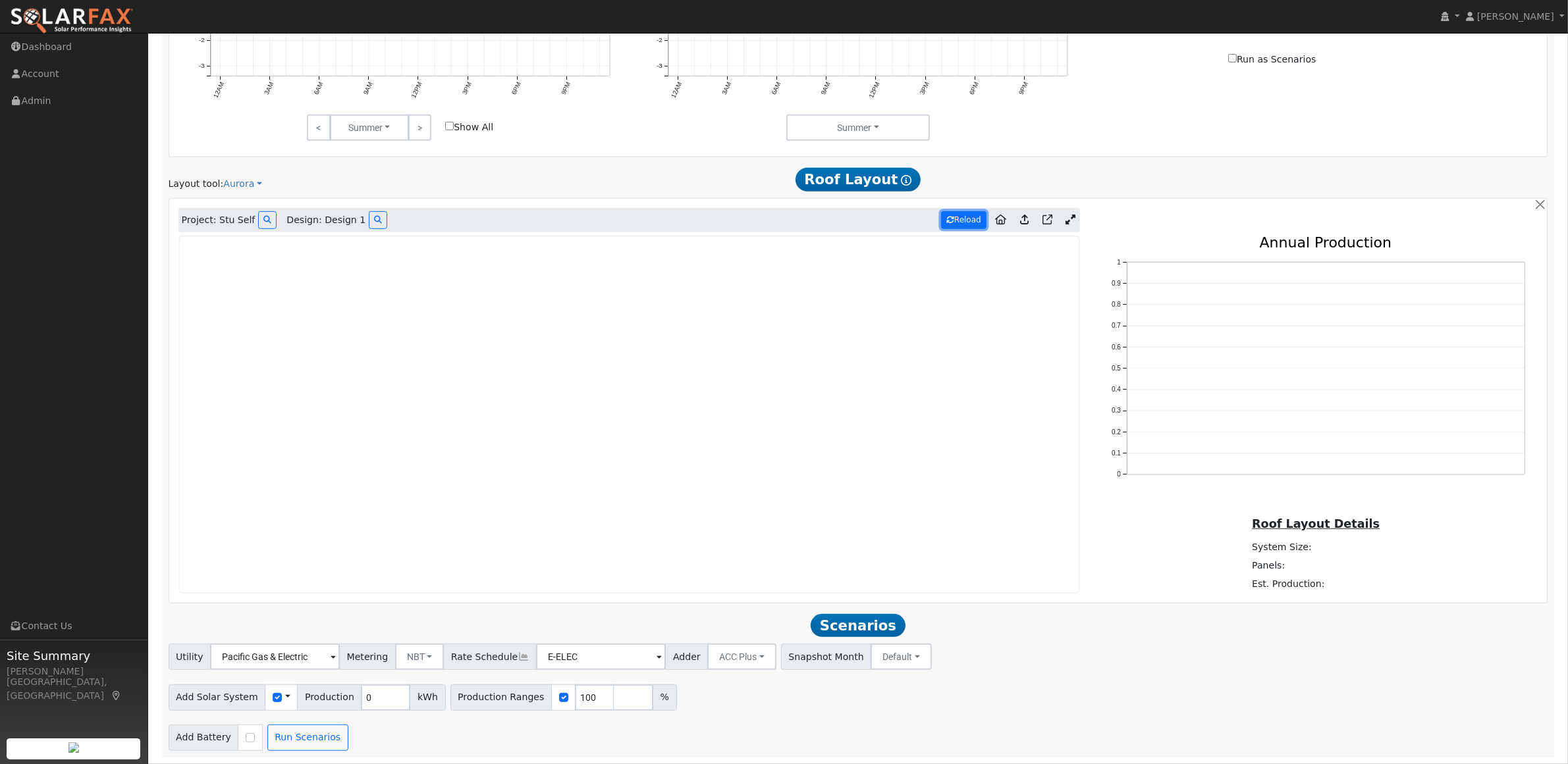
click at [962, 223] on button "Reload" at bounding box center [963, 220] width 46 height 18
click at [954, 218] on button "Reload" at bounding box center [963, 221] width 46 height 18
click at [281, 736] on button "Run Scenarios" at bounding box center [308, 738] width 81 height 26
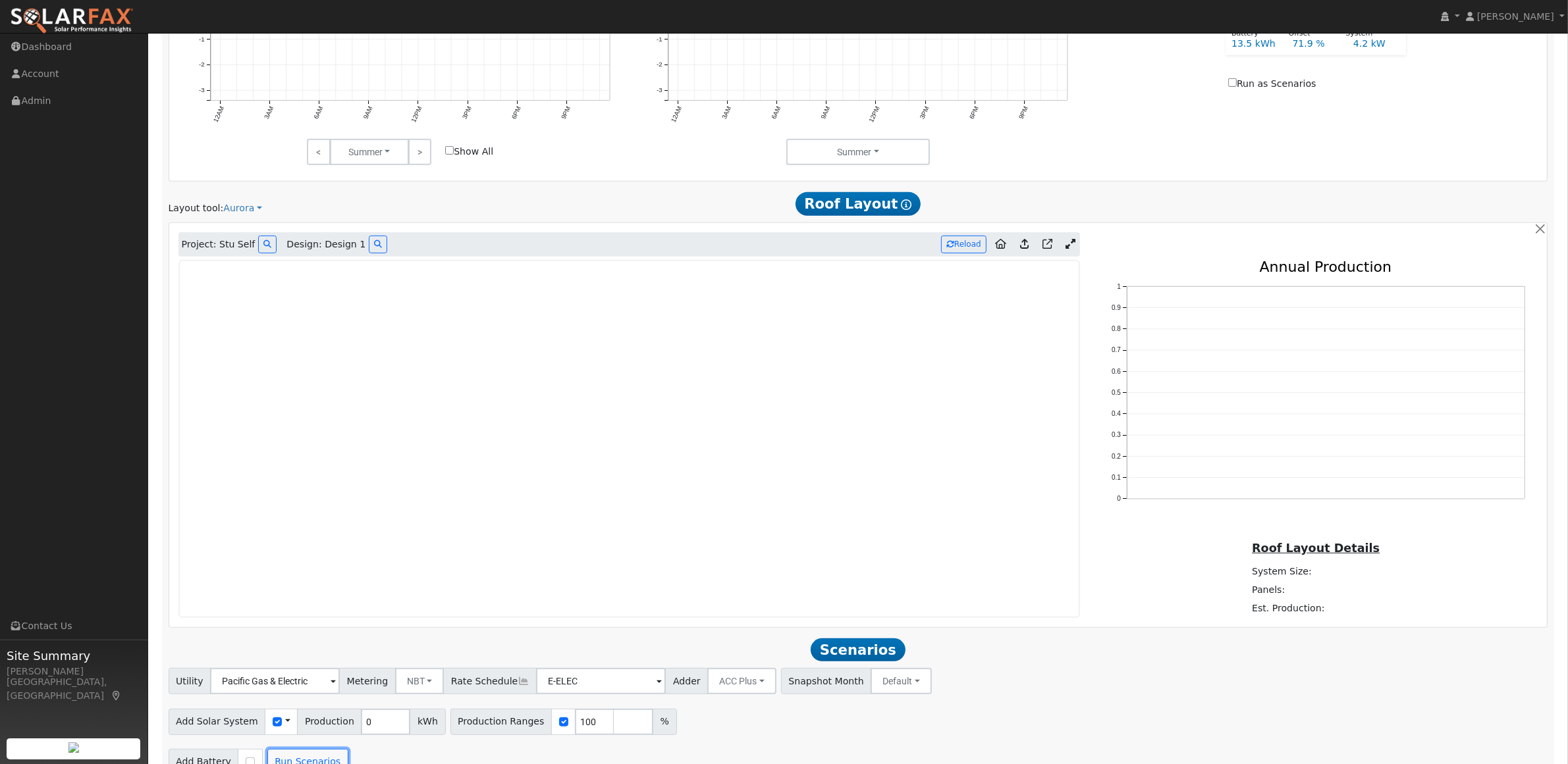
scroll to position [846, 0]
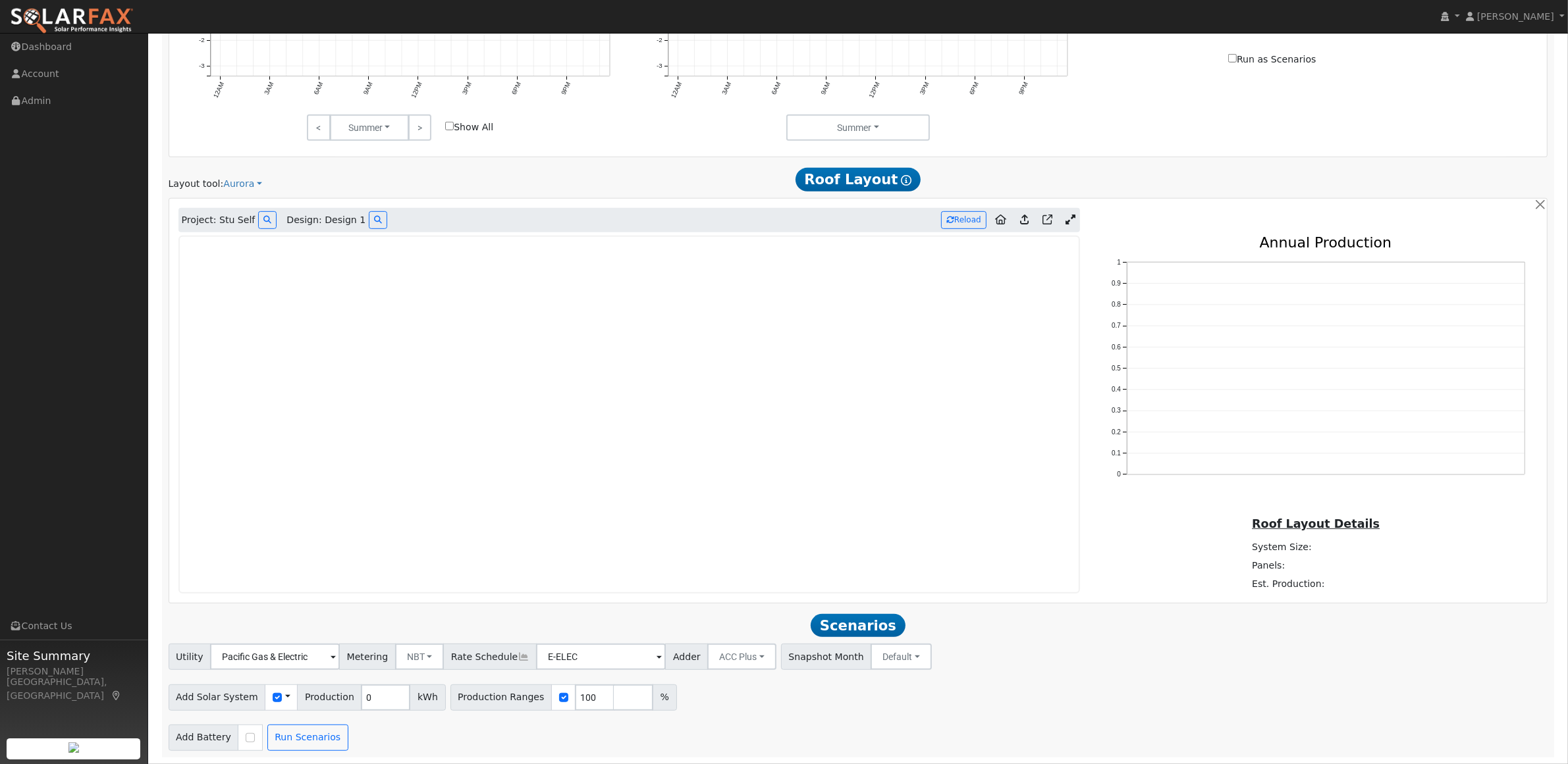
click at [1020, 219] on icon at bounding box center [1024, 220] width 9 height 10
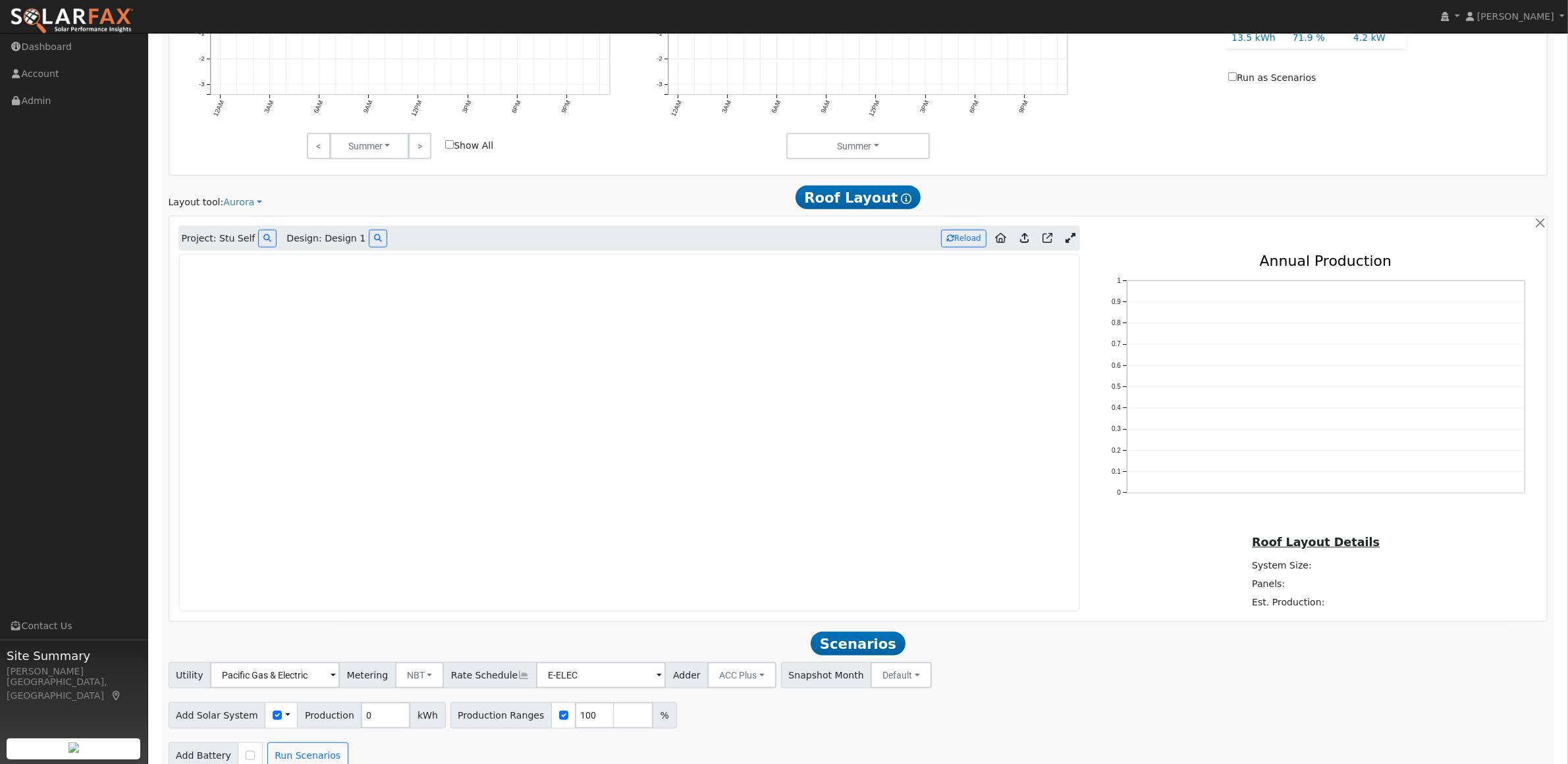
scroll to position [803, 0]
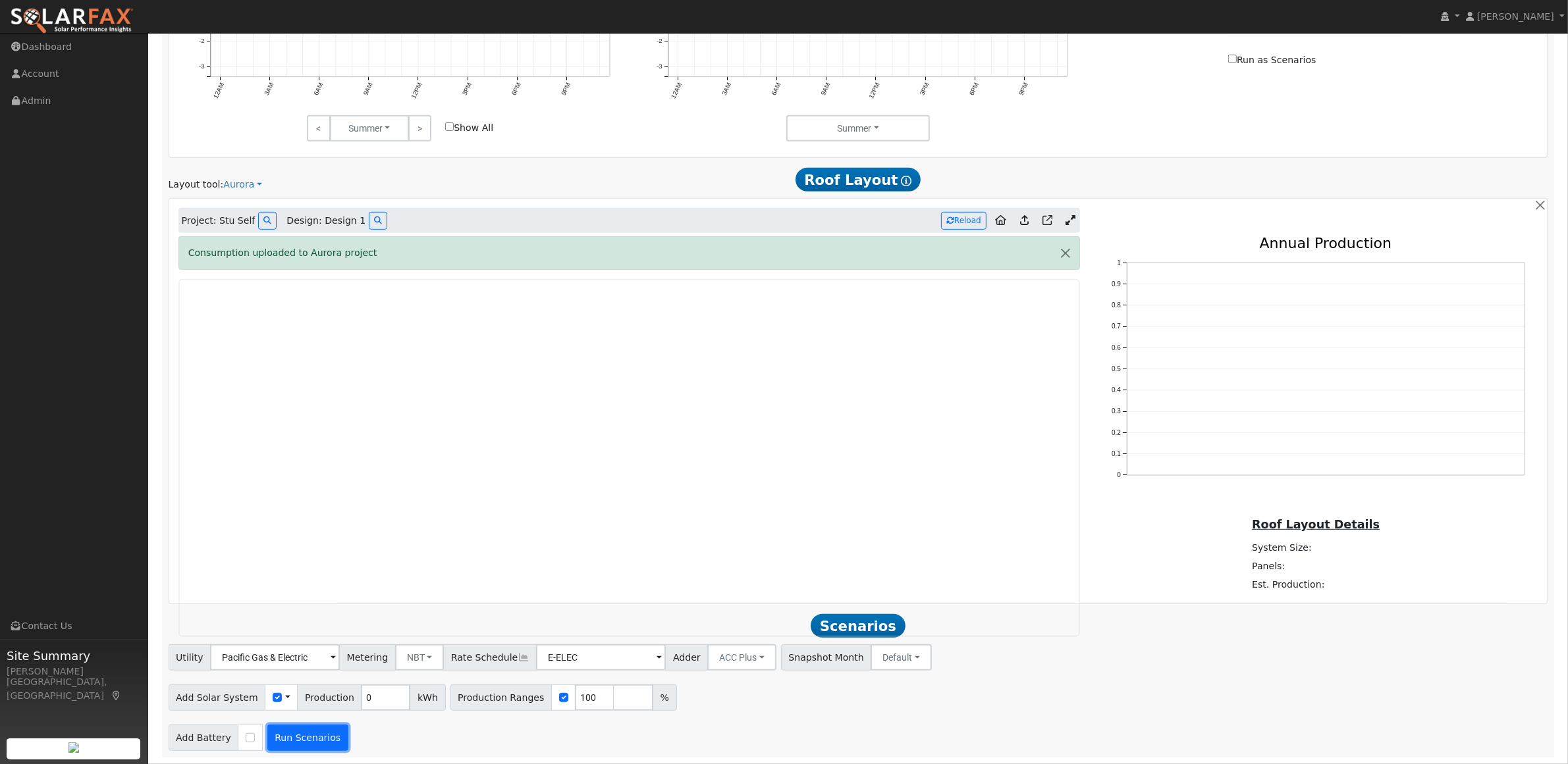
click at [274, 739] on button "Run Scenarios" at bounding box center [308, 738] width 81 height 26
click at [365, 695] on input "0" at bounding box center [386, 697] width 49 height 26
click at [363, 698] on input "0" at bounding box center [386, 697] width 49 height 26
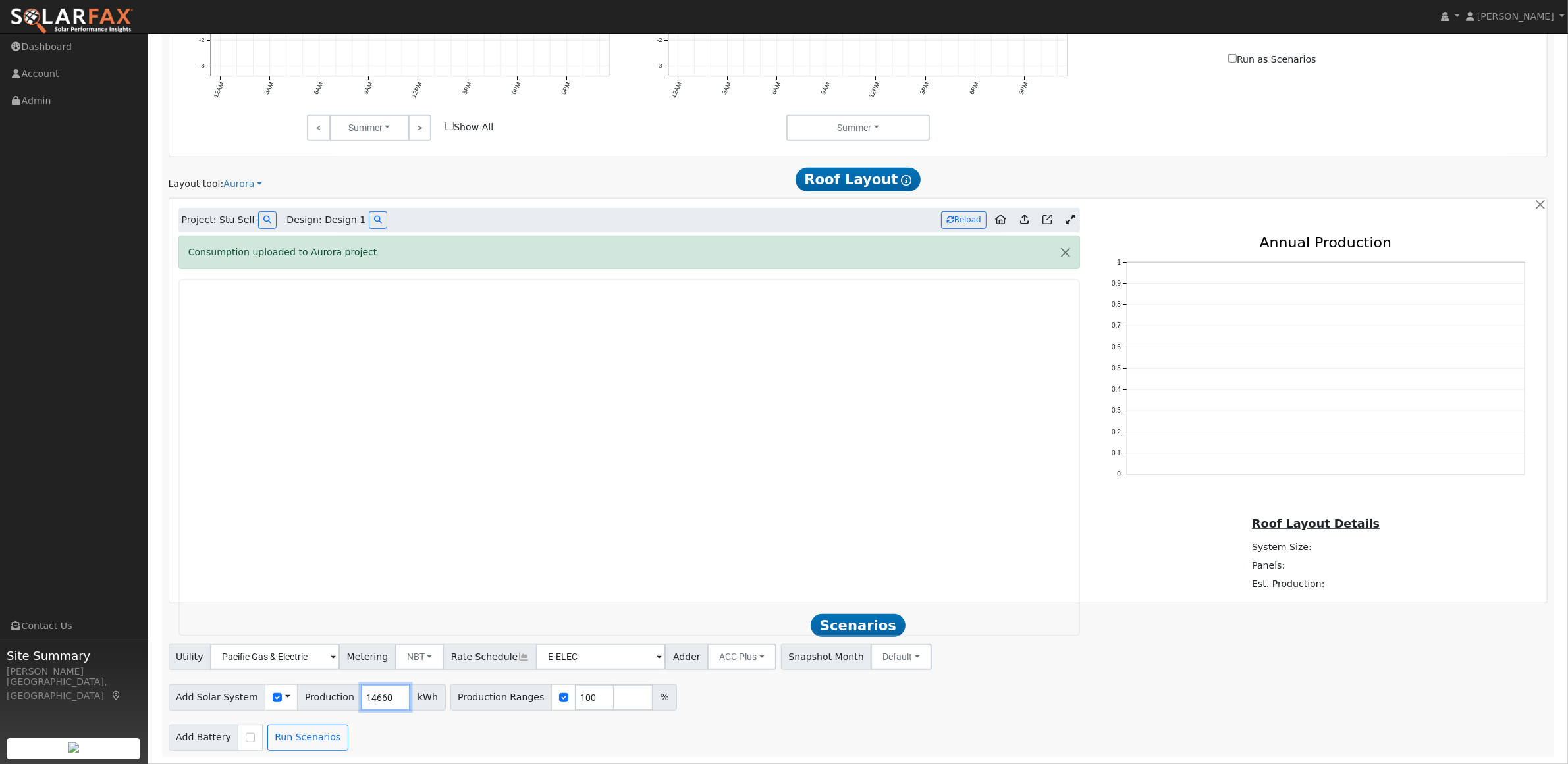
type input "14660"
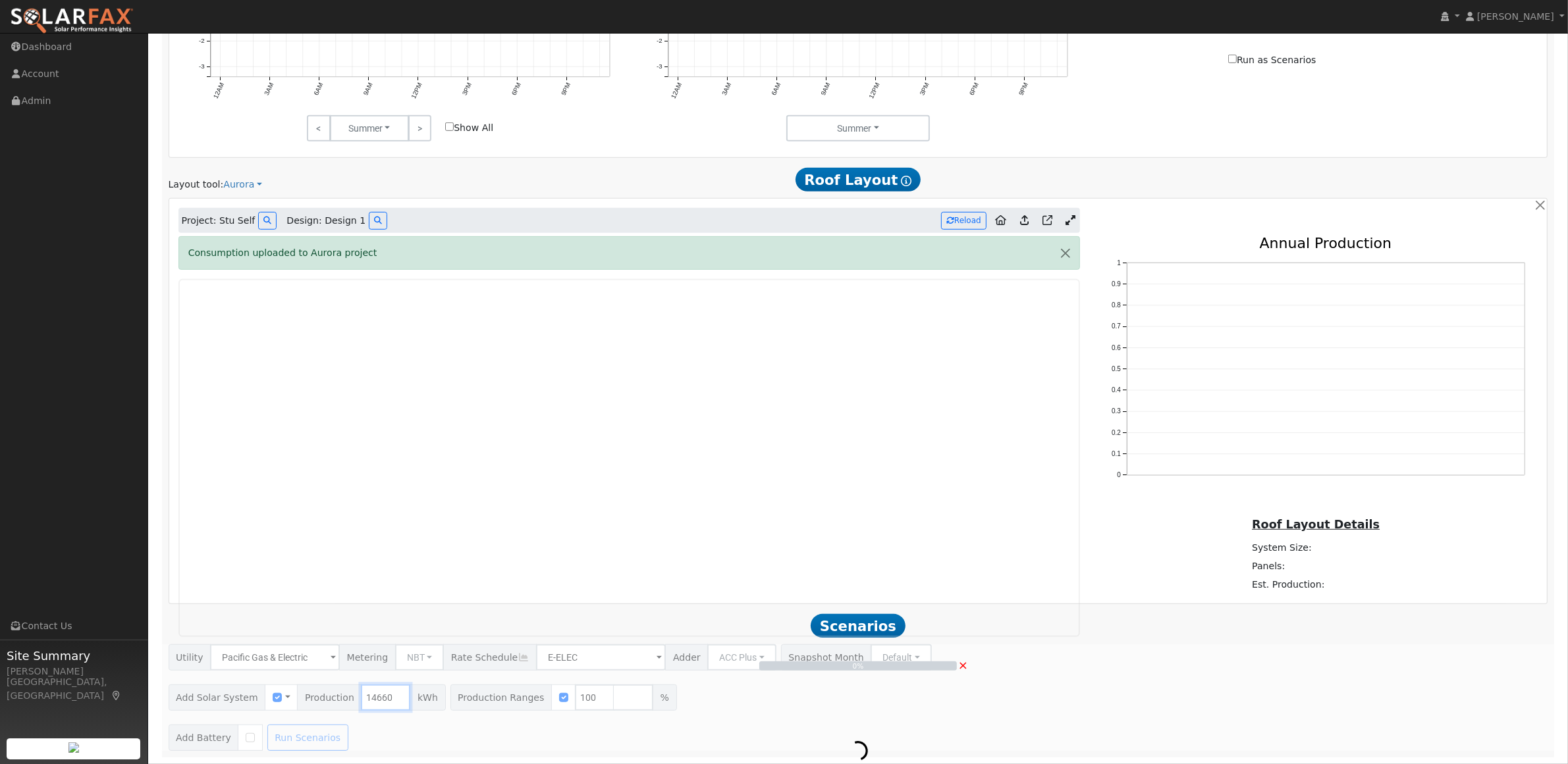
scroll to position [803, 0]
click at [290, 734] on div "0% ×" at bounding box center [857, 697] width 1393 height 106
type input "$34,207"
type input "$10,262"
type input "9.8"
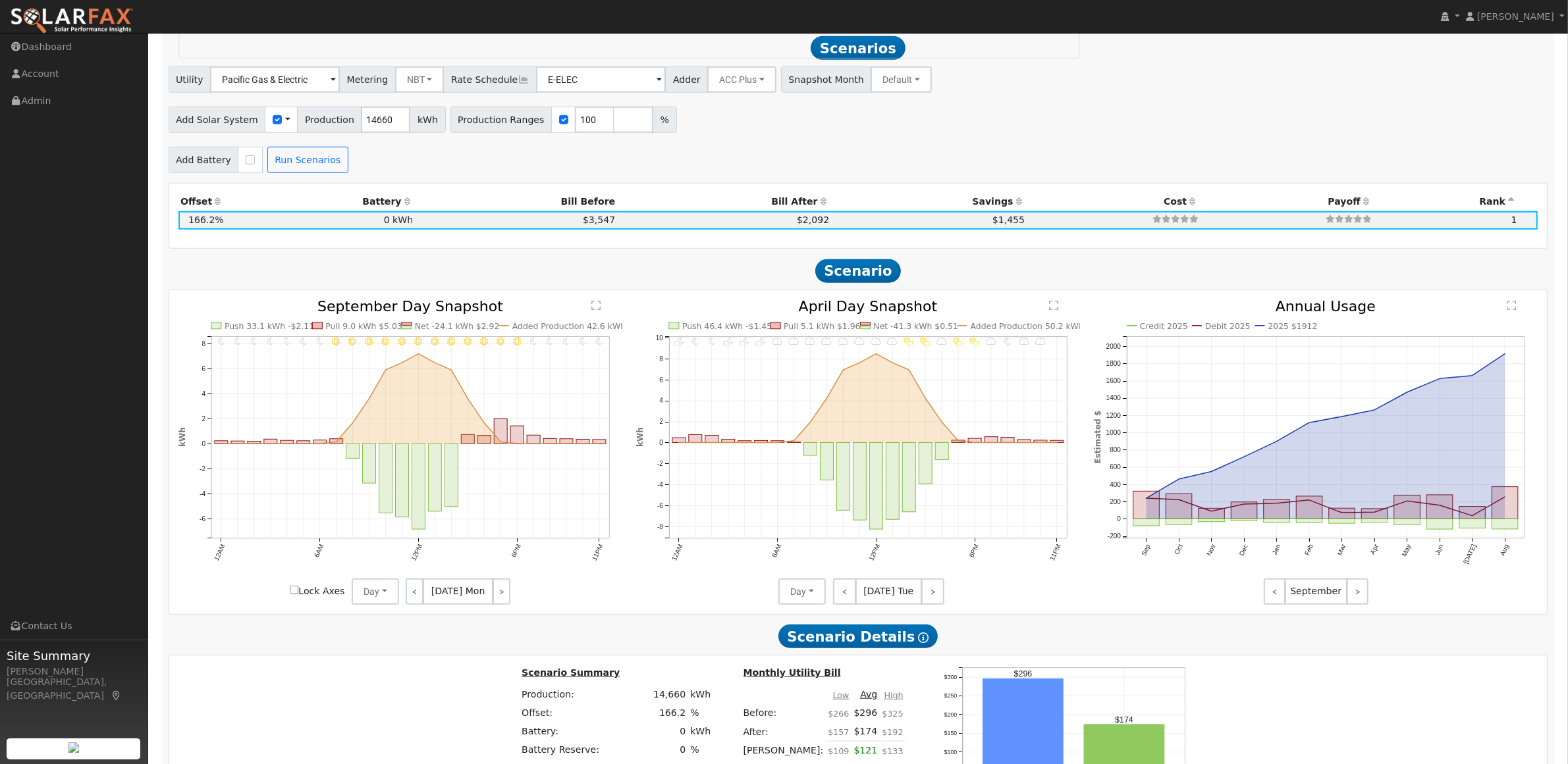
scroll to position [1377, 0]
click at [245, 164] on input "checkbox" at bounding box center [250, 159] width 9 height 9
checkbox input "true"
click at [841, 160] on button "Run Scenarios" at bounding box center [881, 159] width 81 height 26
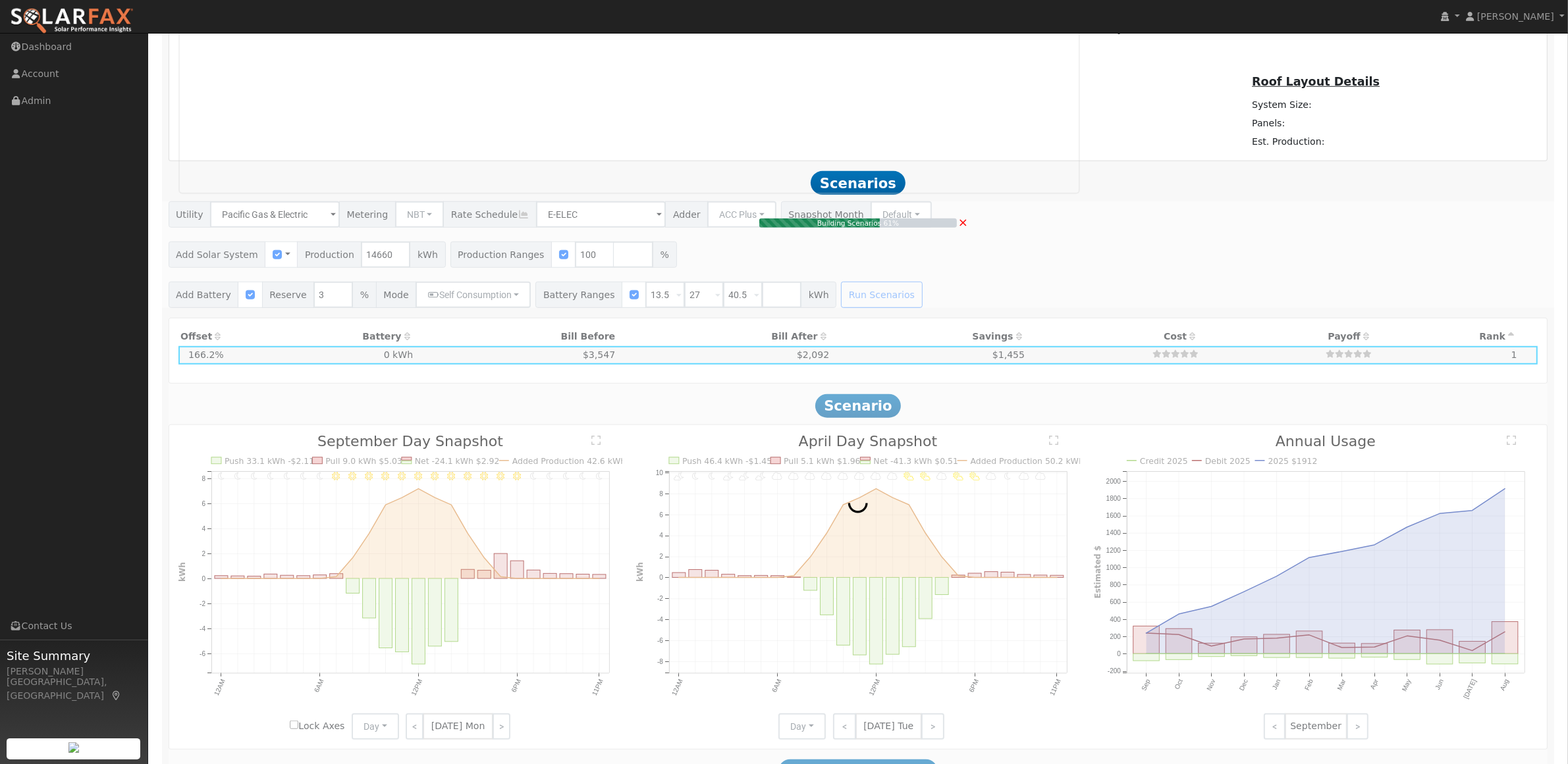
scroll to position [1212, 0]
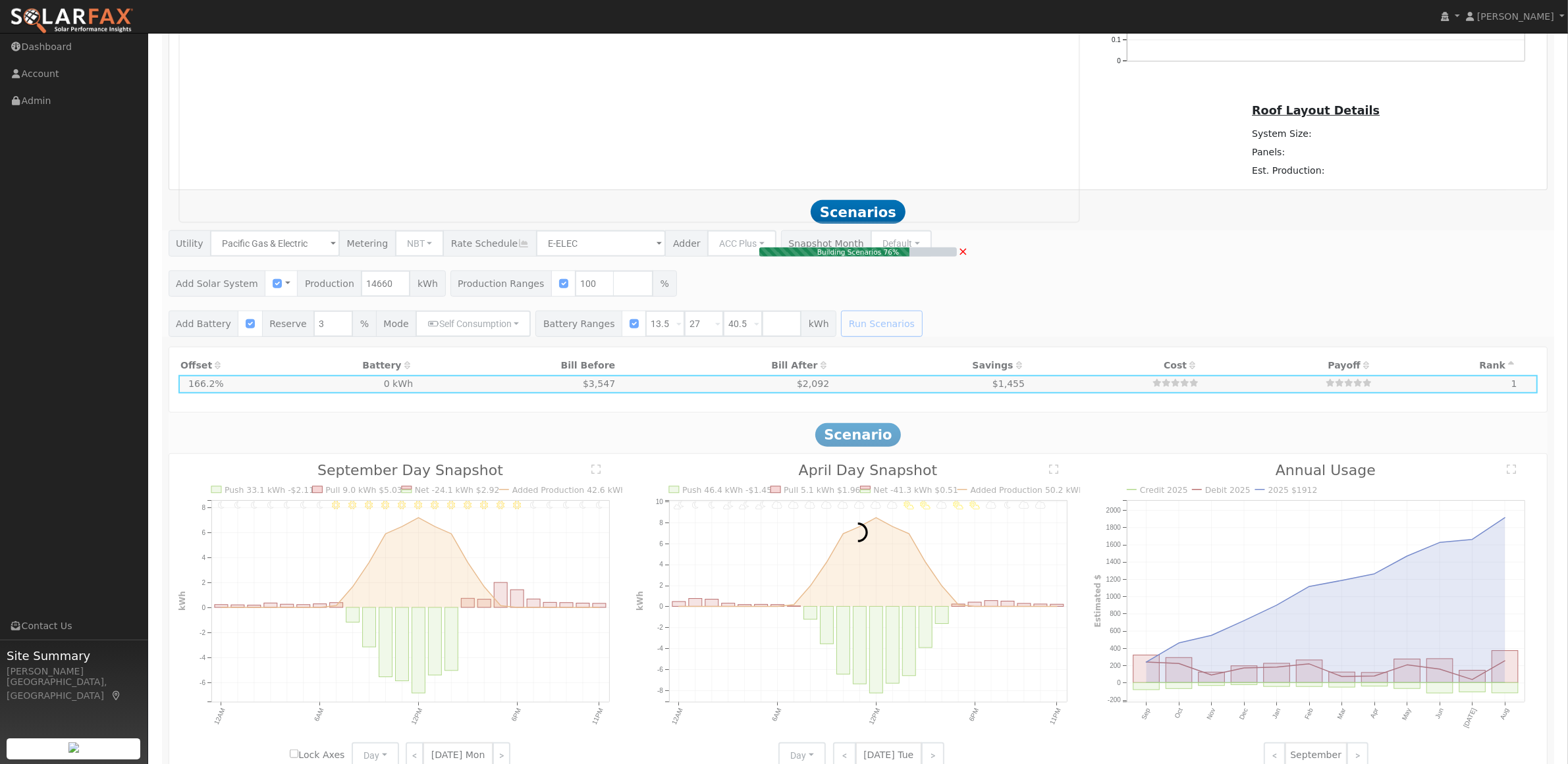
type input "$15,122"
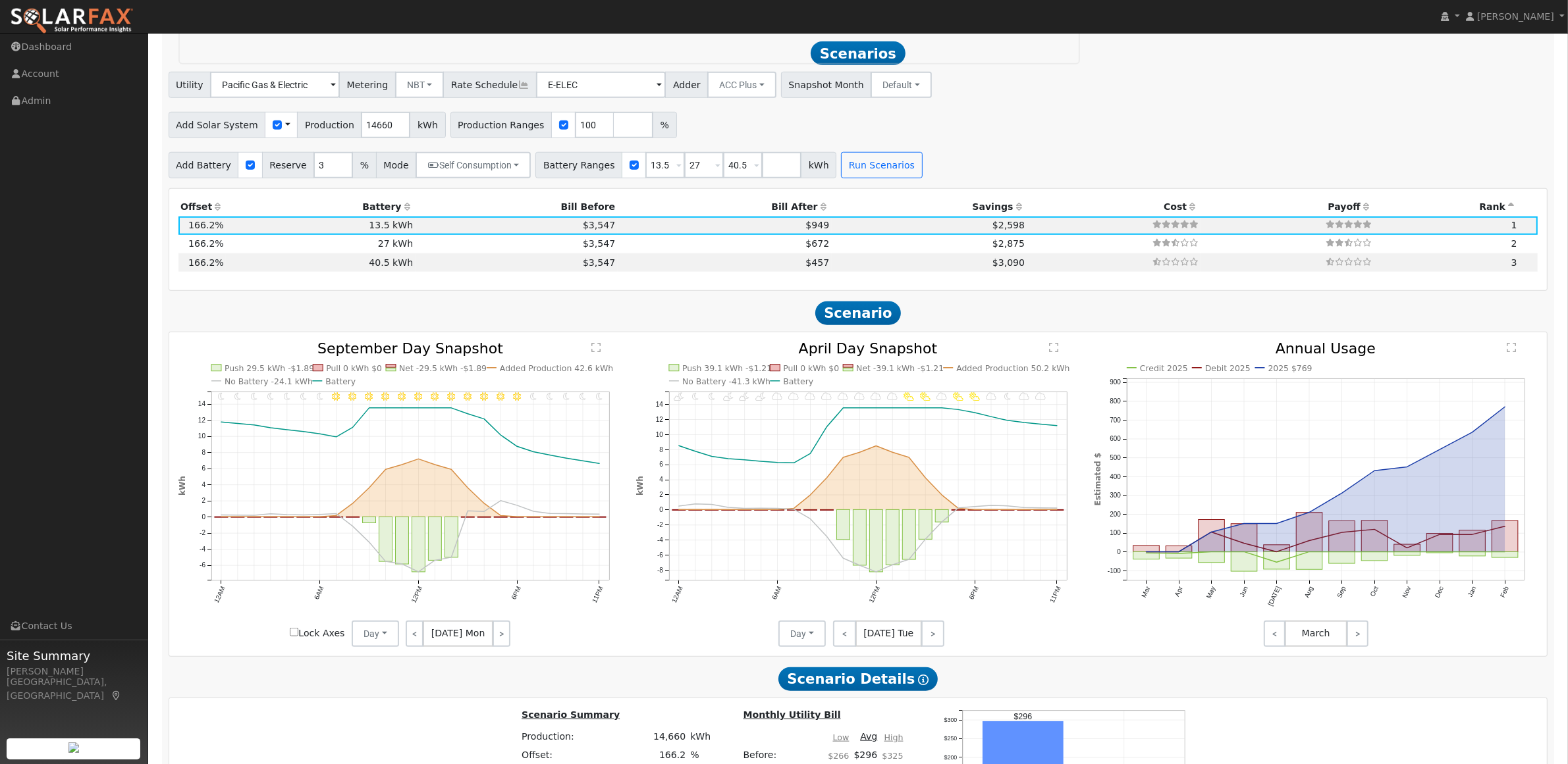
scroll to position [1377, 0]
